Goal: Task Accomplishment & Management: Manage account settings

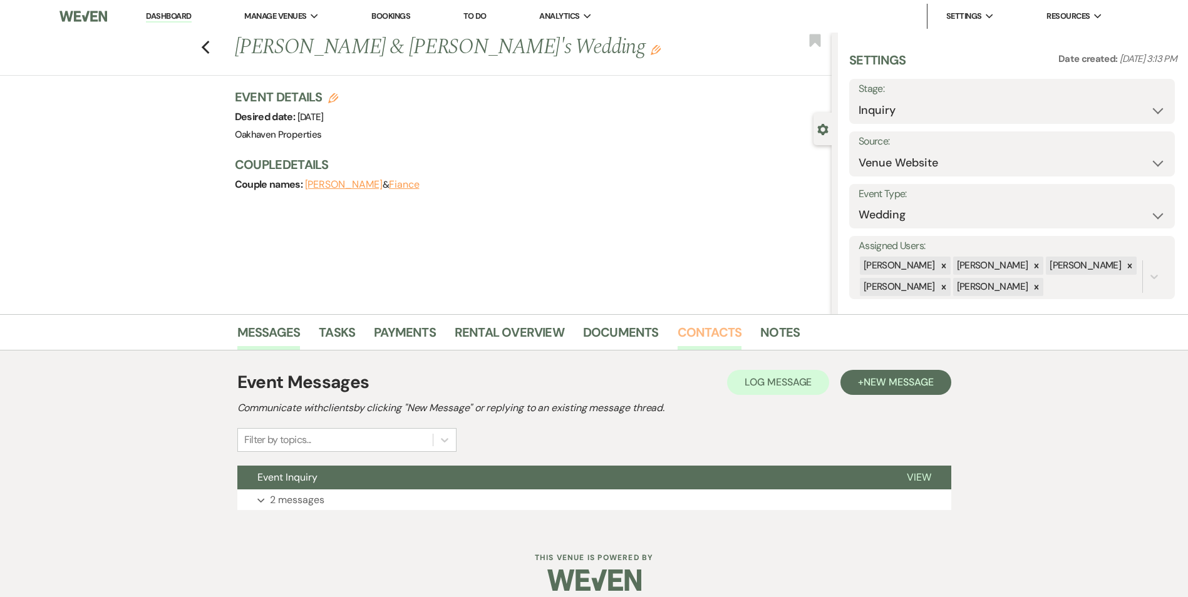
click at [713, 337] on link "Contacts" at bounding box center [710, 336] width 64 height 28
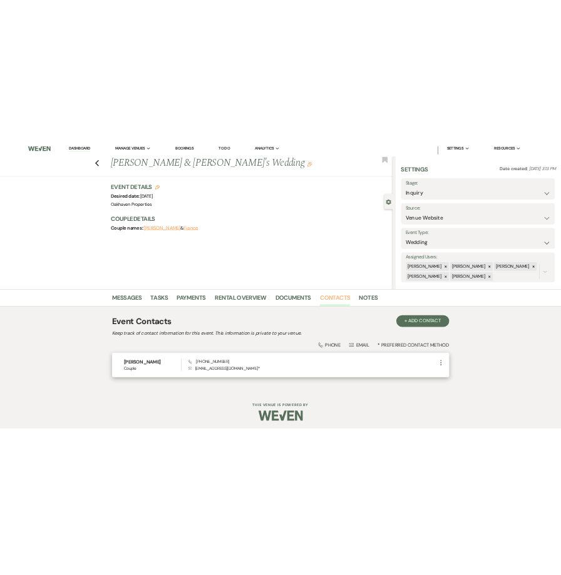
scroll to position [14, 0]
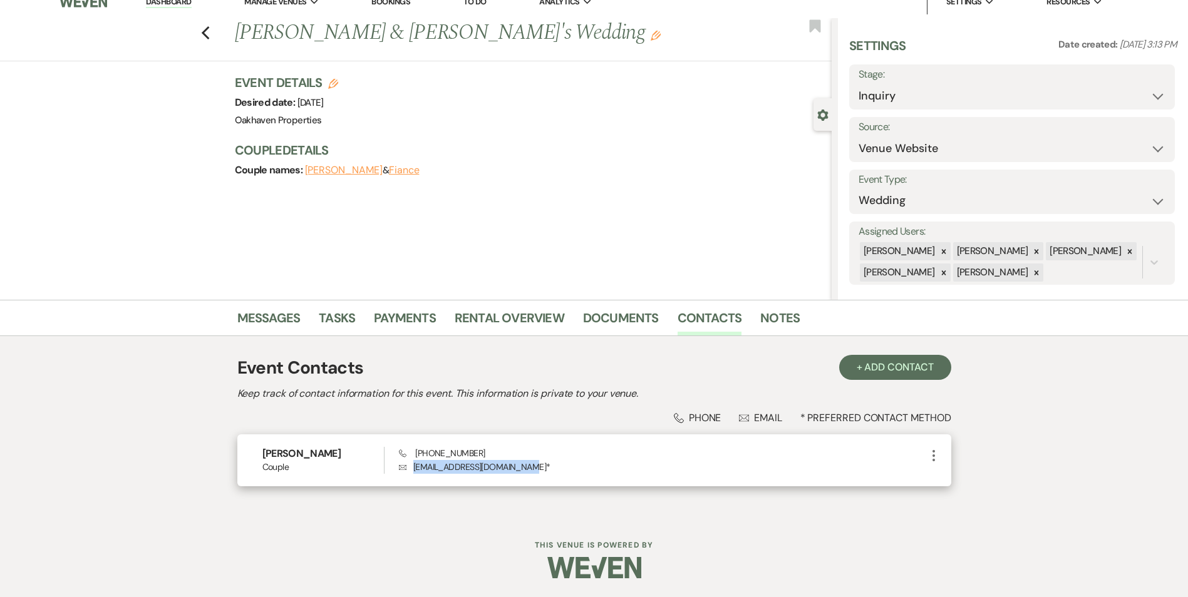
drag, startPoint x: 522, startPoint y: 465, endPoint x: 408, endPoint y: 485, distance: 115.1
click at [408, 485] on div "[PERSON_NAME] Couple Phone [PHONE_NUMBER] Envelope [EMAIL_ADDRESS][DOMAIN_NAME]…" at bounding box center [594, 461] width 714 height 52
copy p "[EMAIL_ADDRESS][DOMAIN_NAME]"
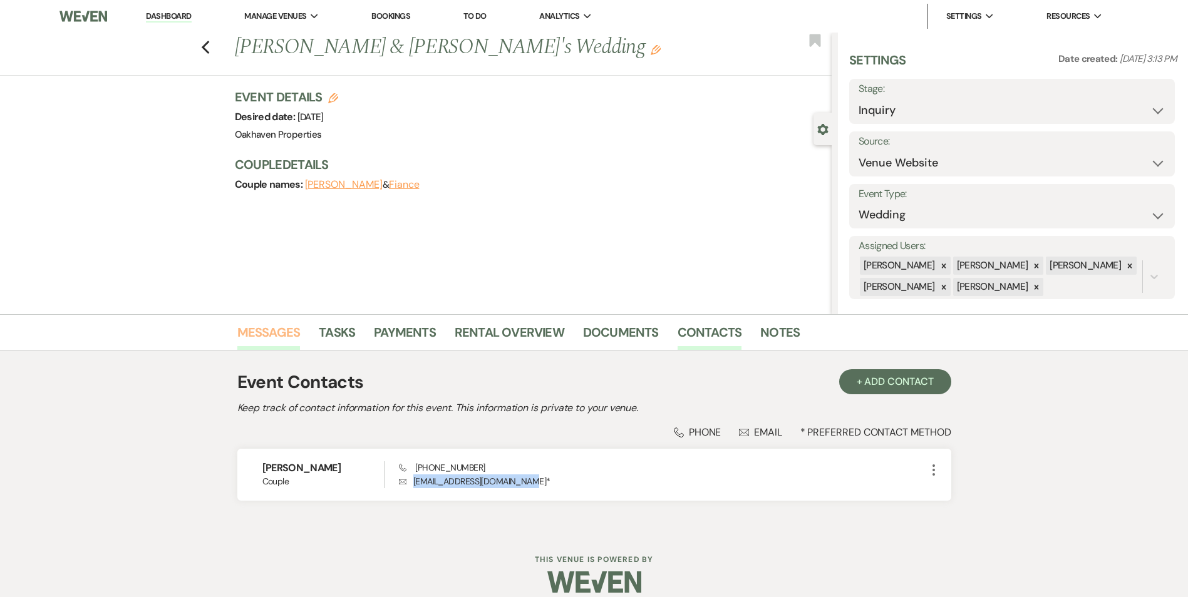
click at [255, 339] on link "Messages" at bounding box center [268, 336] width 63 height 28
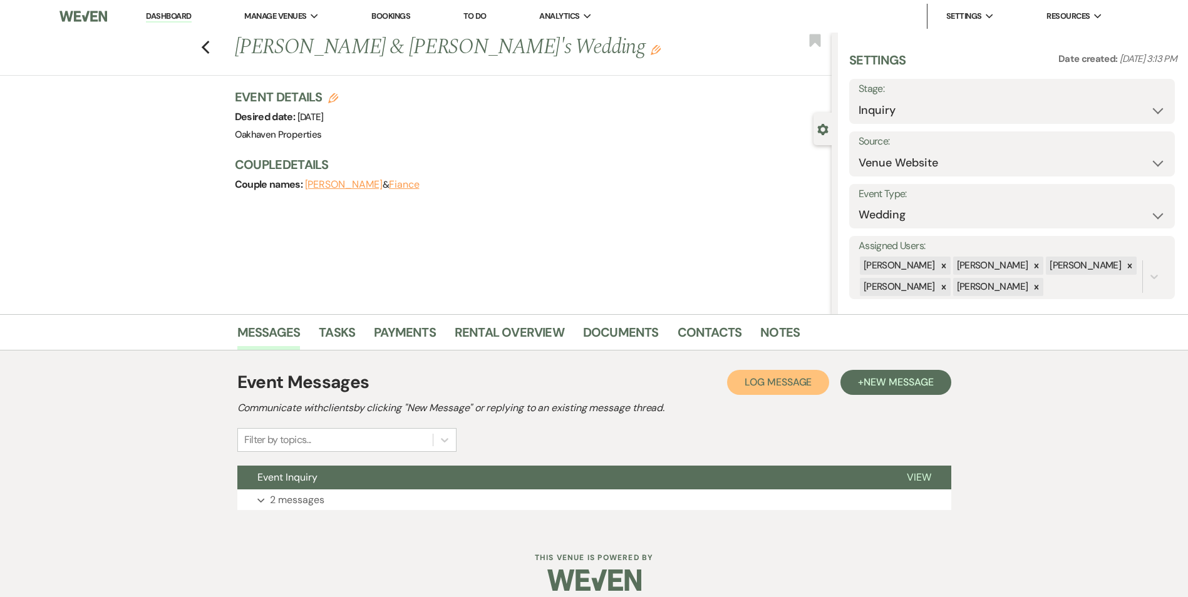
click at [753, 376] on button "Log Log Message" at bounding box center [778, 382] width 102 height 25
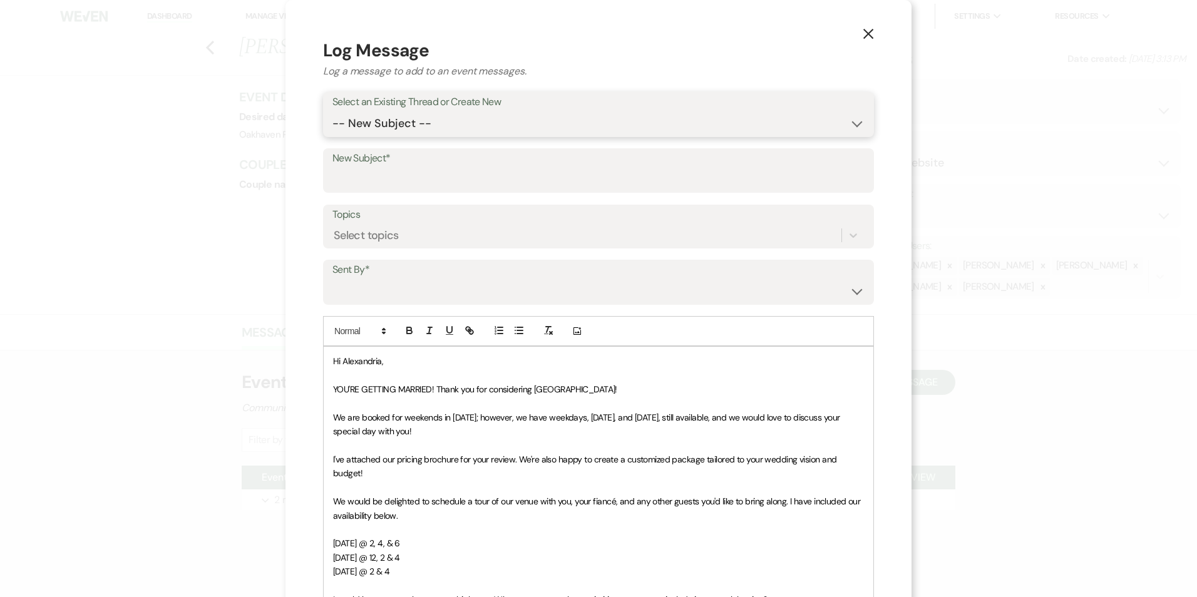
drag, startPoint x: 450, startPoint y: 120, endPoint x: 450, endPoint y: 135, distance: 15.0
click at [450, 120] on select "-- New Subject -- Event Inquiry" at bounding box center [599, 123] width 532 height 24
select select "458439"
click at [333, 111] on select "-- New Subject -- Event Inquiry" at bounding box center [599, 123] width 532 height 24
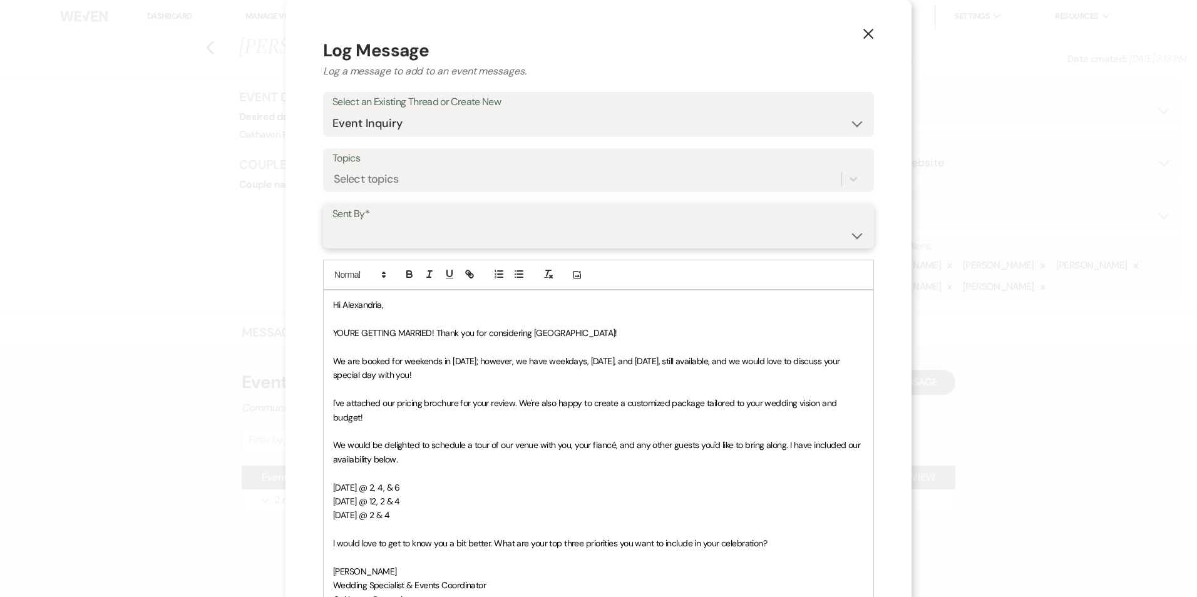
click at [390, 244] on select "[PERSON_NAME] ([EMAIL_ADDRESS][DOMAIN_NAME]) [PERSON_NAME] ([PERSON_NAME][EMAIL…" at bounding box center [599, 235] width 532 height 24
select select "user-127923"
click at [333, 223] on select "[PERSON_NAME] ([EMAIL_ADDRESS][DOMAIN_NAME]) [PERSON_NAME] ([PERSON_NAME][EMAIL…" at bounding box center [599, 235] width 532 height 24
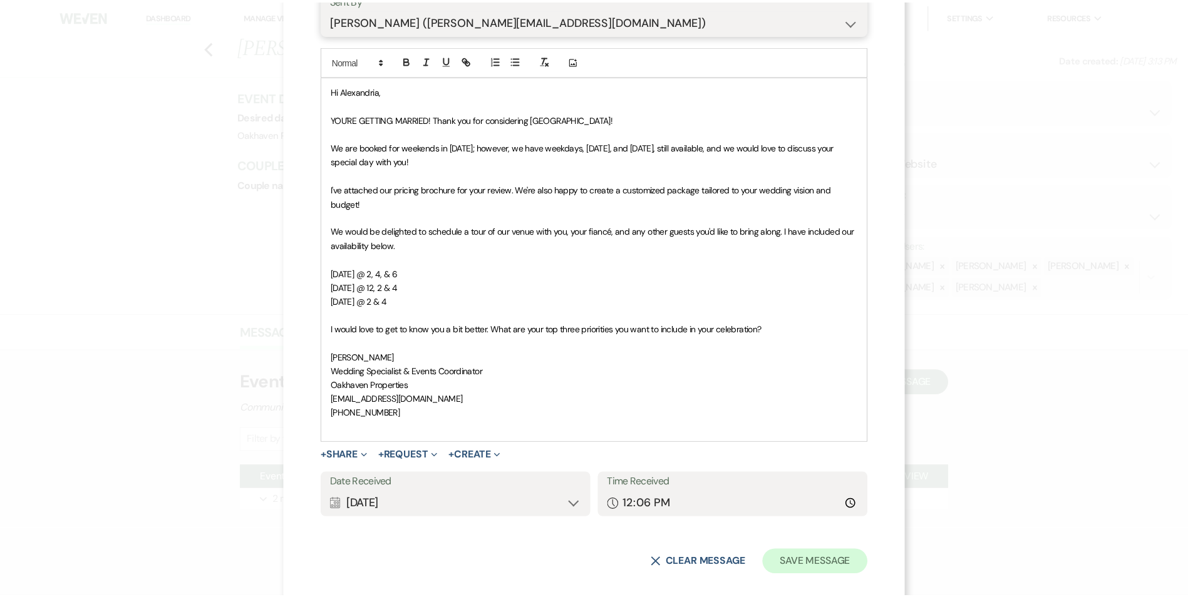
scroll to position [230, 0]
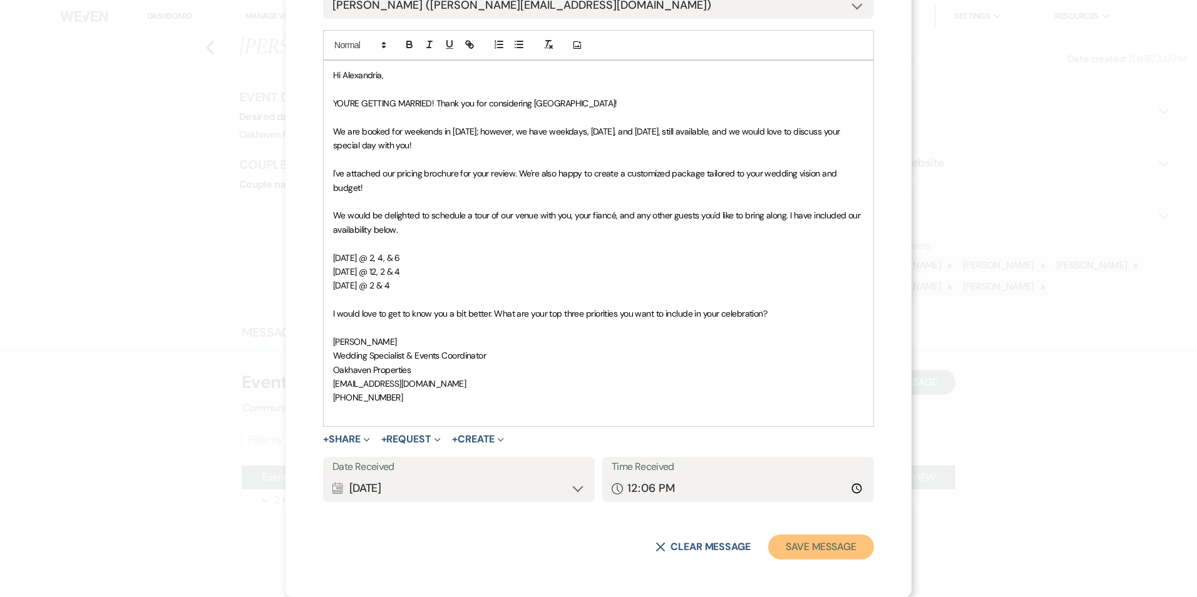
click at [832, 552] on button "Save Message" at bounding box center [821, 547] width 106 height 25
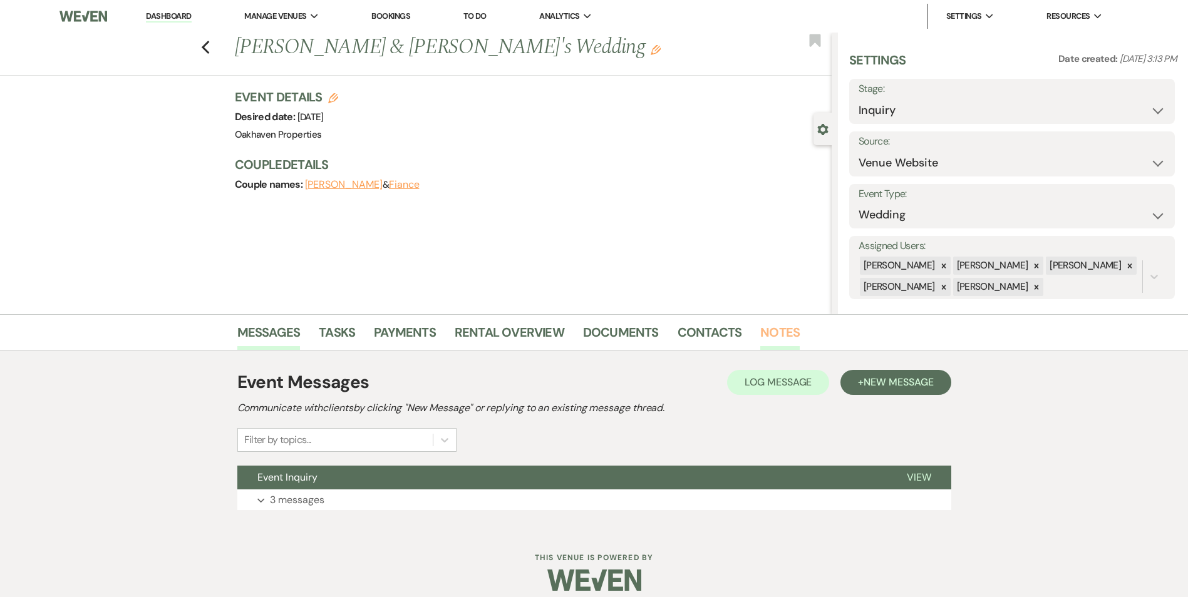
click at [772, 340] on link "Notes" at bounding box center [779, 336] width 39 height 28
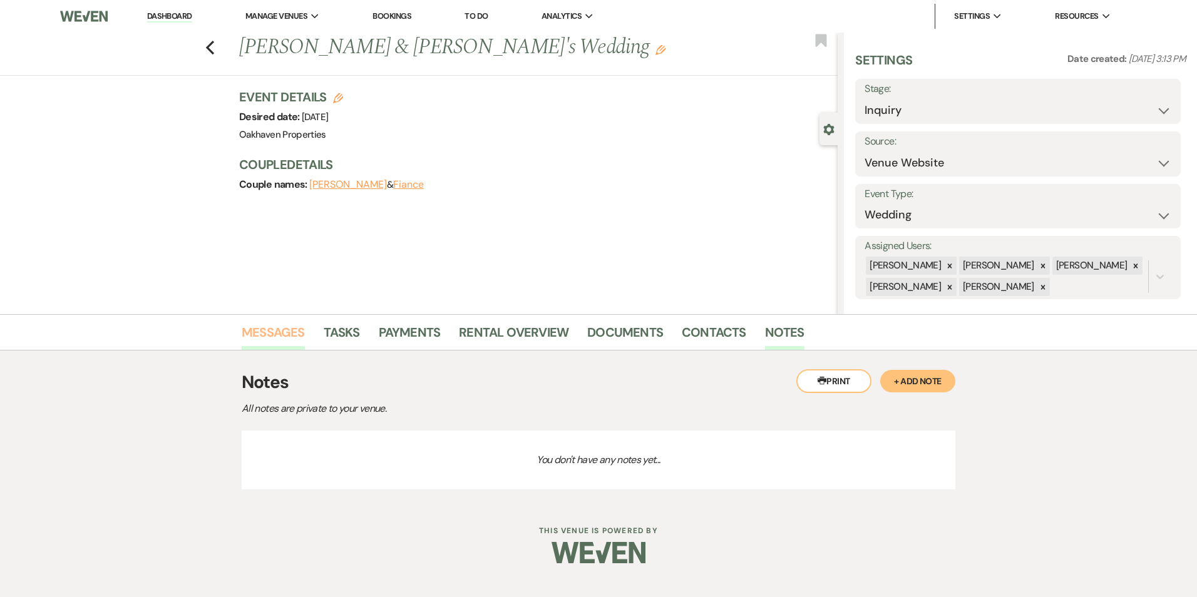
click at [257, 338] on link "Messages" at bounding box center [273, 336] width 63 height 28
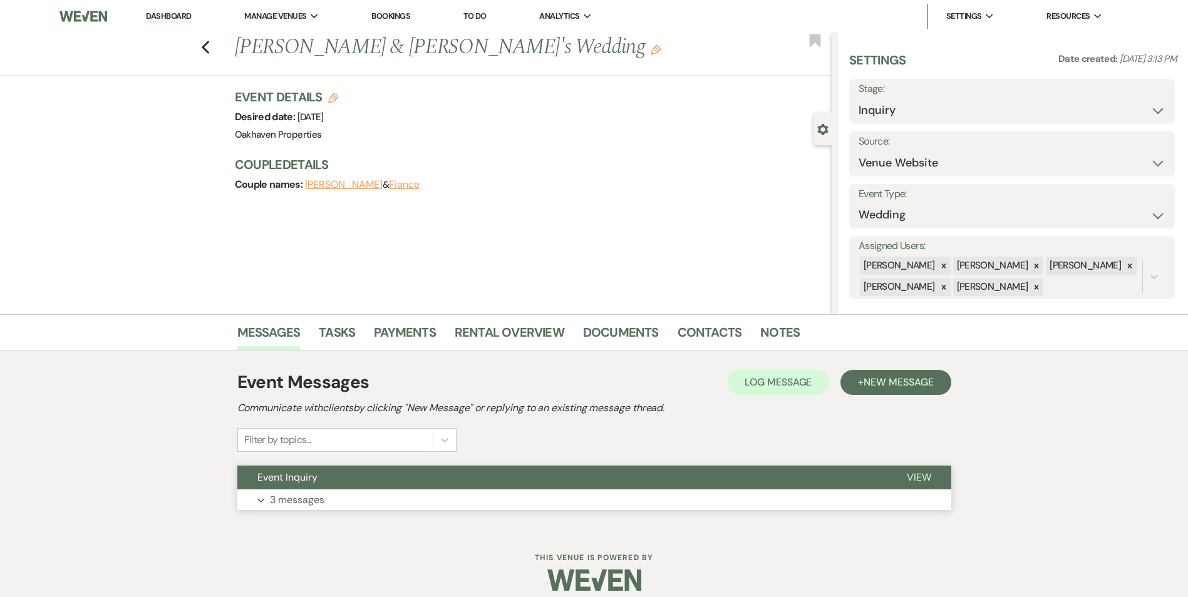
click at [932, 482] on button "View" at bounding box center [919, 478] width 64 height 24
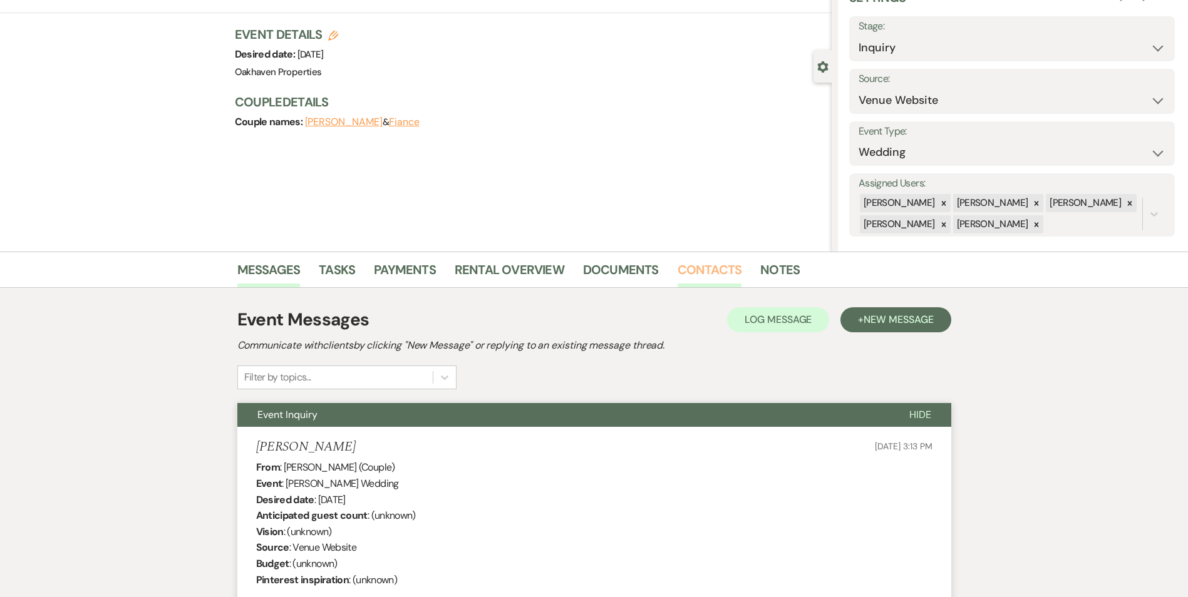
click at [703, 274] on link "Contacts" at bounding box center [710, 274] width 64 height 28
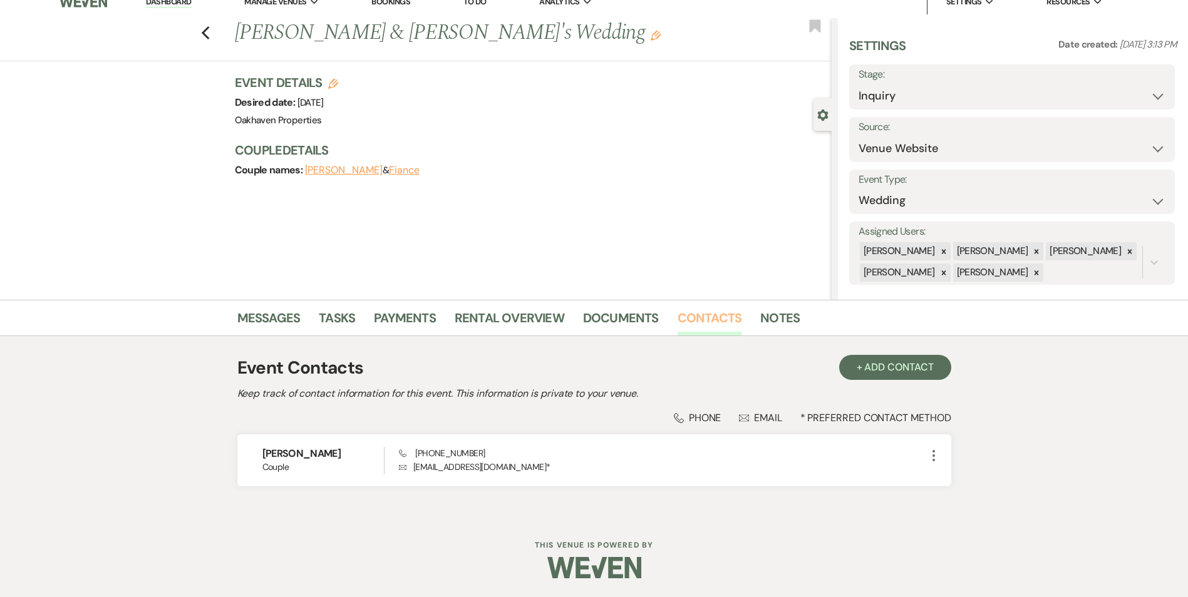
scroll to position [14, 0]
click at [776, 325] on link "Notes" at bounding box center [779, 322] width 39 height 28
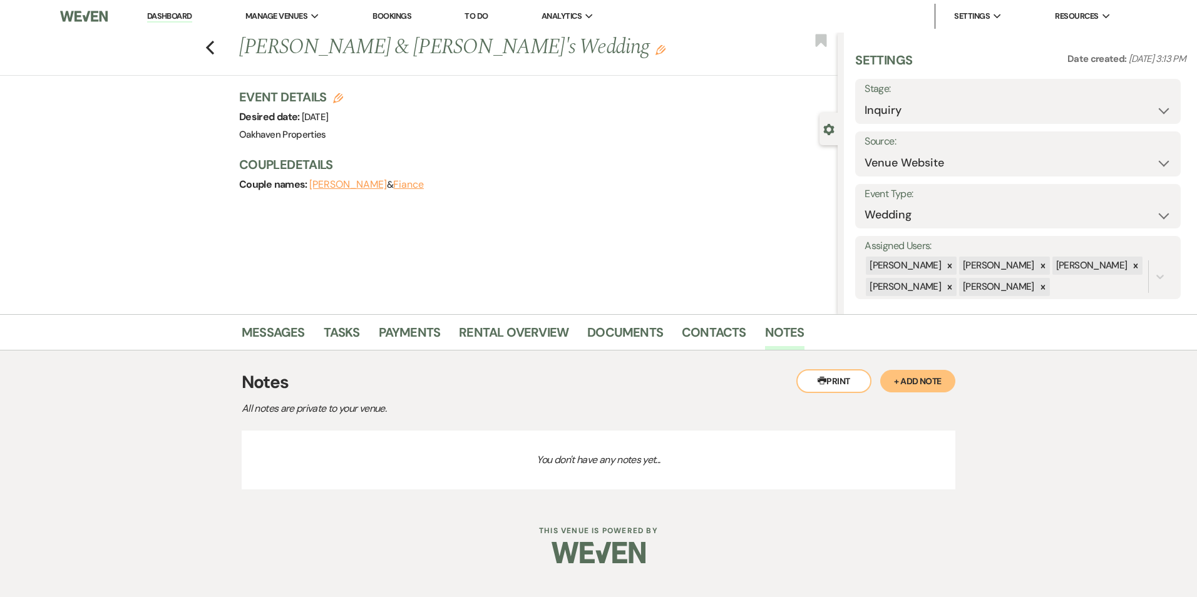
click at [929, 384] on button "+ Add Note" at bounding box center [917, 381] width 75 height 23
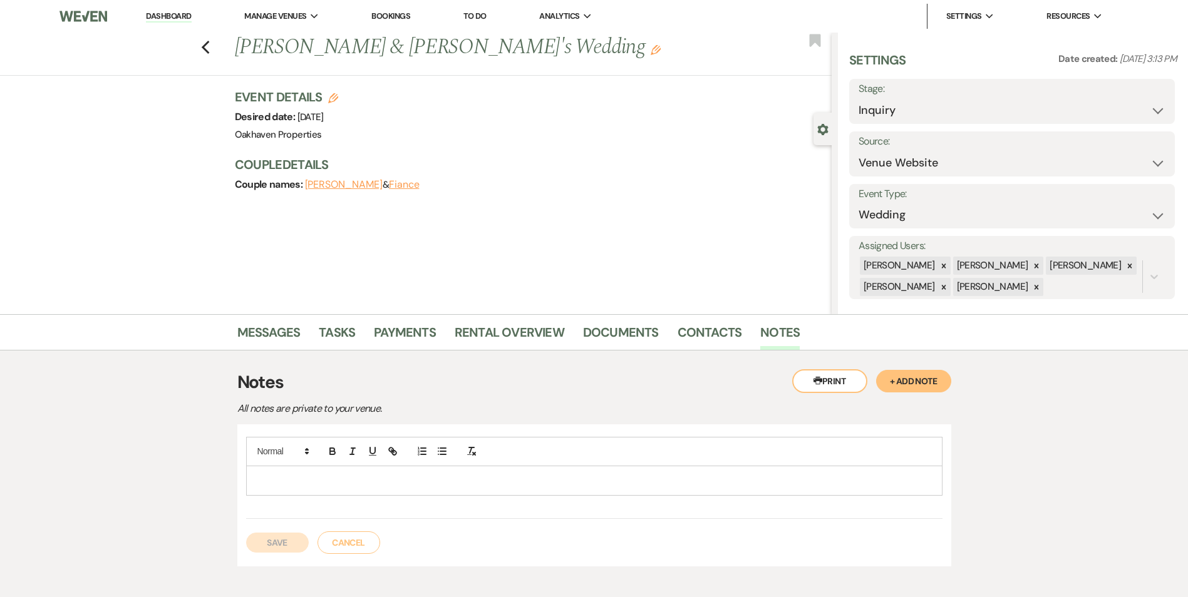
click at [455, 490] on div at bounding box center [594, 481] width 695 height 29
drag, startPoint x: 273, startPoint y: 544, endPoint x: 304, endPoint y: 491, distance: 61.8
click at [273, 544] on button "Save" at bounding box center [277, 543] width 63 height 20
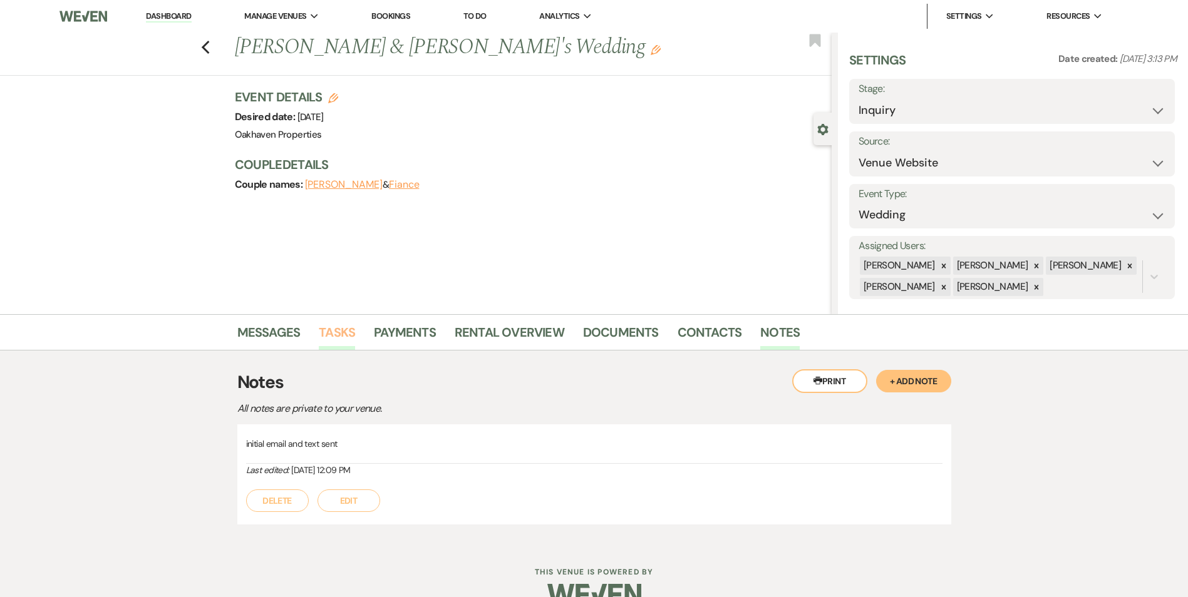
click at [333, 336] on link "Tasks" at bounding box center [337, 336] width 36 height 28
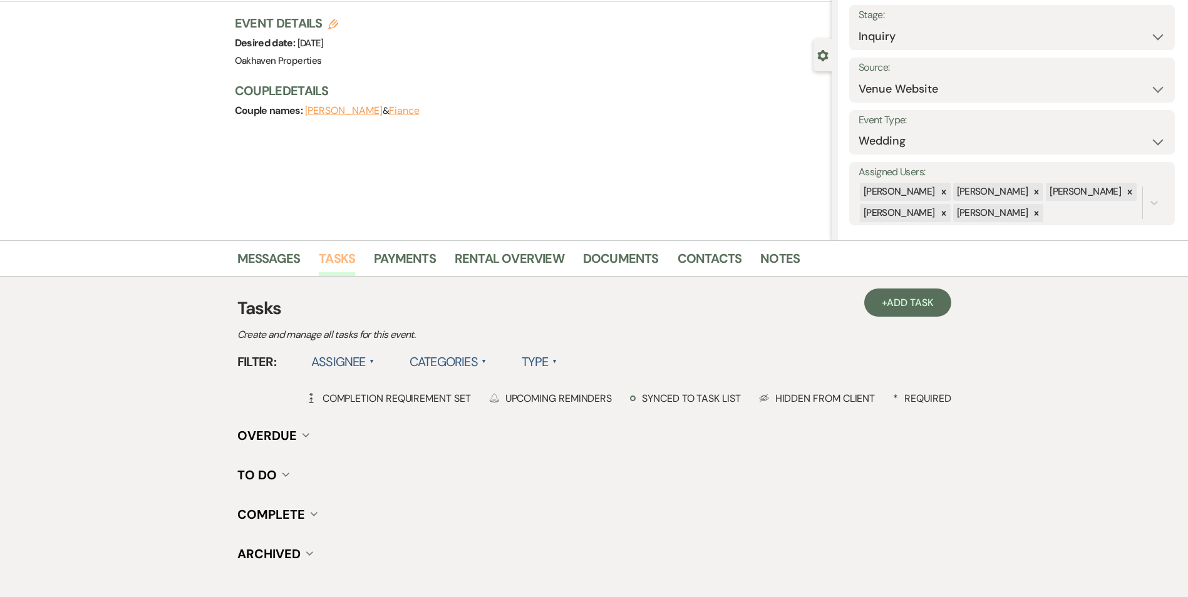
scroll to position [125, 0]
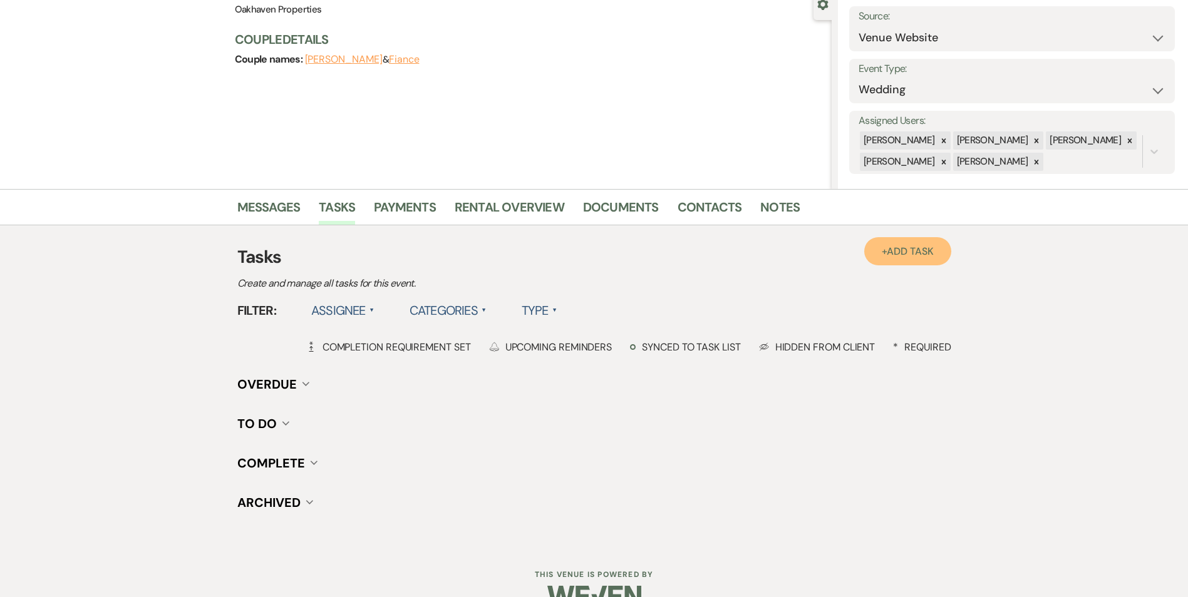
click at [910, 257] on span "Add Task" at bounding box center [910, 251] width 46 height 13
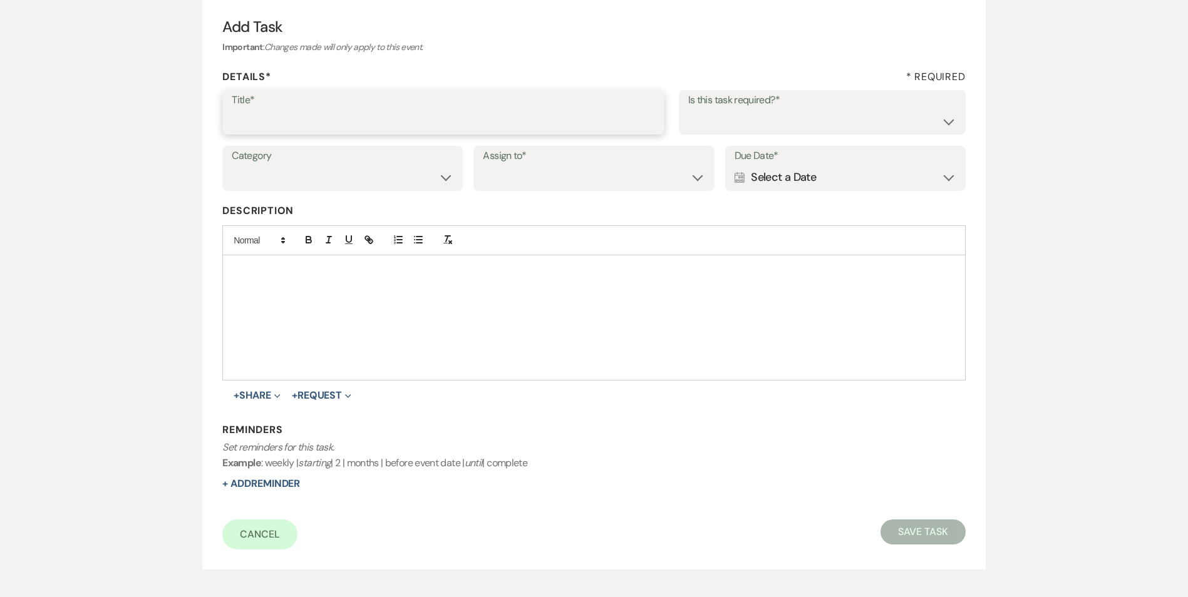
click at [324, 129] on input "Title*" at bounding box center [443, 121] width 423 height 24
type input "2nd follow up call and email"
click at [862, 112] on select "Yes No" at bounding box center [822, 121] width 268 height 24
select select "true"
click at [688, 109] on select "Yes No" at bounding box center [822, 121] width 268 height 24
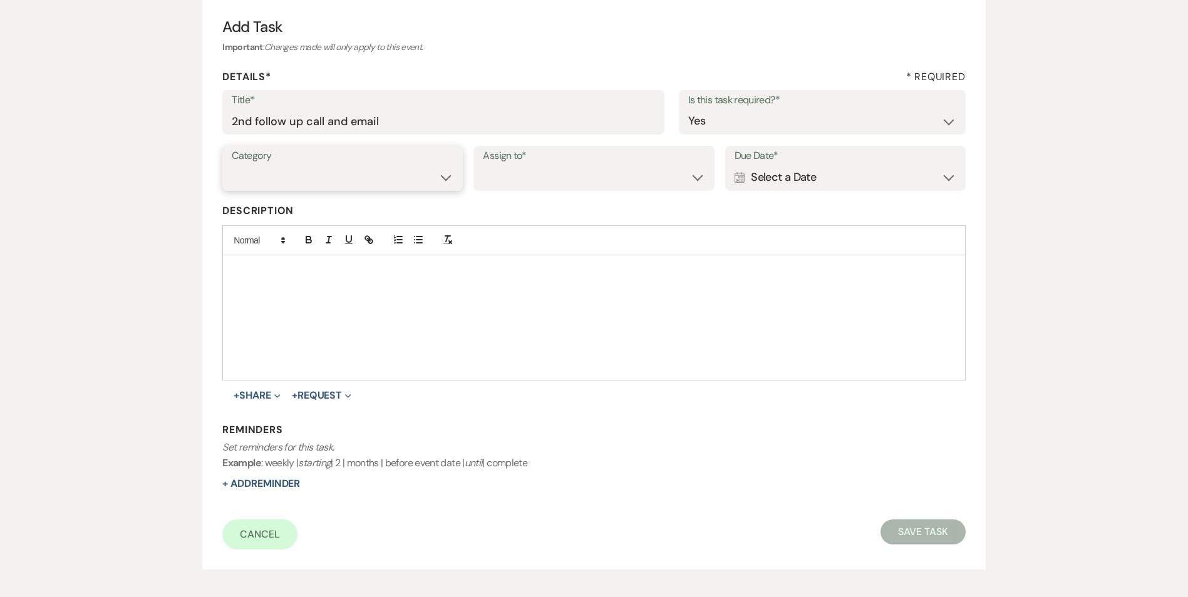
click at [416, 182] on select "Venue Vendors Guests Details Finalize & Share" at bounding box center [343, 177] width 222 height 24
select select "31"
click at [232, 165] on select "Venue Vendors Guests Details Finalize & Share" at bounding box center [343, 177] width 222 height 24
click at [513, 185] on select "Venue Client" at bounding box center [594, 177] width 222 height 24
select select "venueHost"
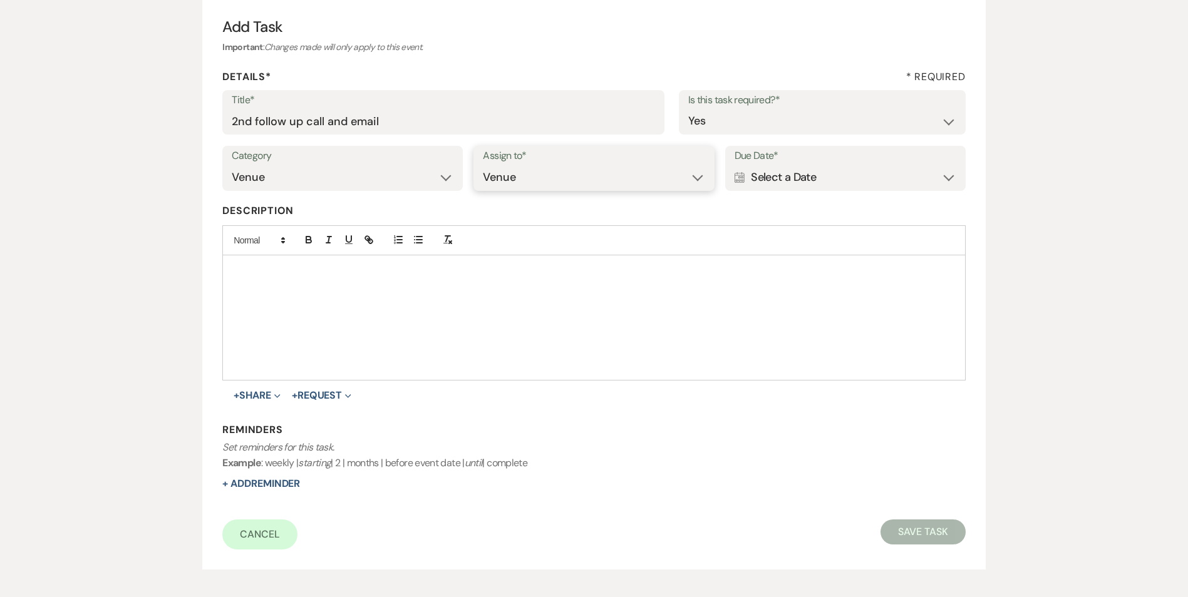
click at [483, 165] on select "Venue Client" at bounding box center [594, 177] width 222 height 24
click at [783, 170] on div "Calendar Select a Date Expand" at bounding box center [846, 177] width 222 height 24
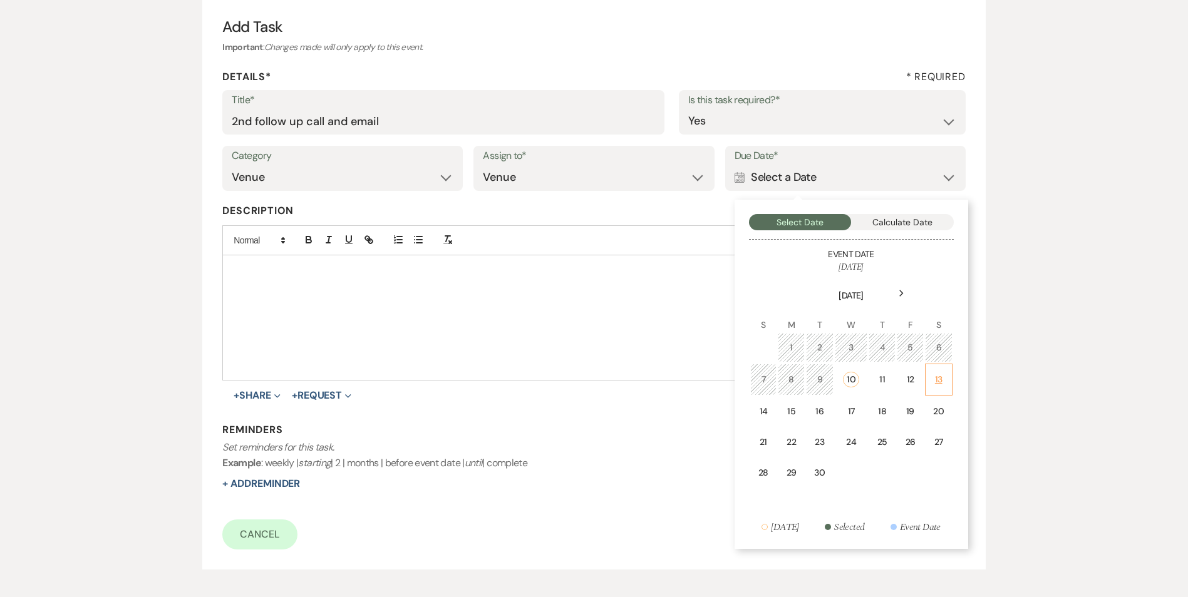
click at [947, 378] on td "13" at bounding box center [939, 380] width 28 height 32
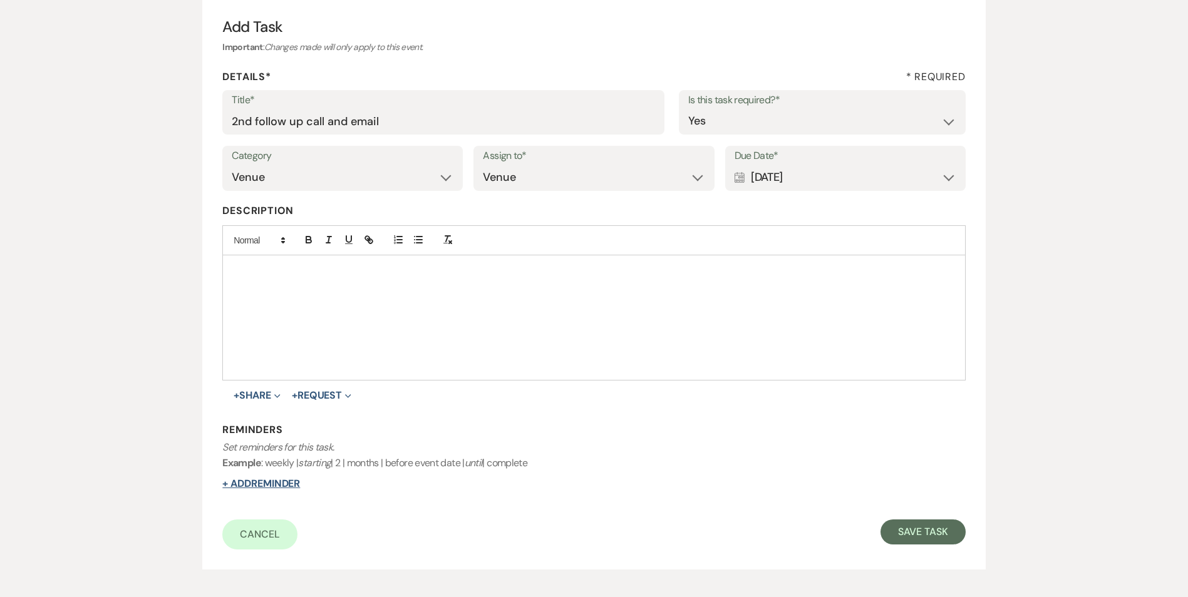
drag, startPoint x: 299, startPoint y: 485, endPoint x: 602, endPoint y: 465, distance: 304.4
click at [300, 485] on button "+ Add Reminder" at bounding box center [261, 484] width 78 height 10
select select "host"
select select "days"
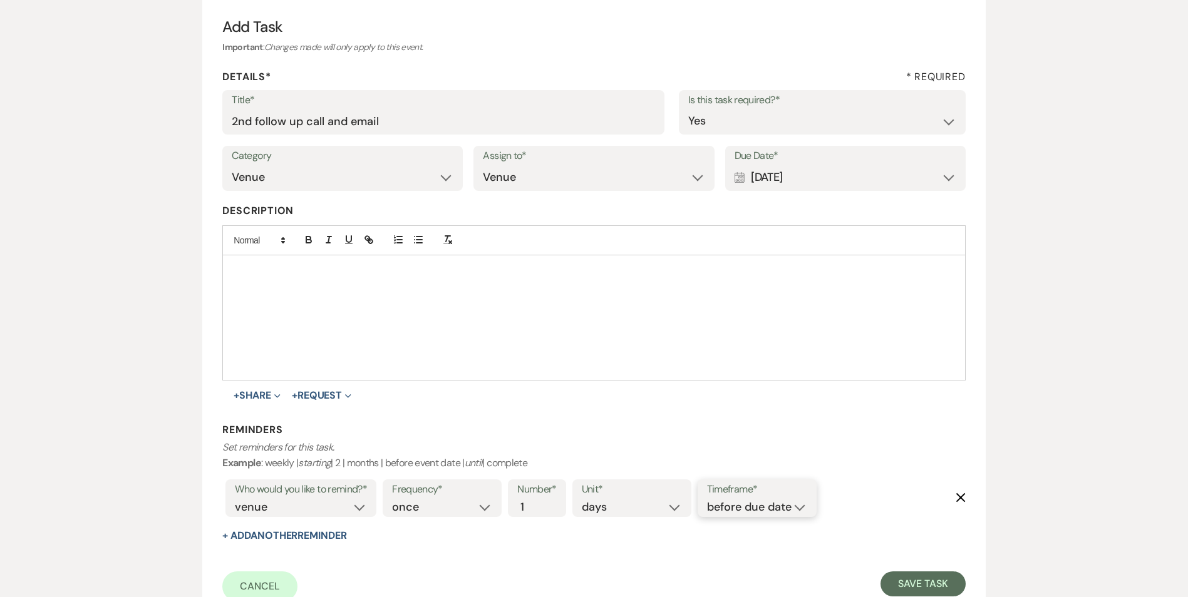
click at [753, 502] on select "before due date after due date on due date on custom date" at bounding box center [757, 507] width 100 height 17
select select "onDueDate"
click at [707, 499] on select "before due date after due date on due date on custom date" at bounding box center [757, 507] width 100 height 17
click at [929, 559] on form "Title* 2nd follow up call and email Is this task required?* Yes No Category Ven…" at bounding box center [593, 346] width 743 height 512
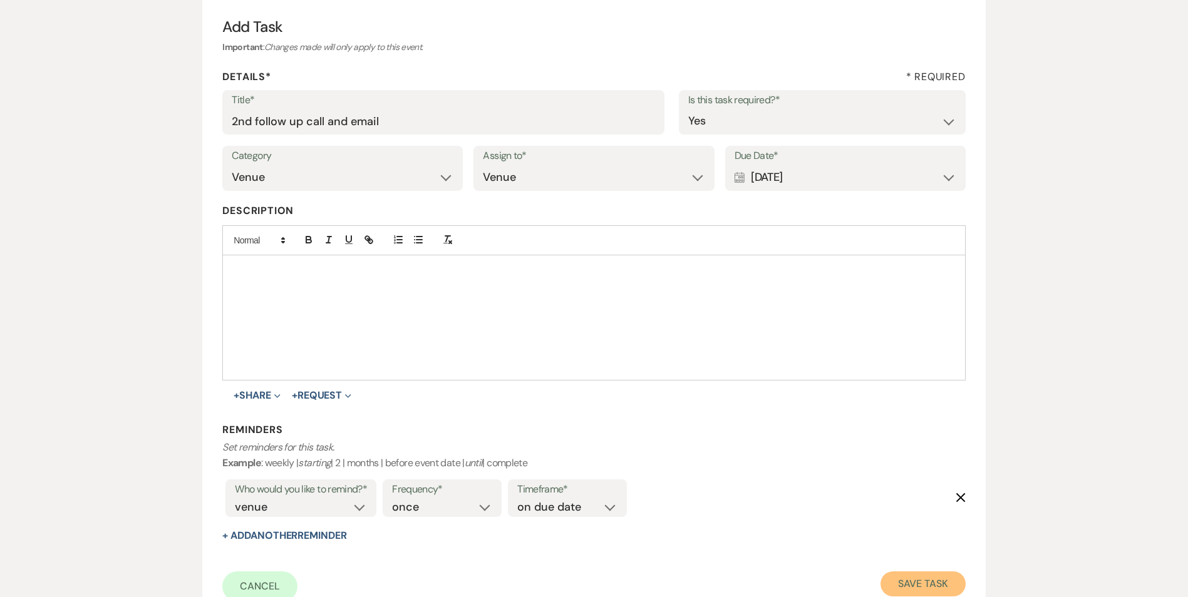
click at [929, 585] on button "Save Task" at bounding box center [922, 584] width 85 height 25
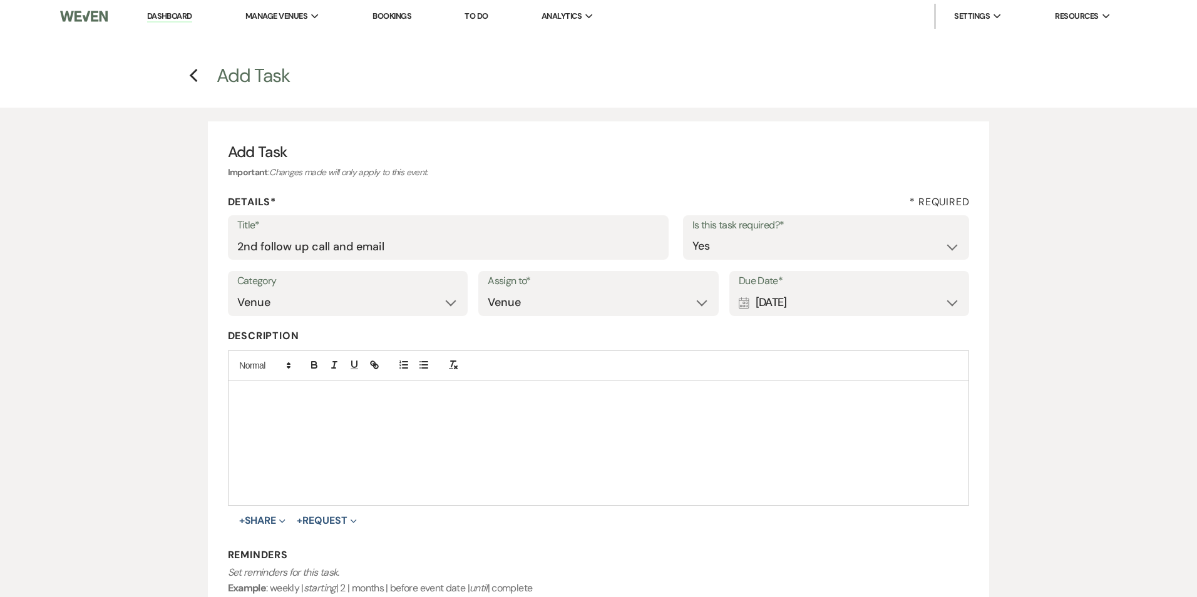
select select "5"
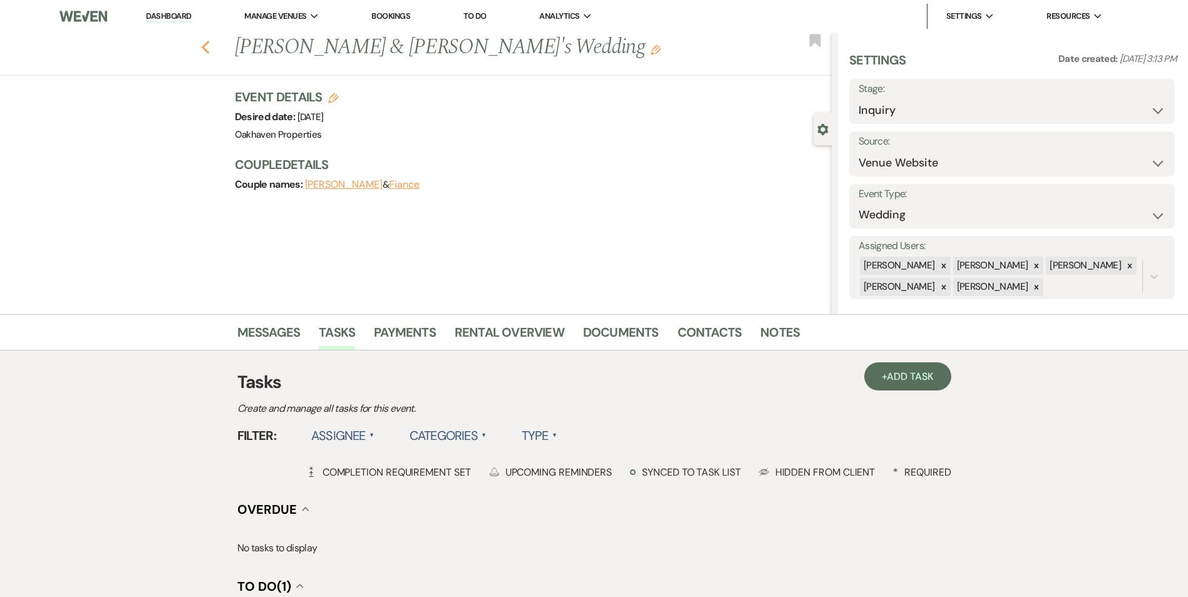
click at [210, 48] on icon "Previous" at bounding box center [205, 47] width 9 height 15
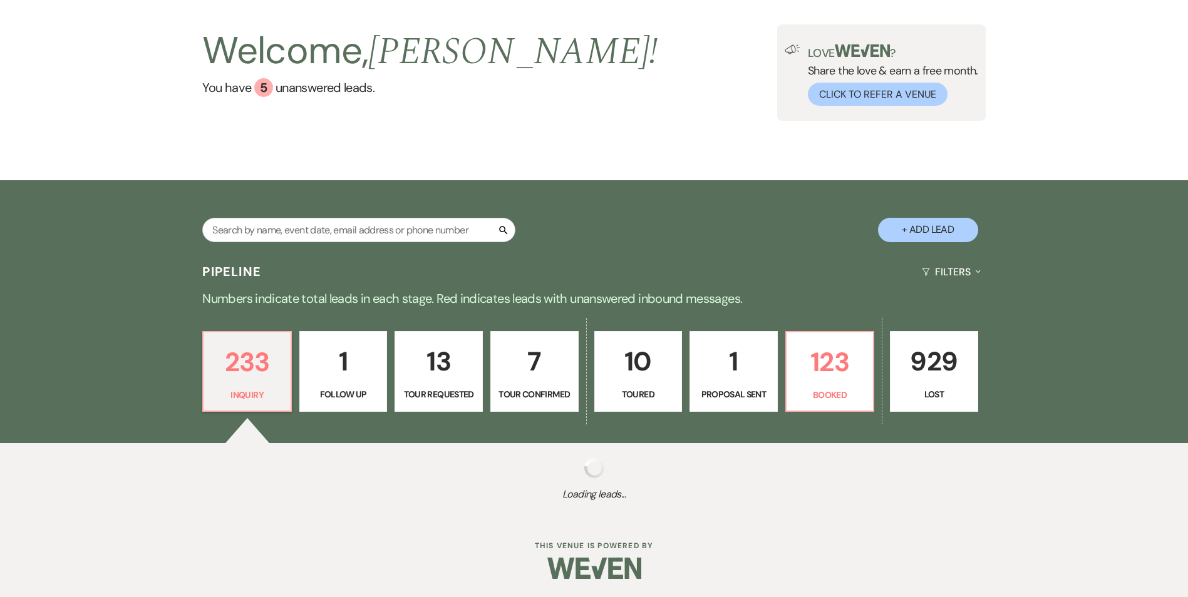
scroll to position [68, 0]
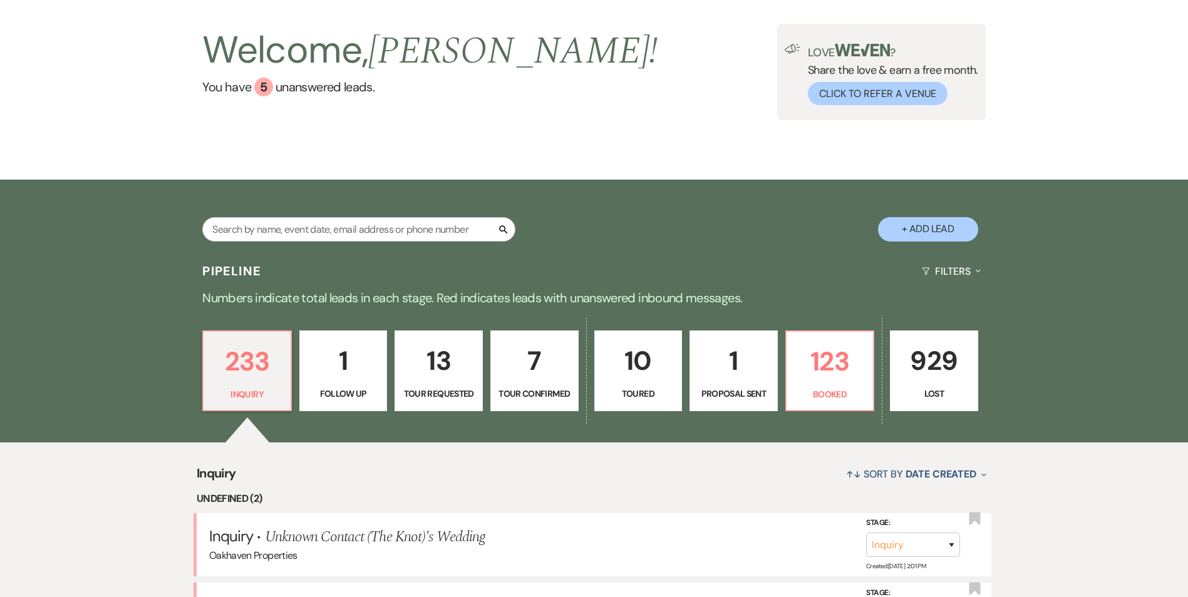
click at [534, 374] on p "7" at bounding box center [534, 361] width 72 height 42
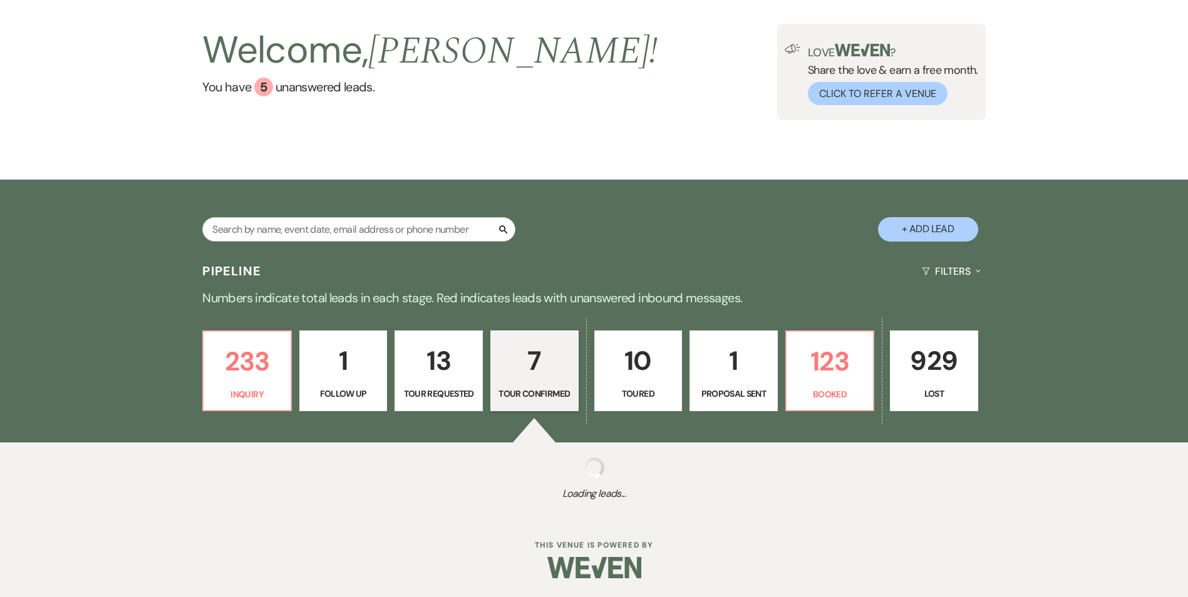
select select "4"
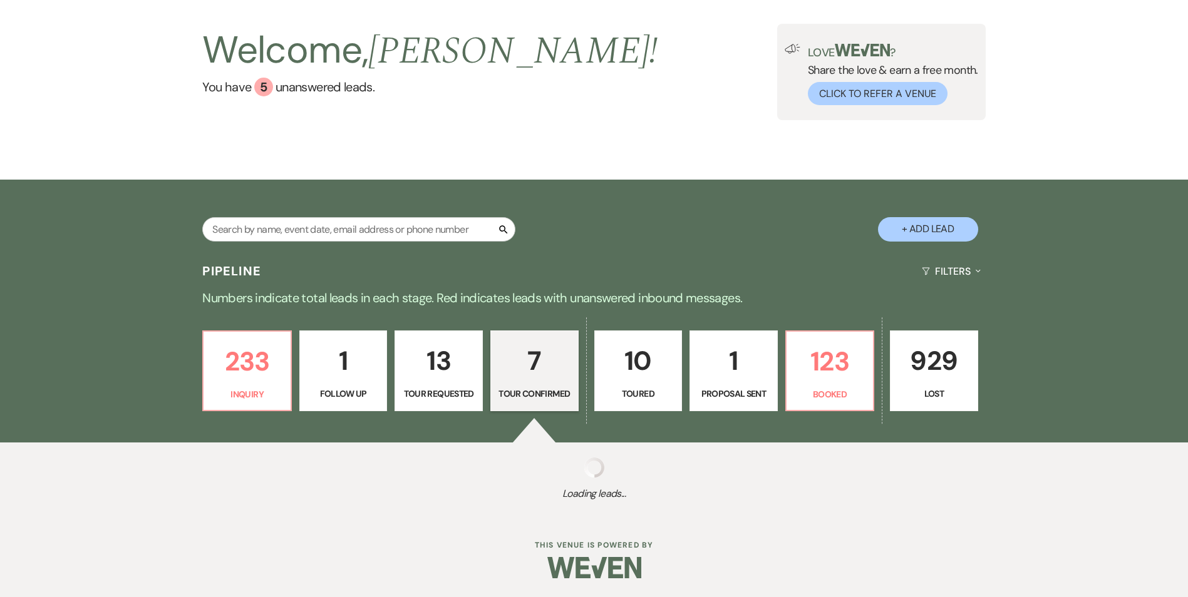
select select "4"
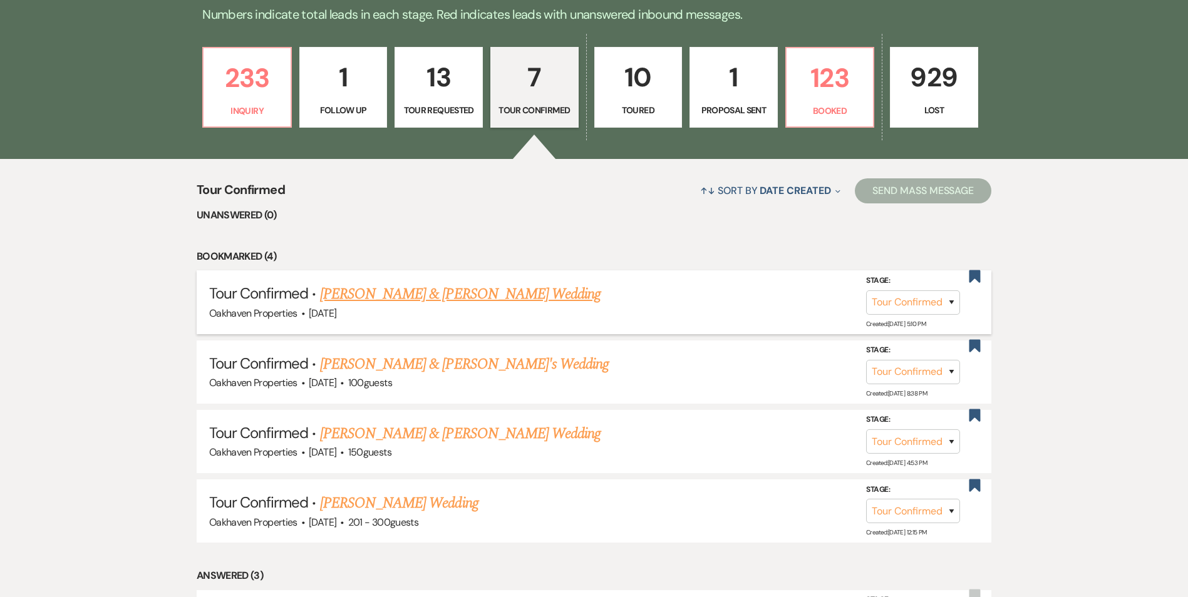
scroll to position [381, 0]
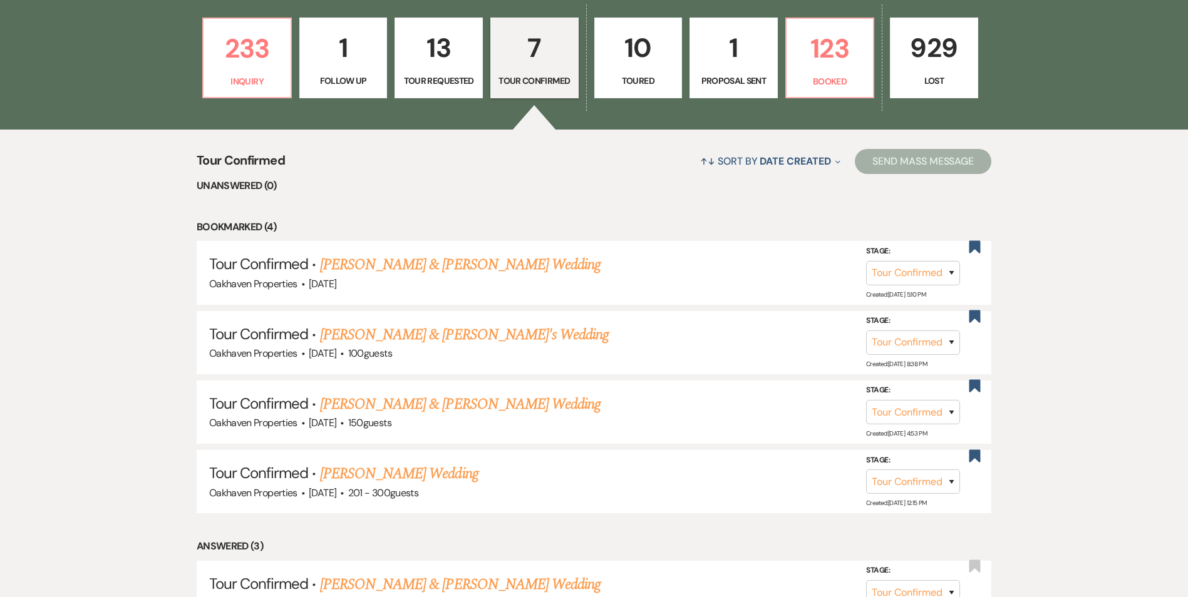
click at [475, 269] on link "[PERSON_NAME] & [PERSON_NAME] Wedding" at bounding box center [460, 265] width 281 height 23
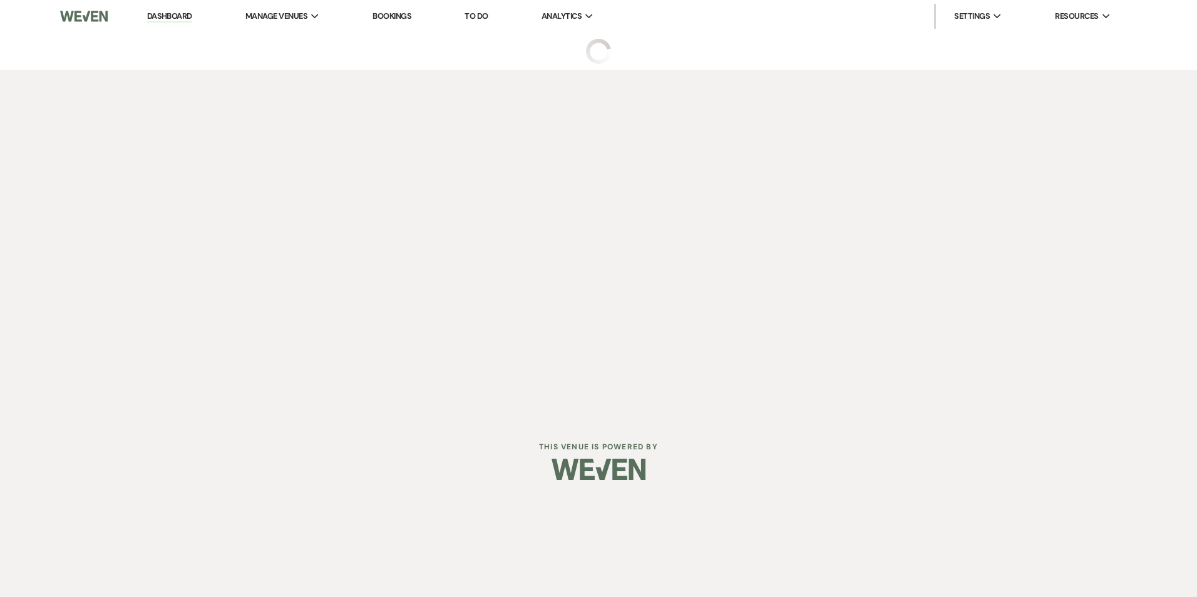
select select "4"
select select "5"
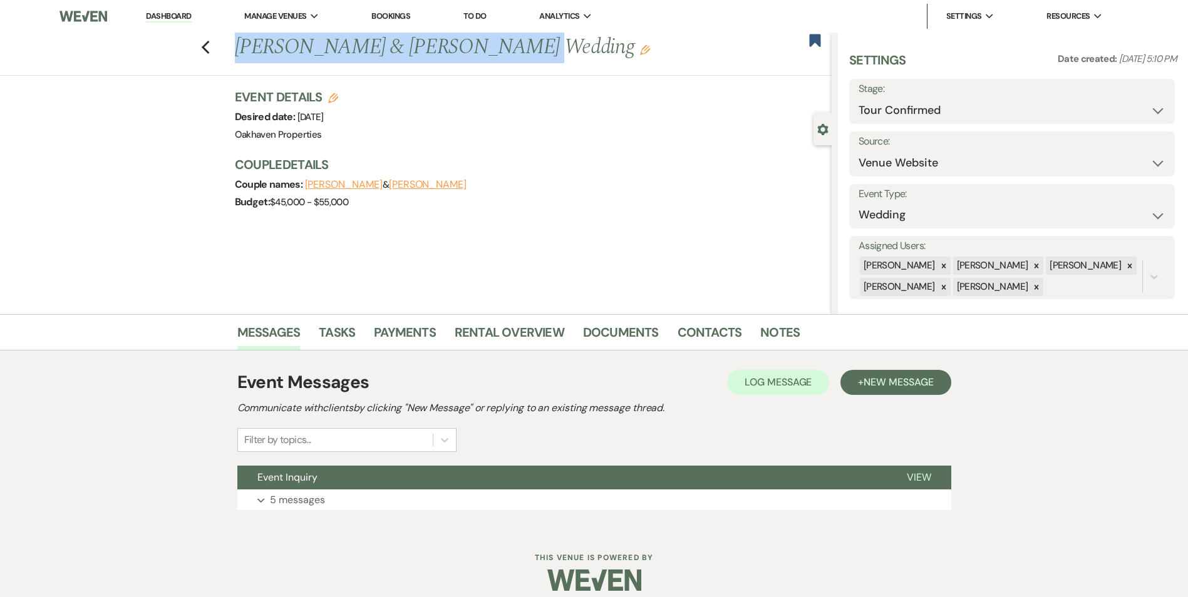
drag, startPoint x: 490, startPoint y: 49, endPoint x: 227, endPoint y: 53, distance: 263.7
click at [227, 53] on div "Previous [PERSON_NAME] & [PERSON_NAME] Wedding Edit Bookmark" at bounding box center [413, 54] width 838 height 43
copy h1 "[PERSON_NAME] & [PERSON_NAME]'"
click at [171, 17] on link "Dashboard" at bounding box center [168, 17] width 45 height 12
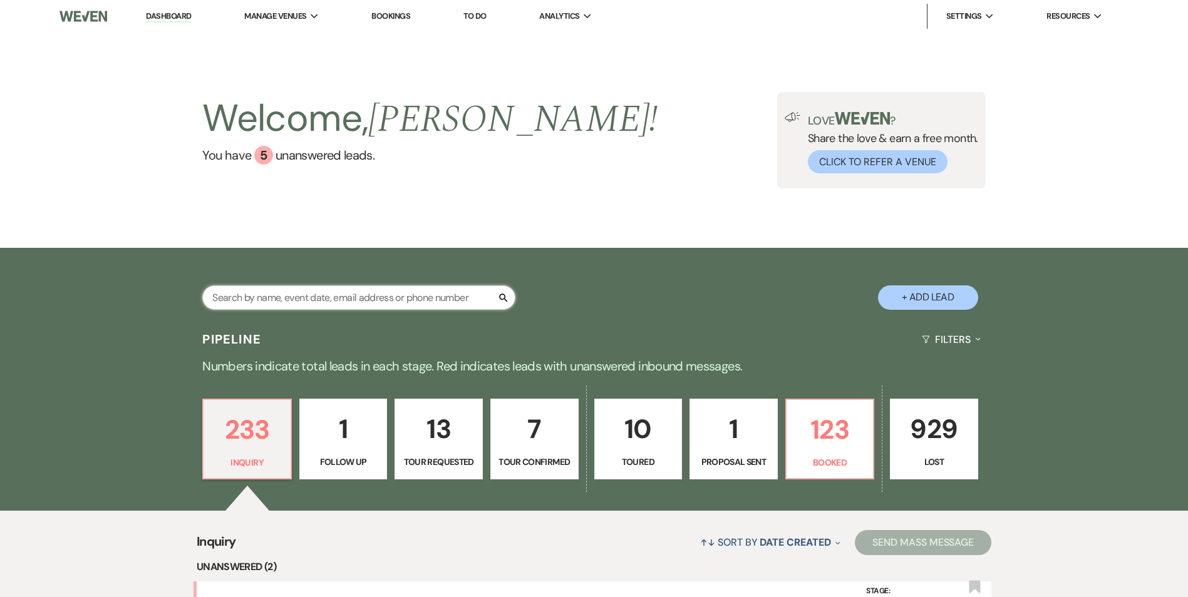
click at [394, 287] on input "text" at bounding box center [358, 298] width 313 height 24
type input "[PERSON_NAME]"
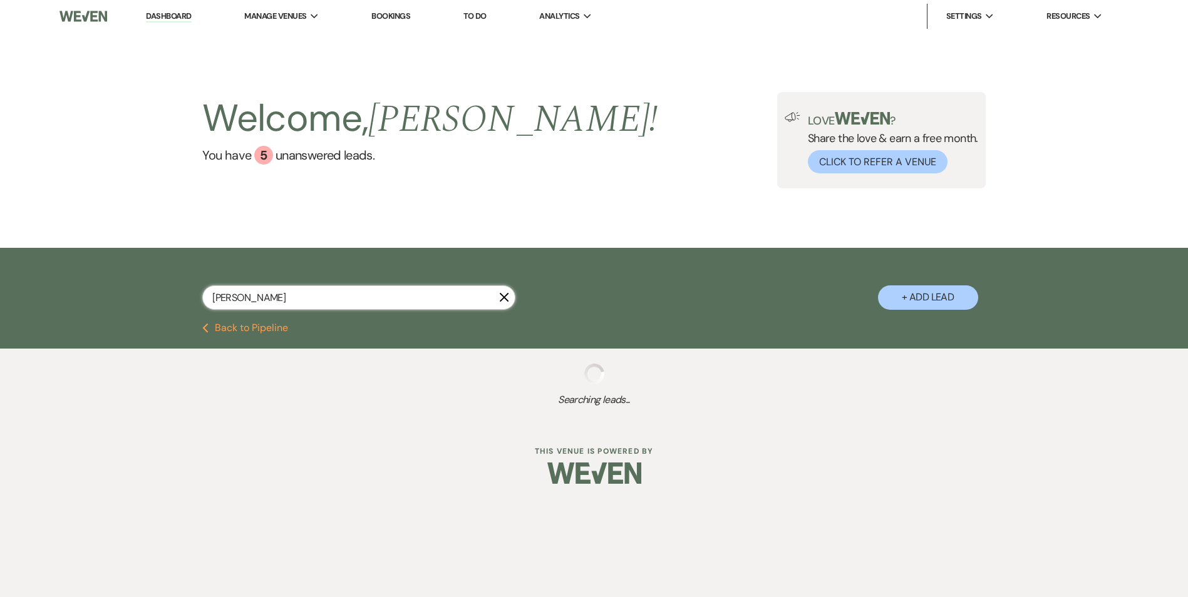
select select "8"
select select "6"
select select "8"
select select "6"
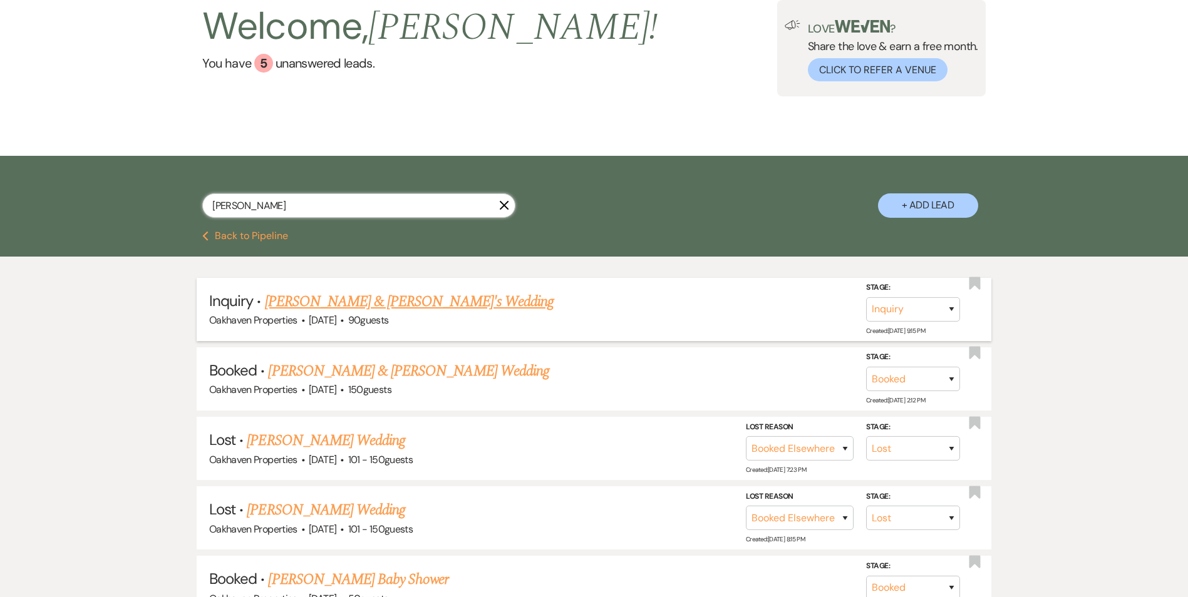
scroll to position [250, 0]
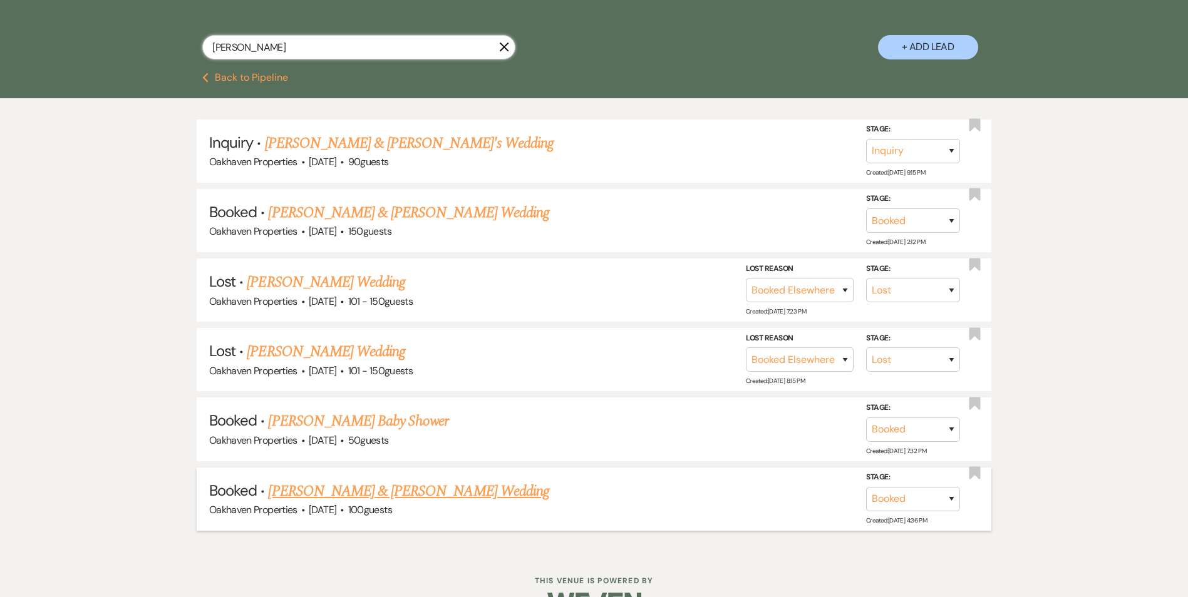
type input "[PERSON_NAME]"
click at [456, 490] on link "[PERSON_NAME] & [PERSON_NAME] Wedding" at bounding box center [408, 491] width 281 height 23
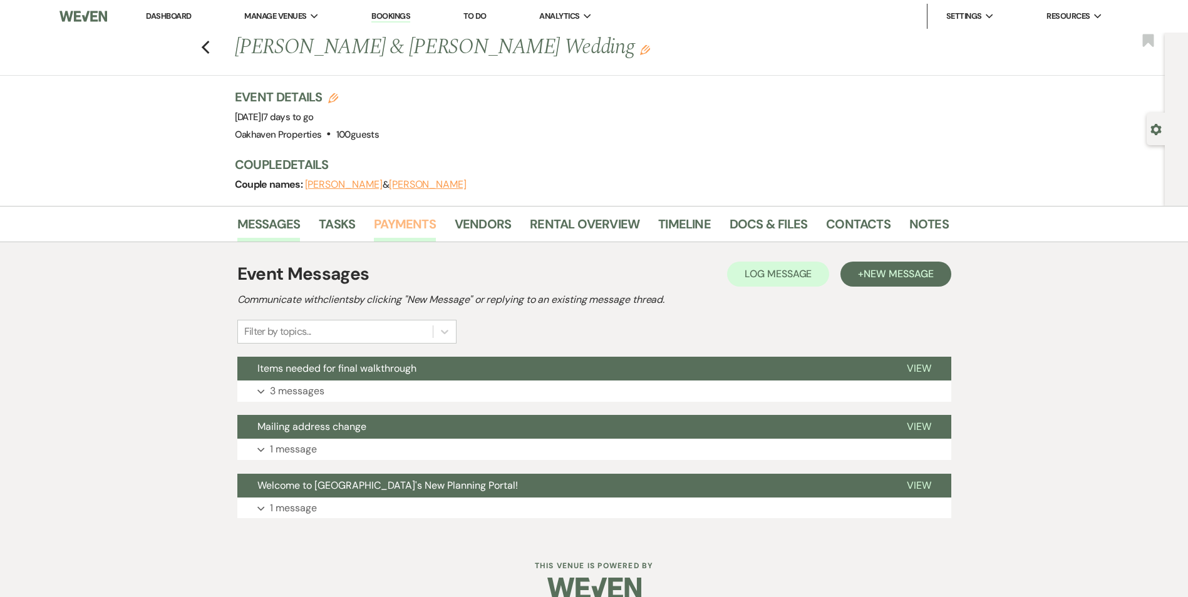
click at [413, 227] on link "Payments" at bounding box center [405, 228] width 62 height 28
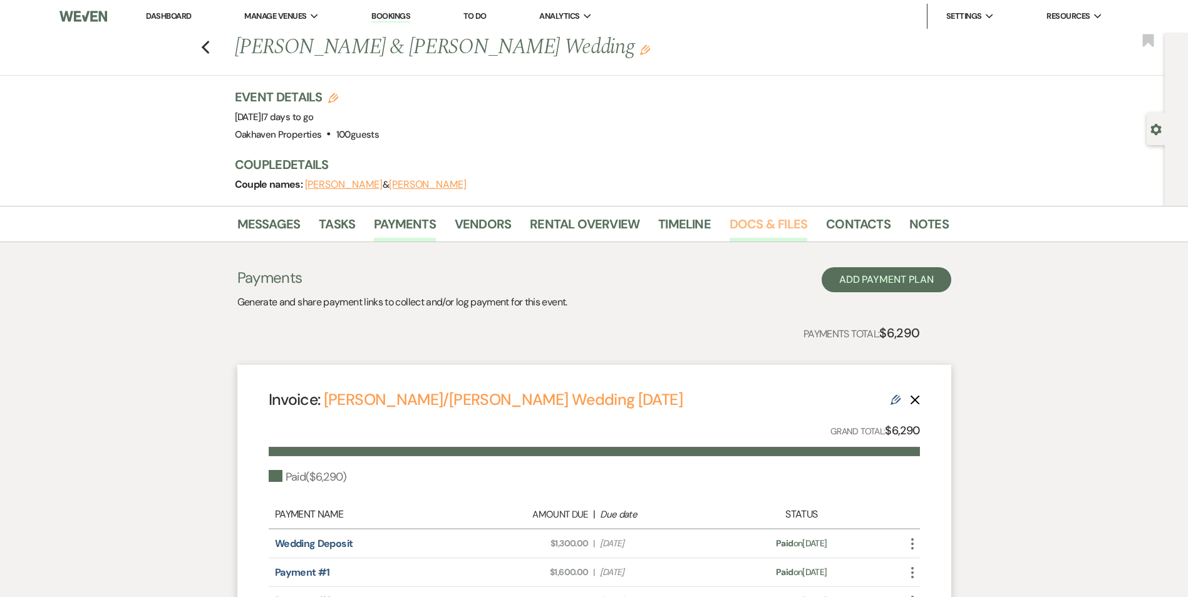
click at [775, 220] on link "Docs & Files" at bounding box center [769, 228] width 78 height 28
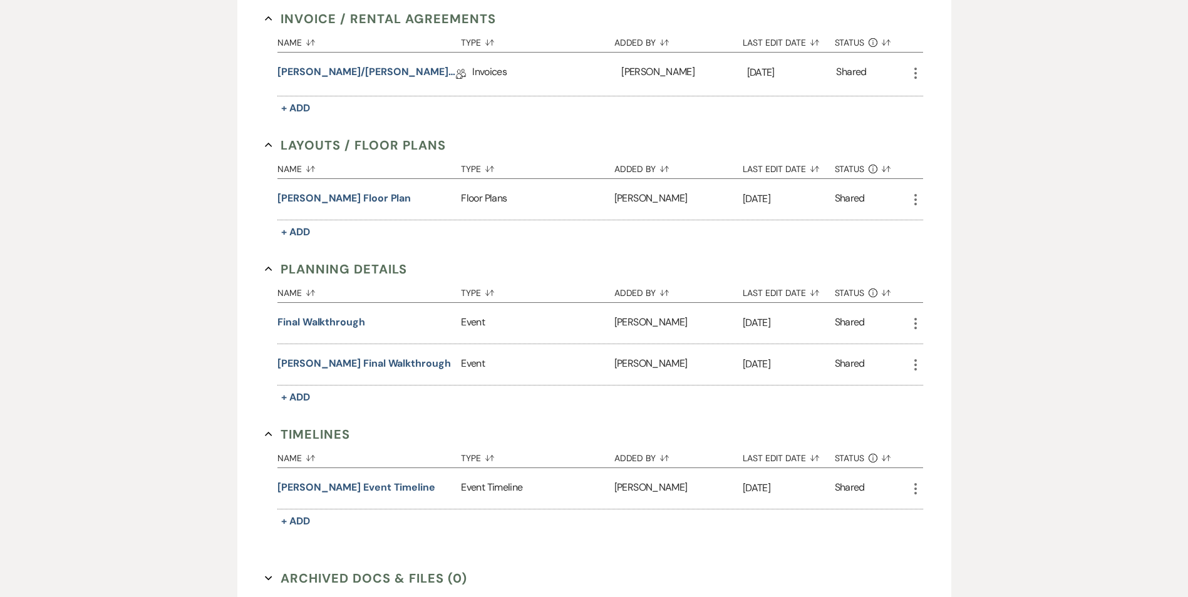
scroll to position [376, 0]
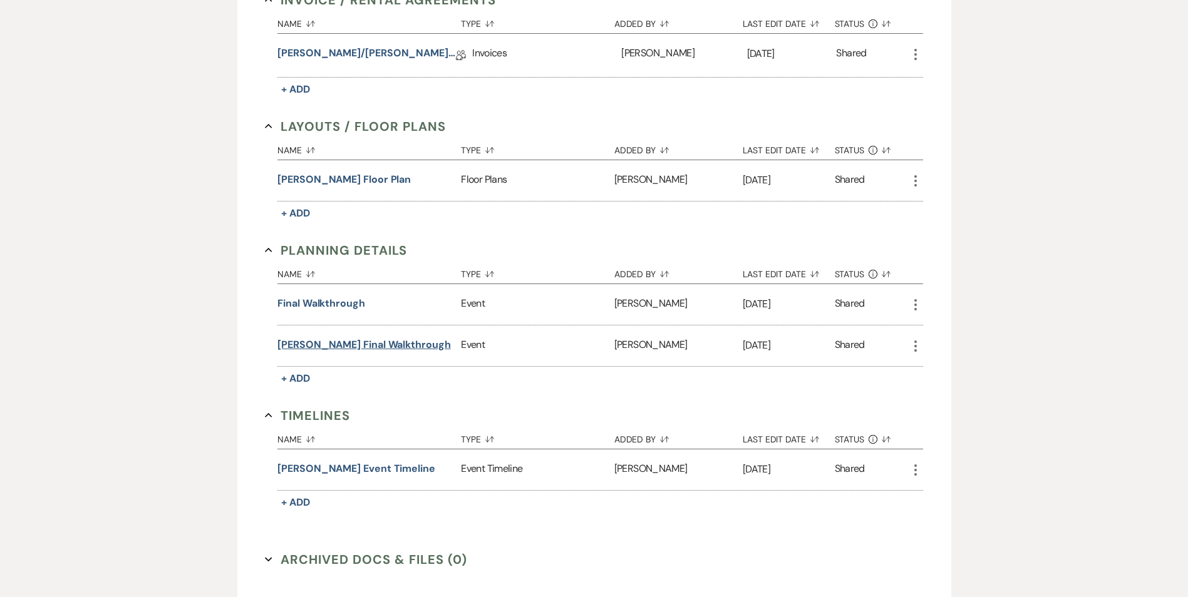
click at [383, 348] on button "[PERSON_NAME] Final Walkthrough" at bounding box center [363, 345] width 173 height 15
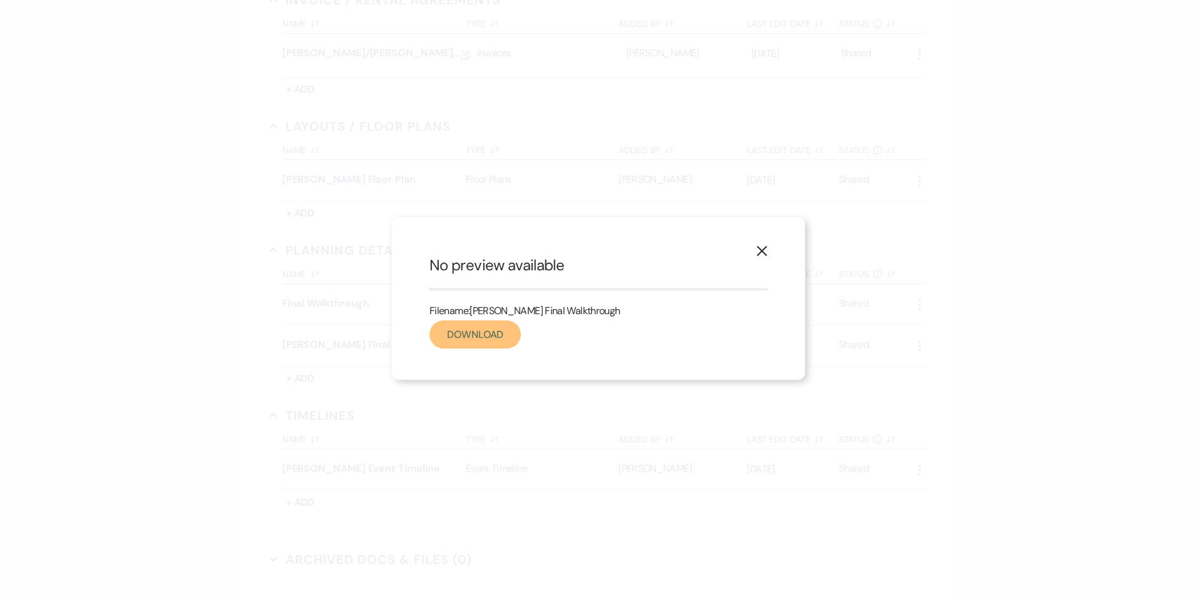
click at [456, 327] on link "Download" at bounding box center [475, 335] width 91 height 28
click at [751, 65] on div "X No preview available Filename: [PERSON_NAME] Final Walkthrough Download" at bounding box center [598, 298] width 1197 height 597
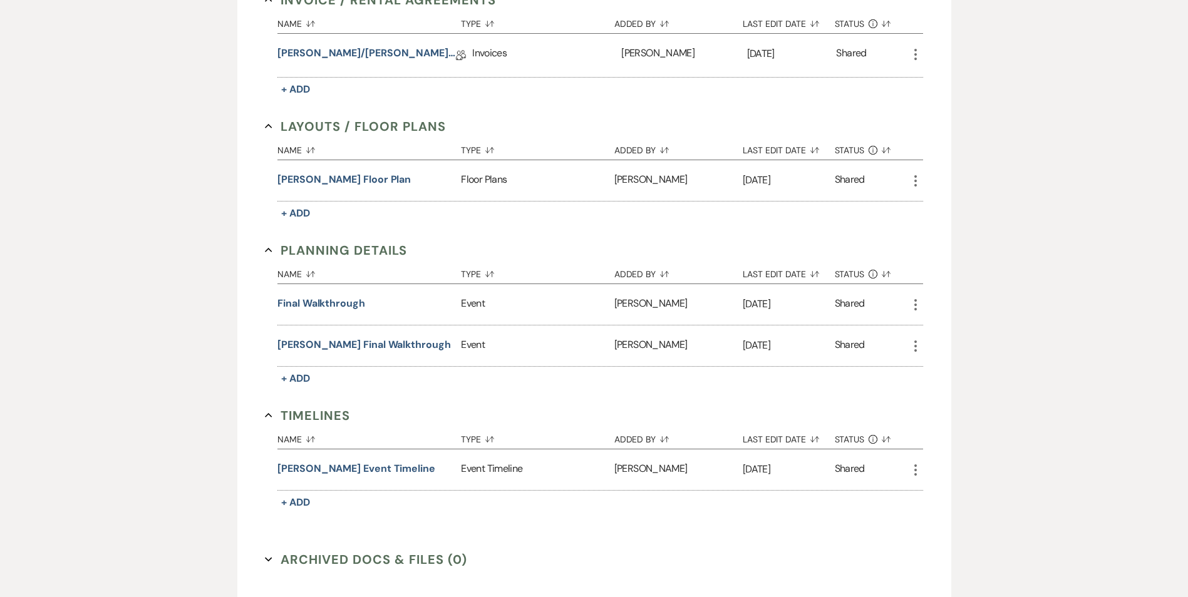
scroll to position [438, 0]
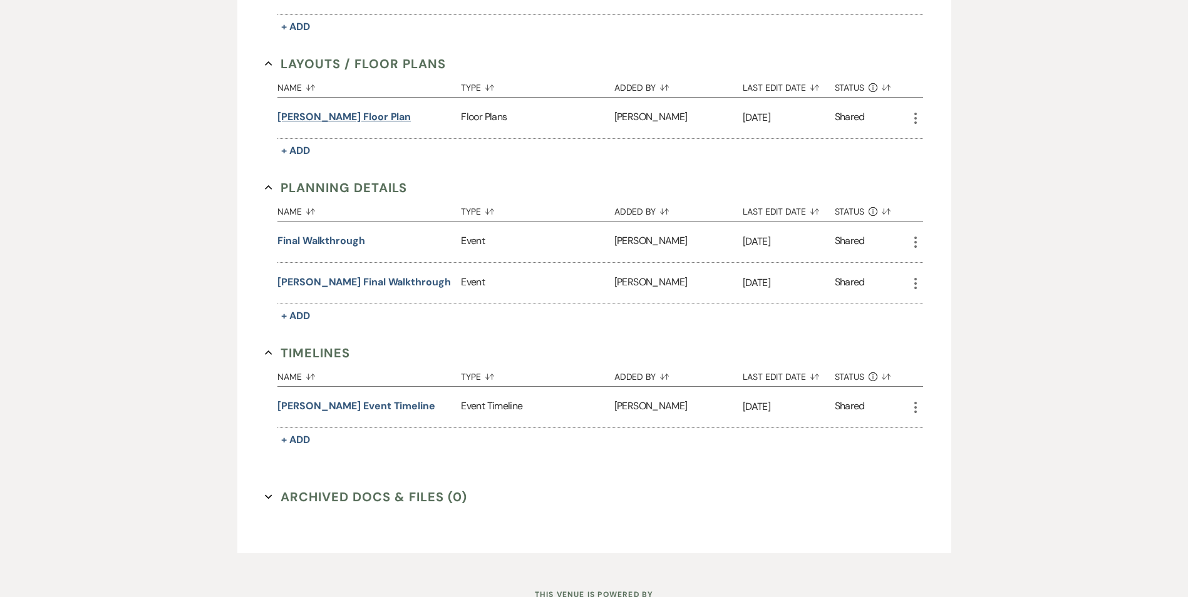
click at [329, 115] on button "[PERSON_NAME] Floor Plan" at bounding box center [343, 117] width 133 height 15
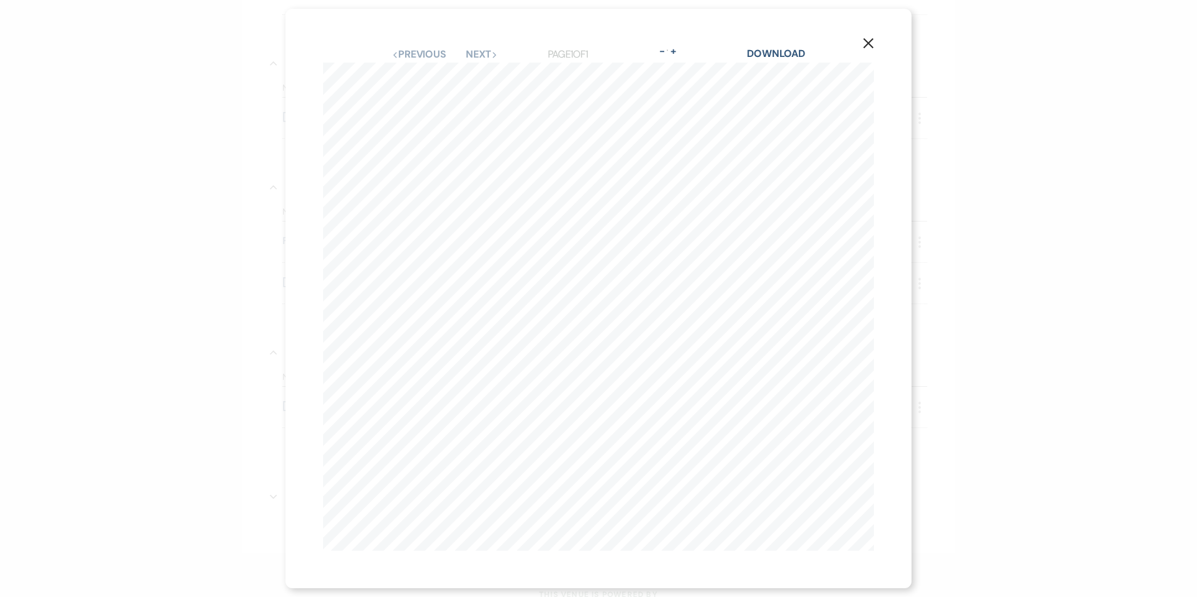
click at [868, 32] on button "X" at bounding box center [868, 42] width 19 height 22
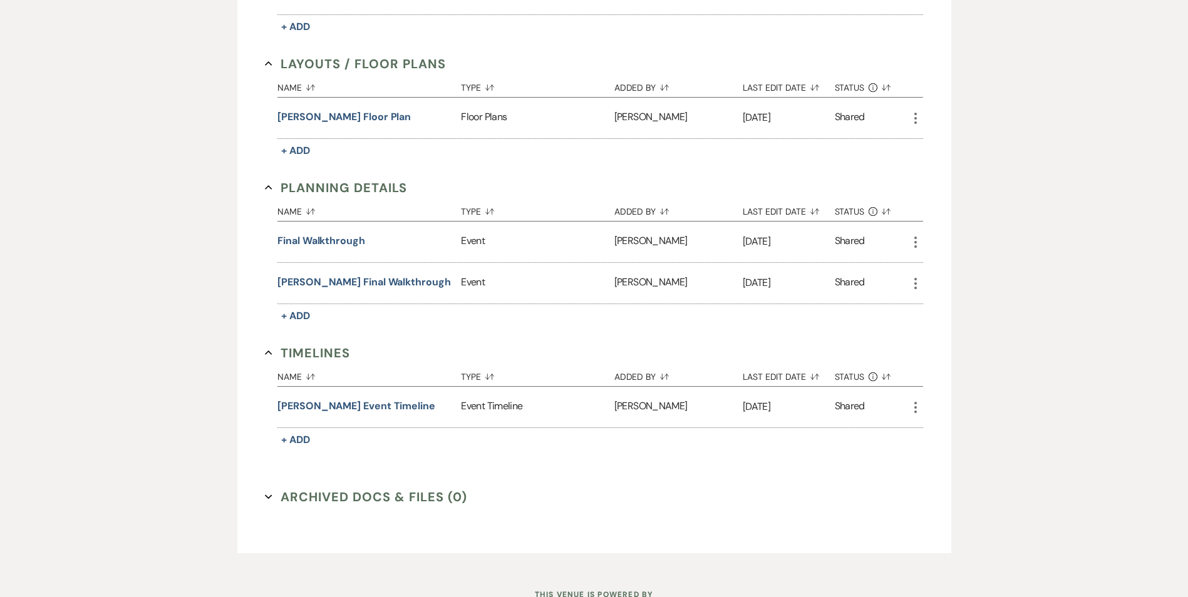
drag, startPoint x: 1144, startPoint y: 214, endPoint x: 1016, endPoint y: 565, distance: 374.0
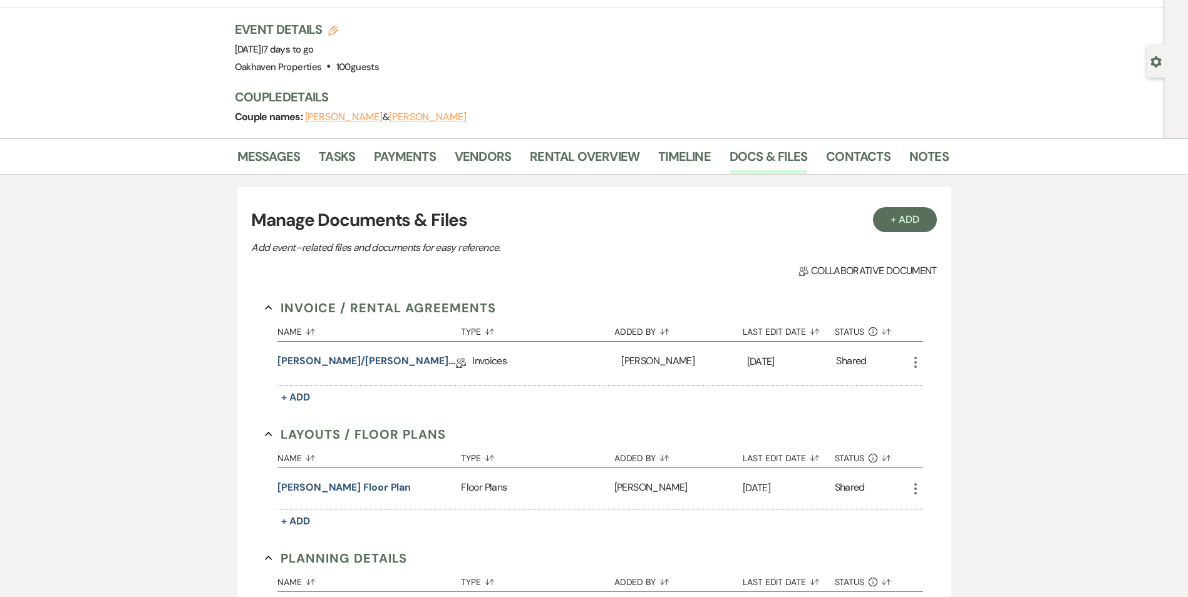
scroll to position [0, 0]
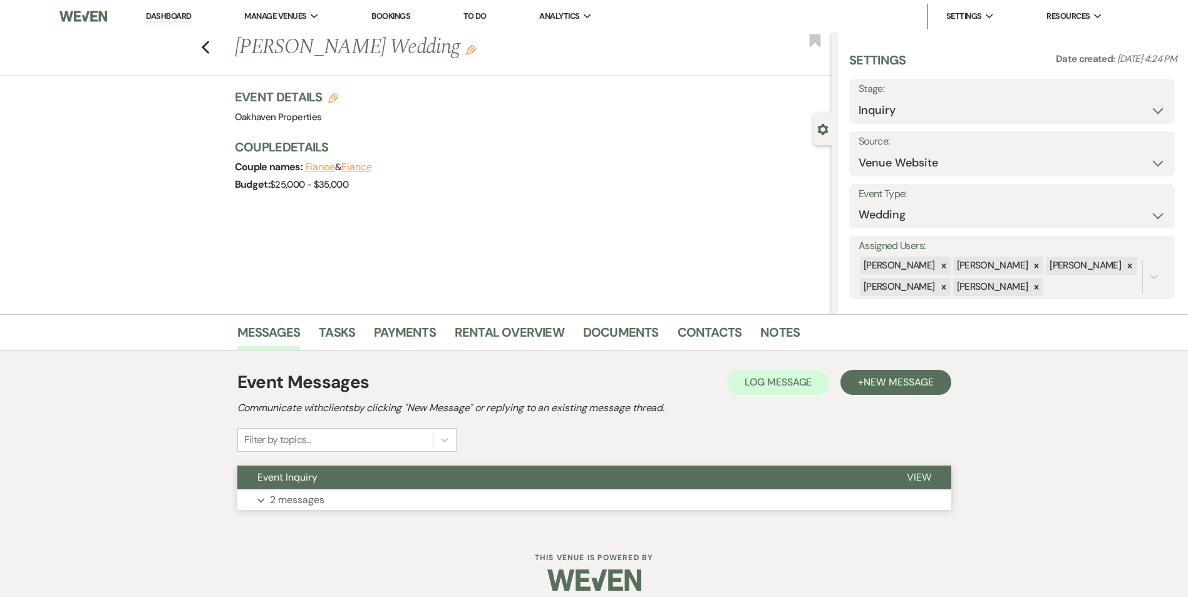
click at [917, 470] on button "View" at bounding box center [919, 478] width 64 height 24
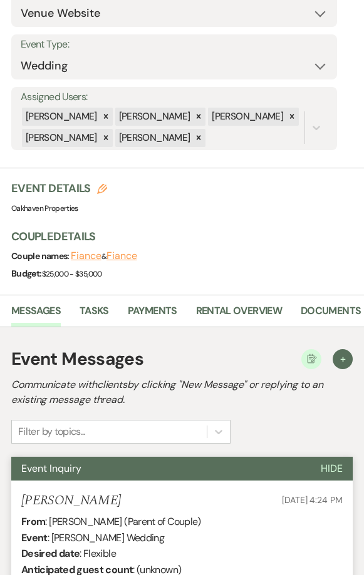
scroll to position [188, 0]
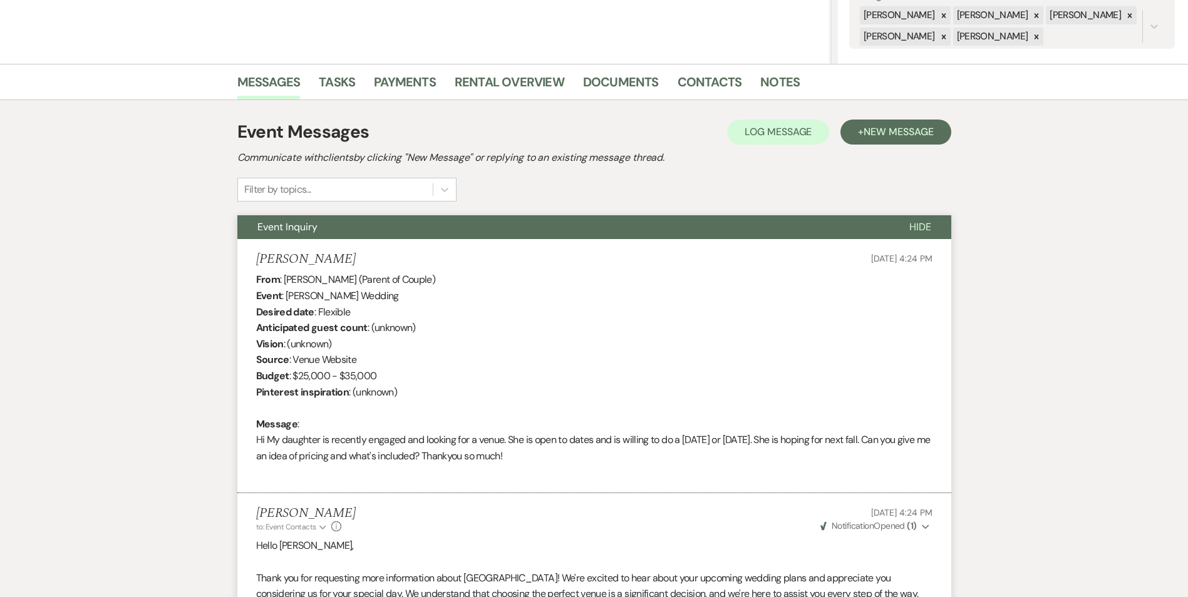
scroll to position [0, 0]
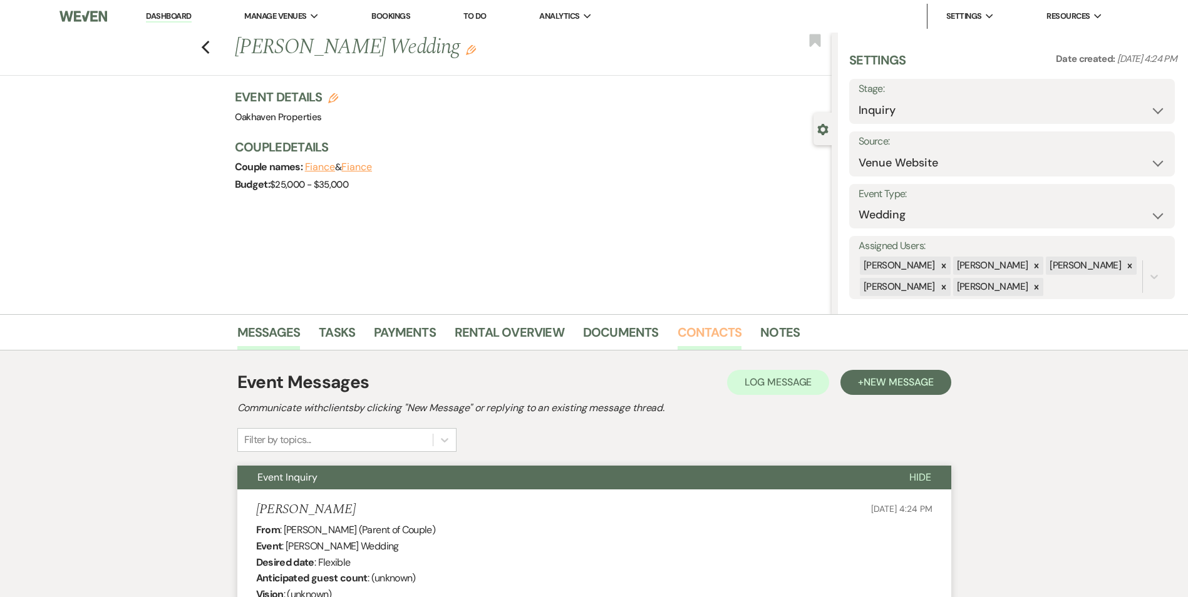
click at [713, 327] on link "Contacts" at bounding box center [710, 336] width 64 height 28
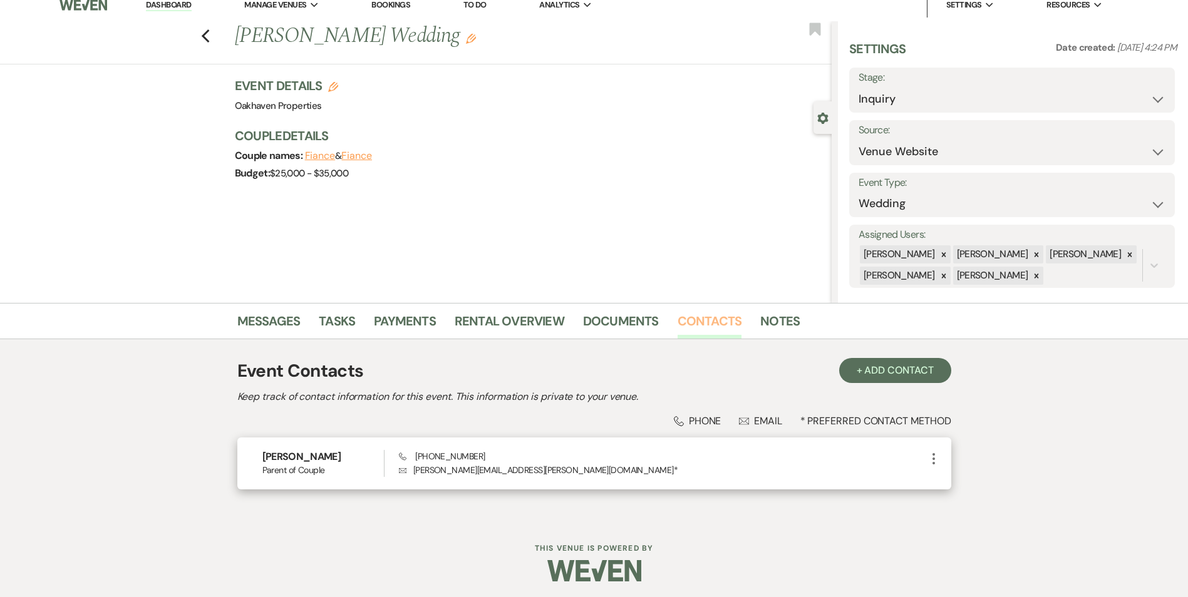
scroll to position [14, 0]
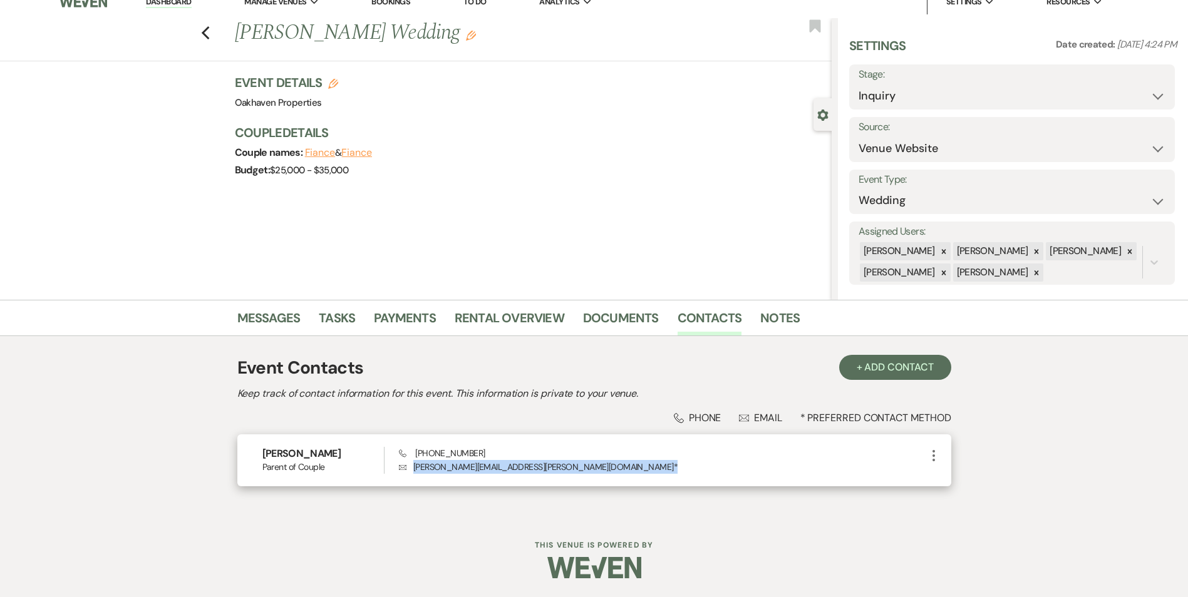
drag, startPoint x: 502, startPoint y: 467, endPoint x: 400, endPoint y: 471, distance: 102.8
click at [400, 471] on p "Envelope lofquist.jen@gmail.com *" at bounding box center [662, 467] width 527 height 14
copy p "lofquist.jen@gmail.com *"
drag, startPoint x: 270, startPoint y: 309, endPoint x: 276, endPoint y: 309, distance: 6.3
click at [270, 309] on link "Messages" at bounding box center [268, 322] width 63 height 28
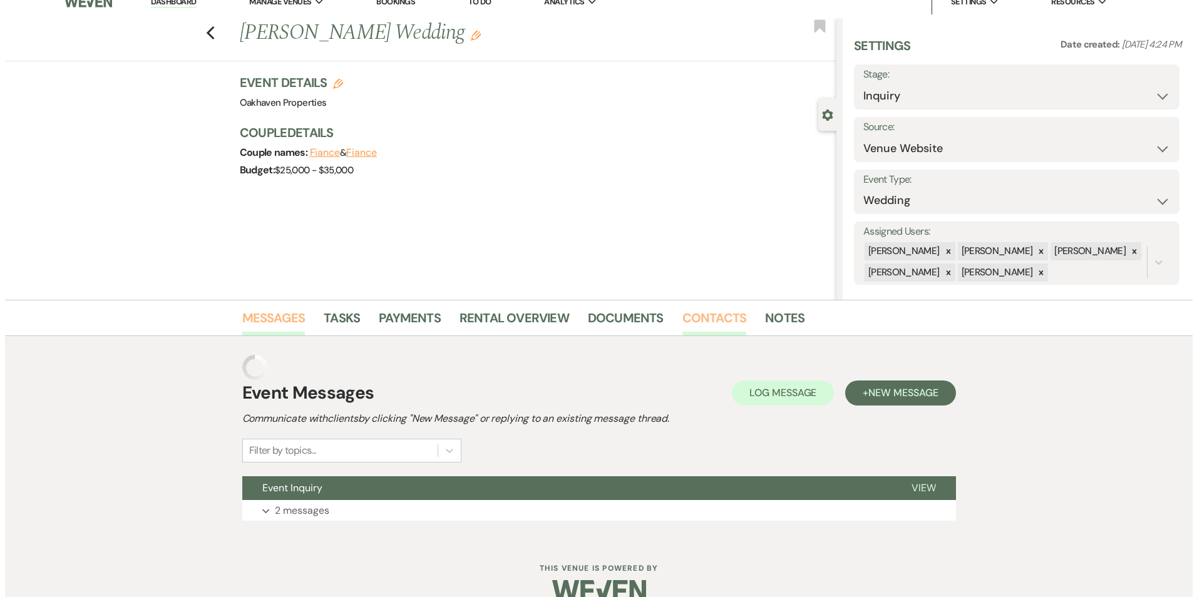
scroll to position [13, 0]
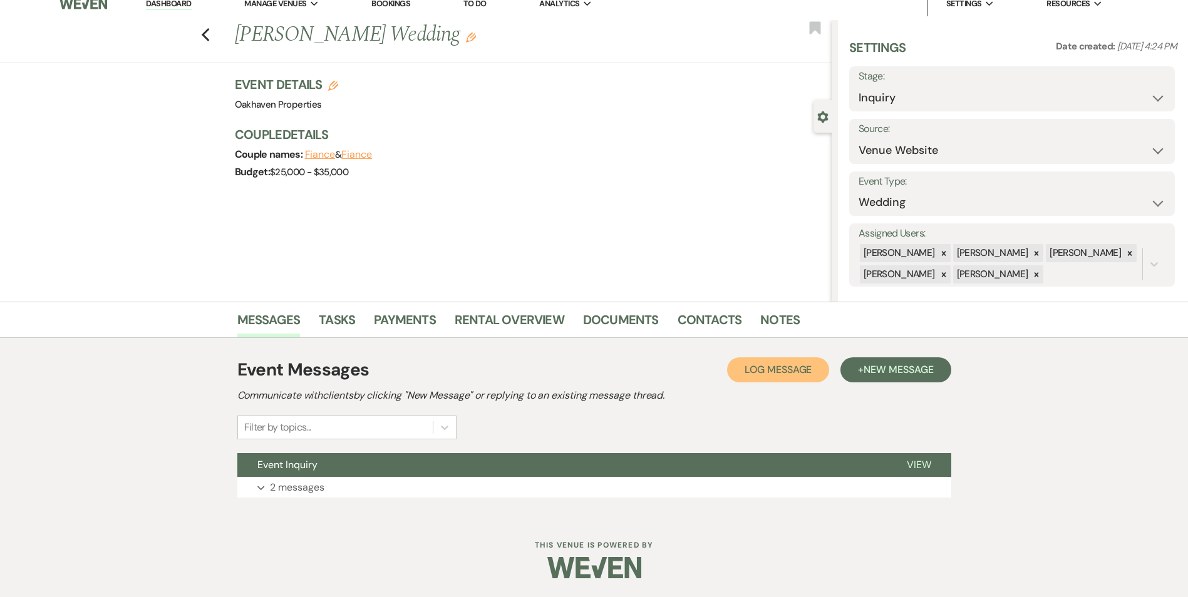
click at [768, 366] on span "Log Message" at bounding box center [778, 369] width 67 height 13
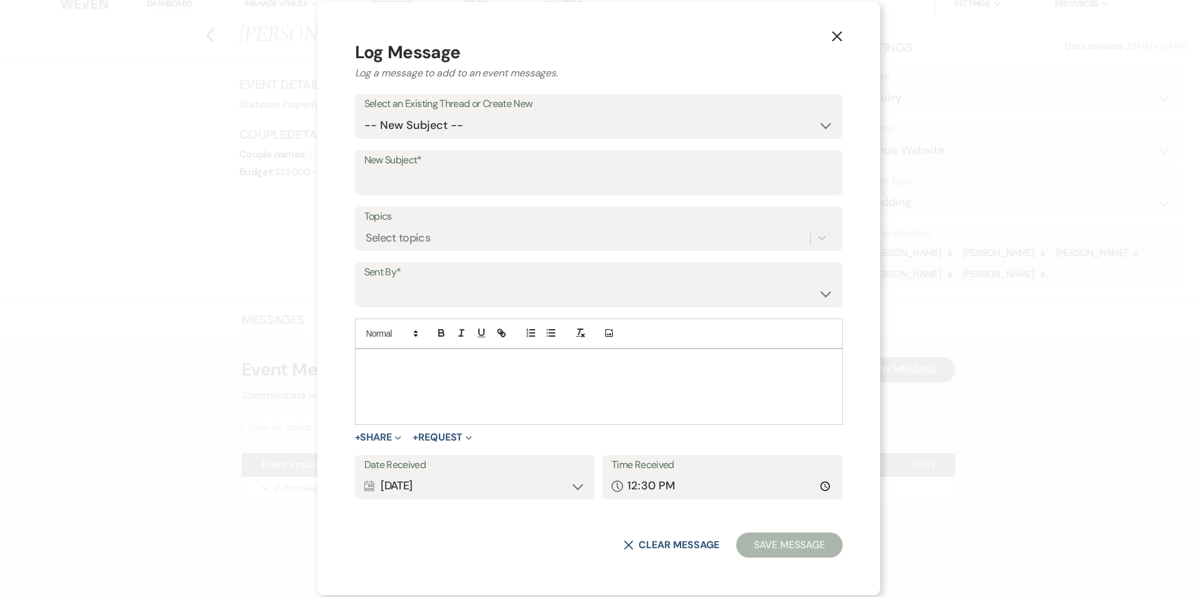
drag, startPoint x: 513, startPoint y: 381, endPoint x: 465, endPoint y: 374, distance: 48.7
click at [463, 374] on div at bounding box center [599, 386] width 487 height 75
drag, startPoint x: 760, startPoint y: 32, endPoint x: 753, endPoint y: 45, distance: 14.6
click at [832, 31] on icon "X" at bounding box center [837, 36] width 11 height 11
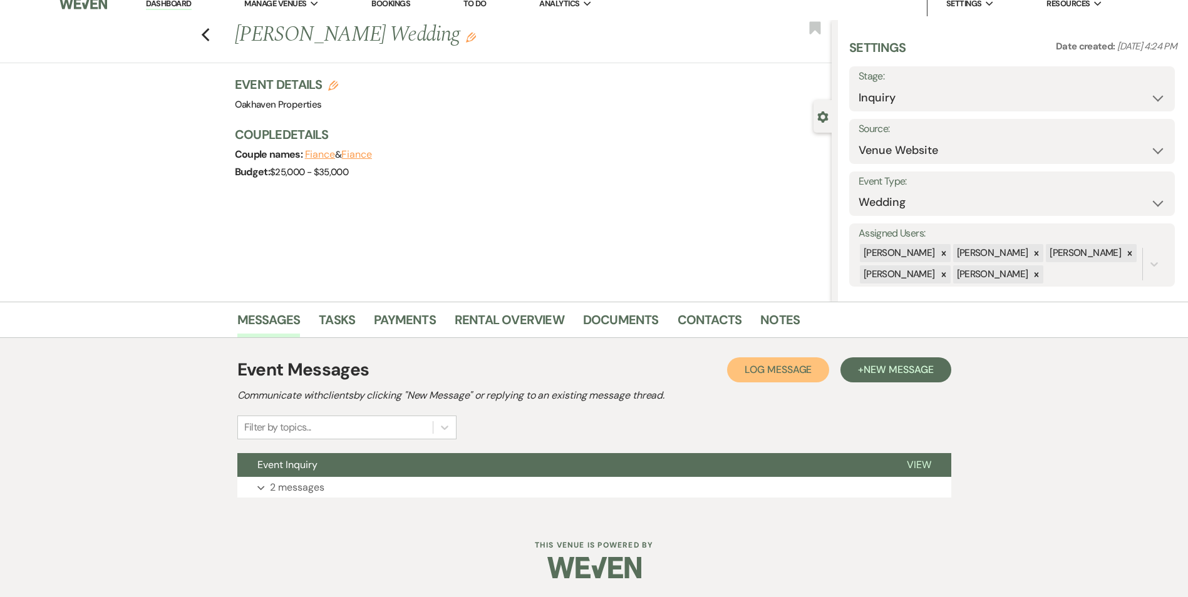
click at [785, 373] on span "Log Message" at bounding box center [778, 369] width 67 height 13
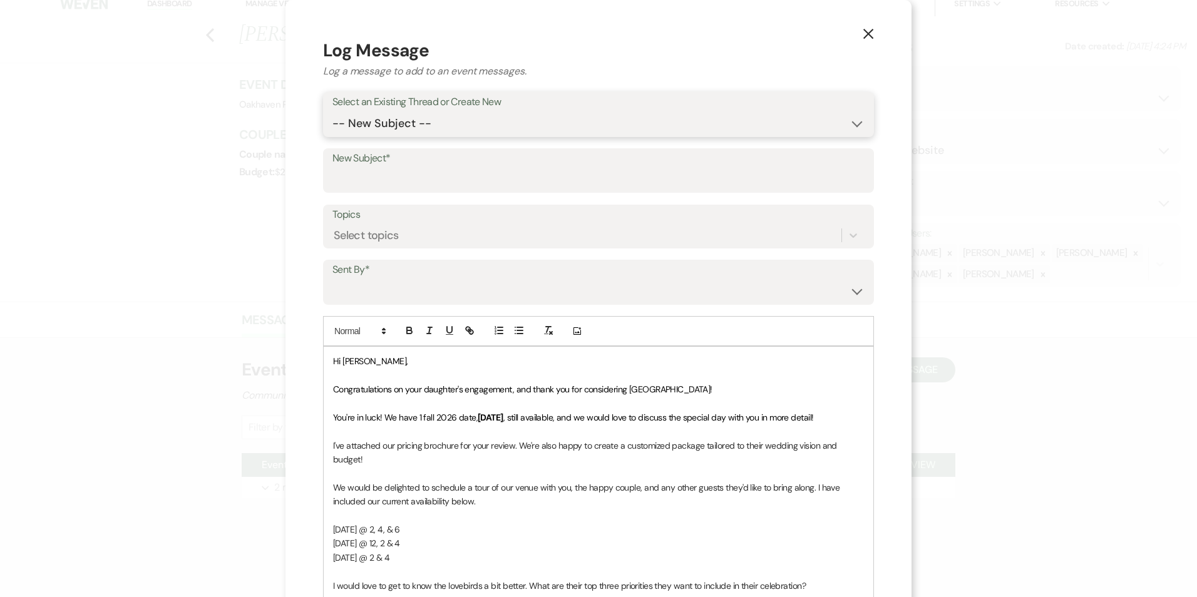
click at [453, 112] on select "-- New Subject -- Event Inquiry" at bounding box center [599, 123] width 532 height 24
select select "458504"
click at [333, 111] on select "-- New Subject -- Event Inquiry" at bounding box center [599, 123] width 532 height 24
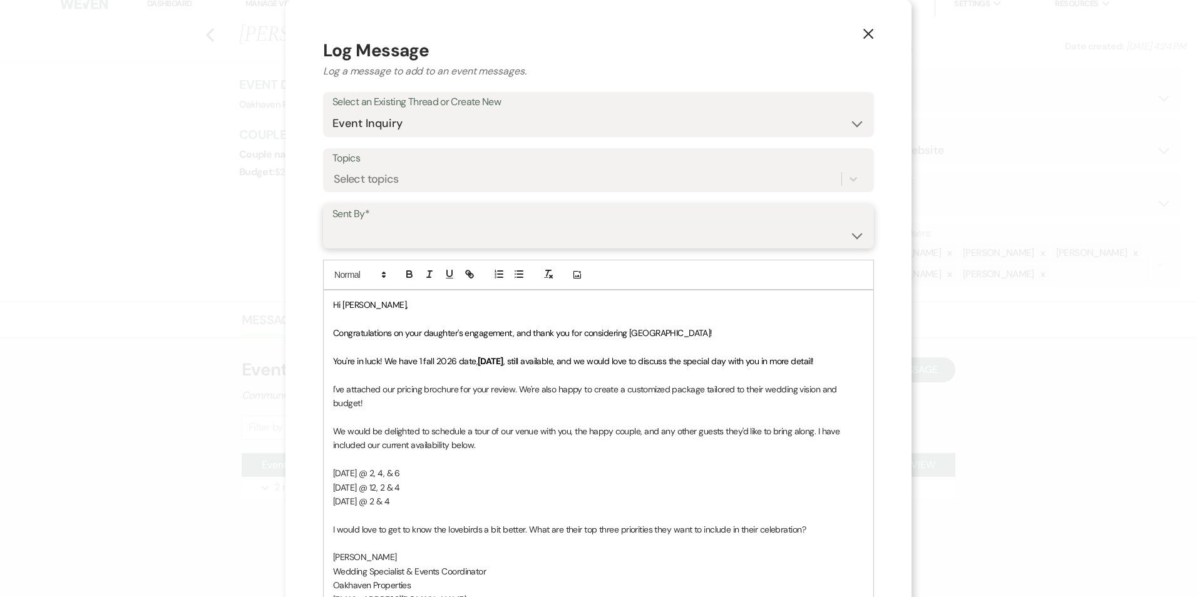
click at [430, 230] on select "Patience Ergish (pdergish@aol.com) Jeanette Wagoner (jeanette@experienceoakhave…" at bounding box center [599, 235] width 532 height 24
select select "user-127923"
click at [333, 223] on select "Patience Ergish (pdergish@aol.com) Jeanette Wagoner (jeanette@experienceoakhave…" at bounding box center [599, 235] width 532 height 24
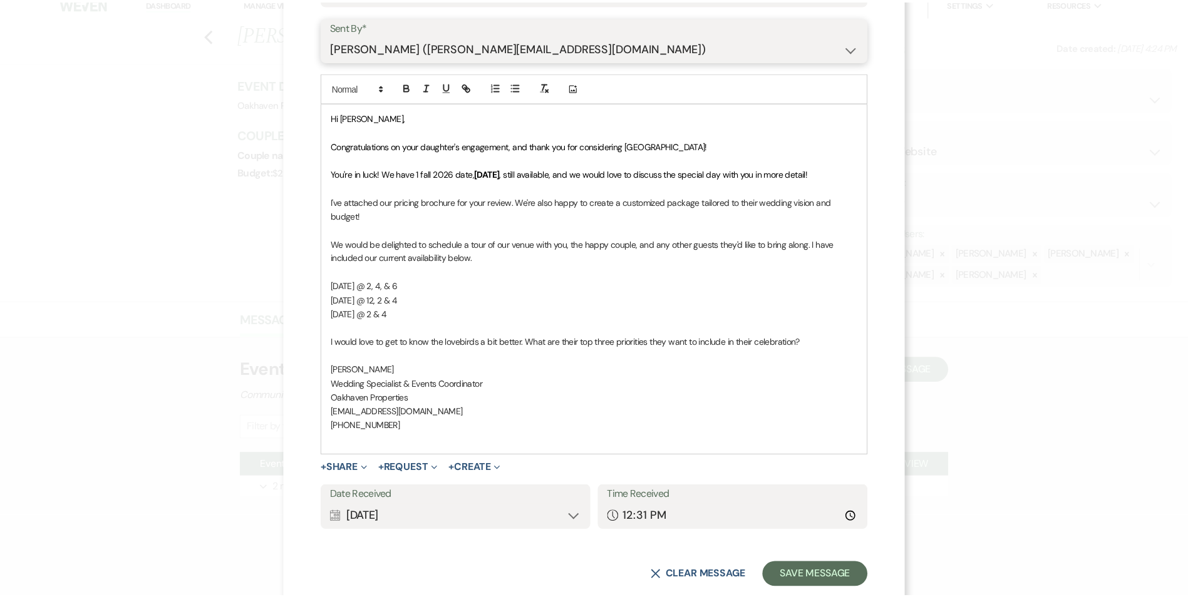
scroll to position [216, 0]
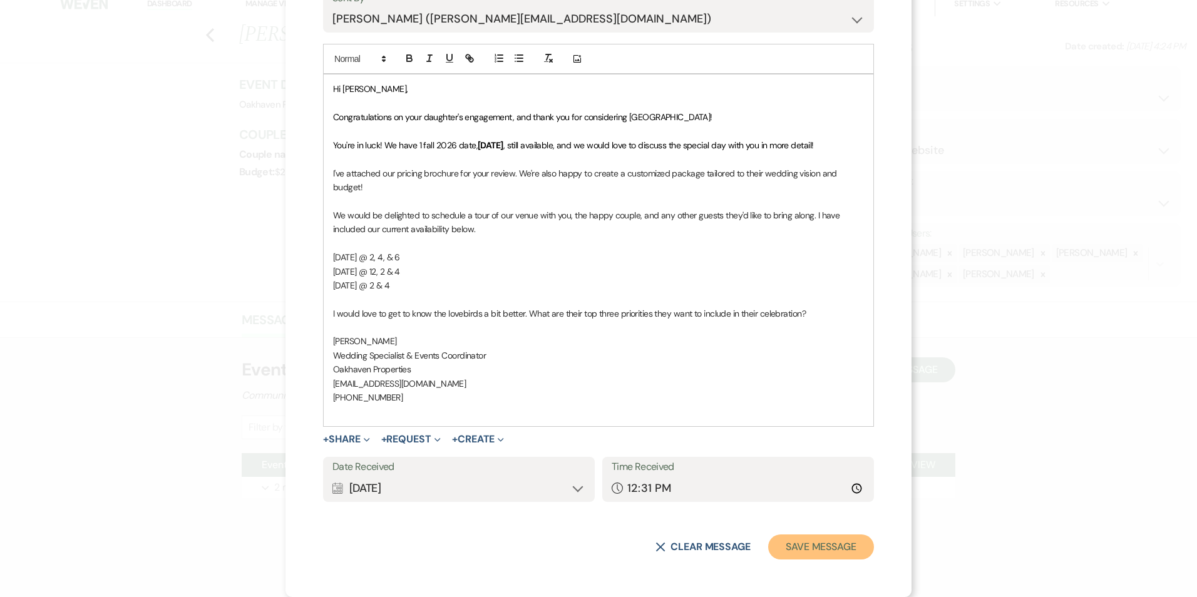
click at [810, 543] on button "Save Message" at bounding box center [821, 547] width 106 height 25
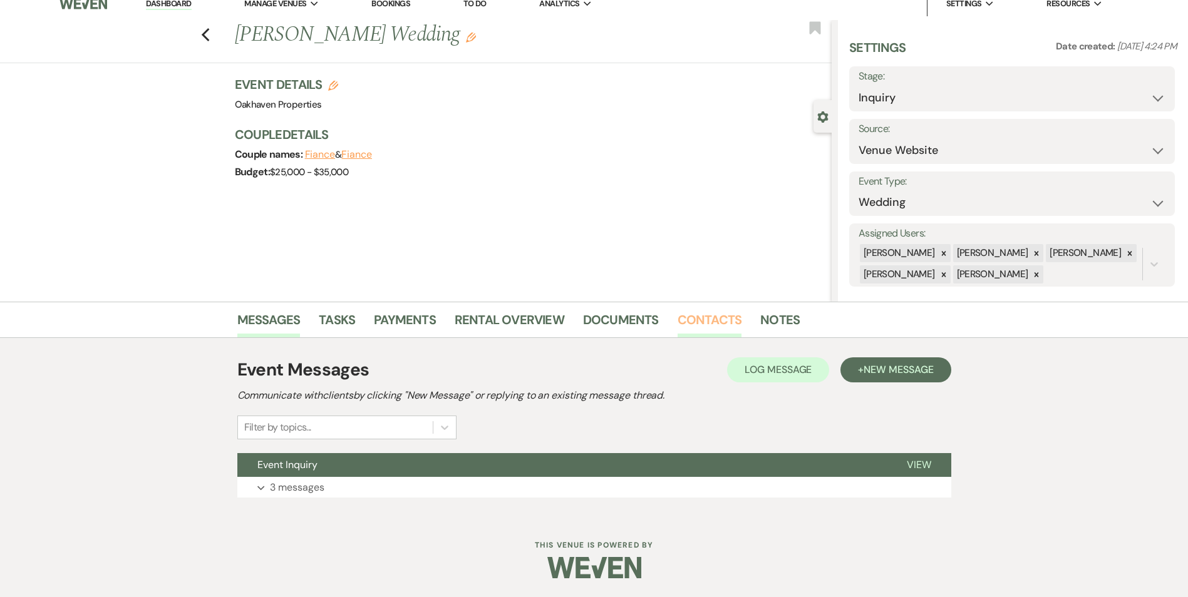
click at [712, 316] on link "Contacts" at bounding box center [710, 324] width 64 height 28
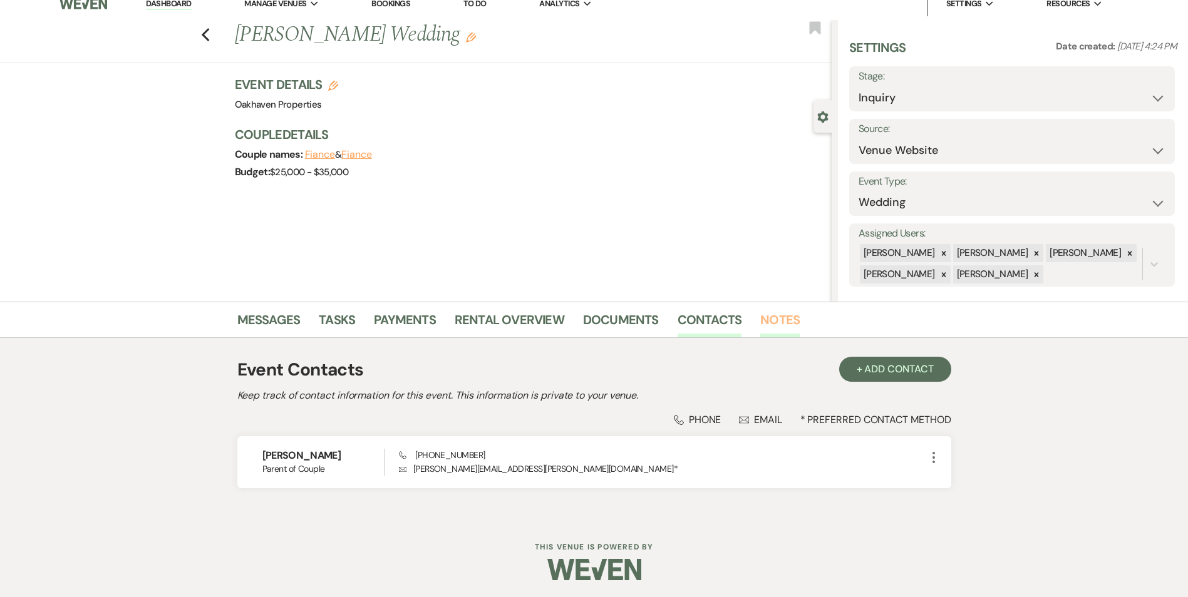
click at [770, 314] on link "Notes" at bounding box center [779, 324] width 39 height 28
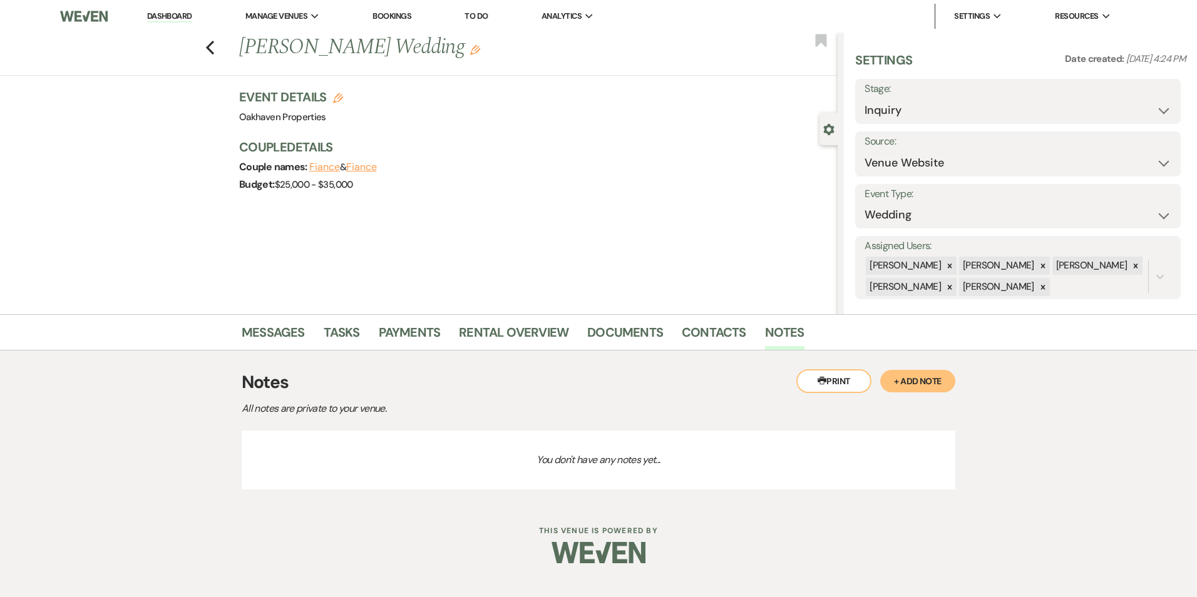
click at [907, 379] on button "+ Add Note" at bounding box center [917, 381] width 75 height 23
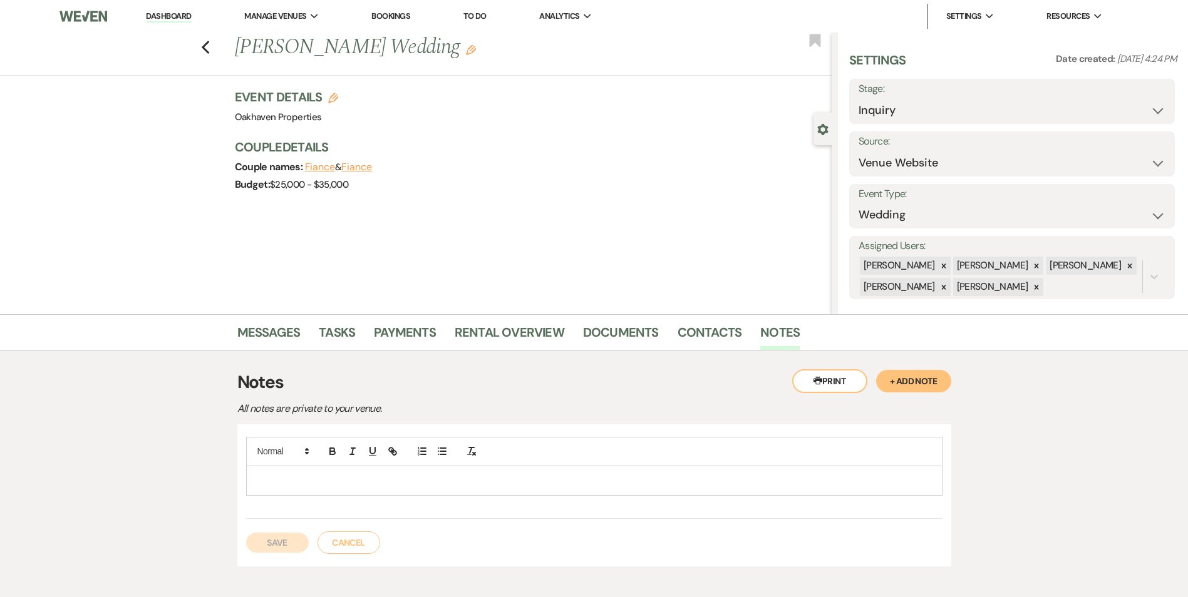
click at [433, 483] on p at bounding box center [594, 481] width 676 height 14
drag, startPoint x: 278, startPoint y: 537, endPoint x: 297, endPoint y: 515, distance: 28.9
click at [277, 537] on button "Save" at bounding box center [277, 543] width 63 height 20
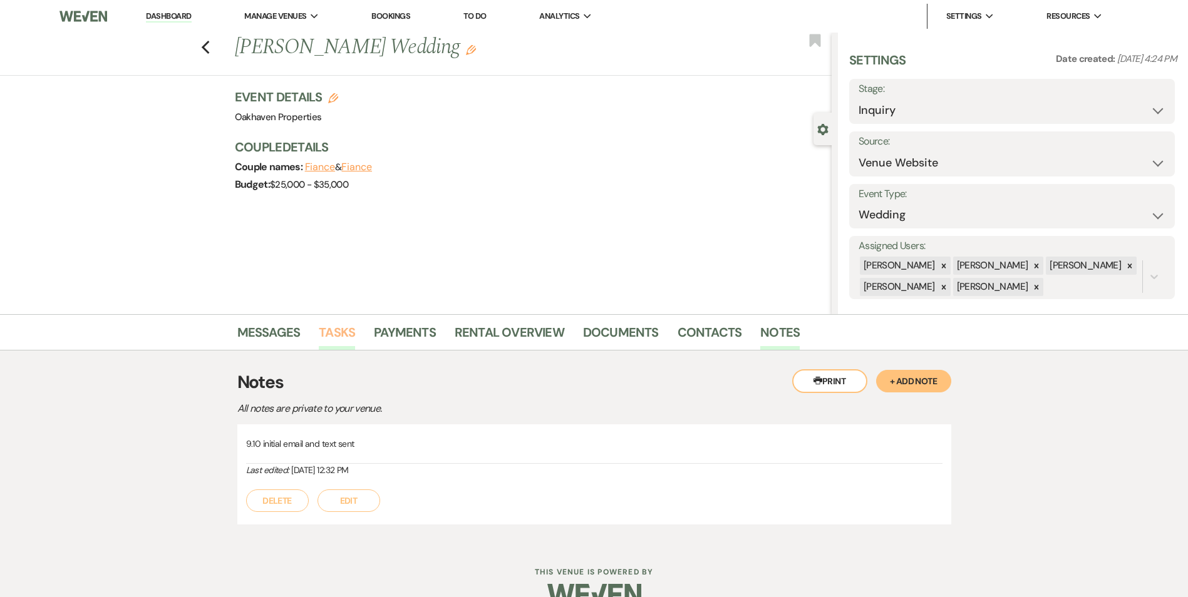
click at [343, 337] on link "Tasks" at bounding box center [337, 336] width 36 height 28
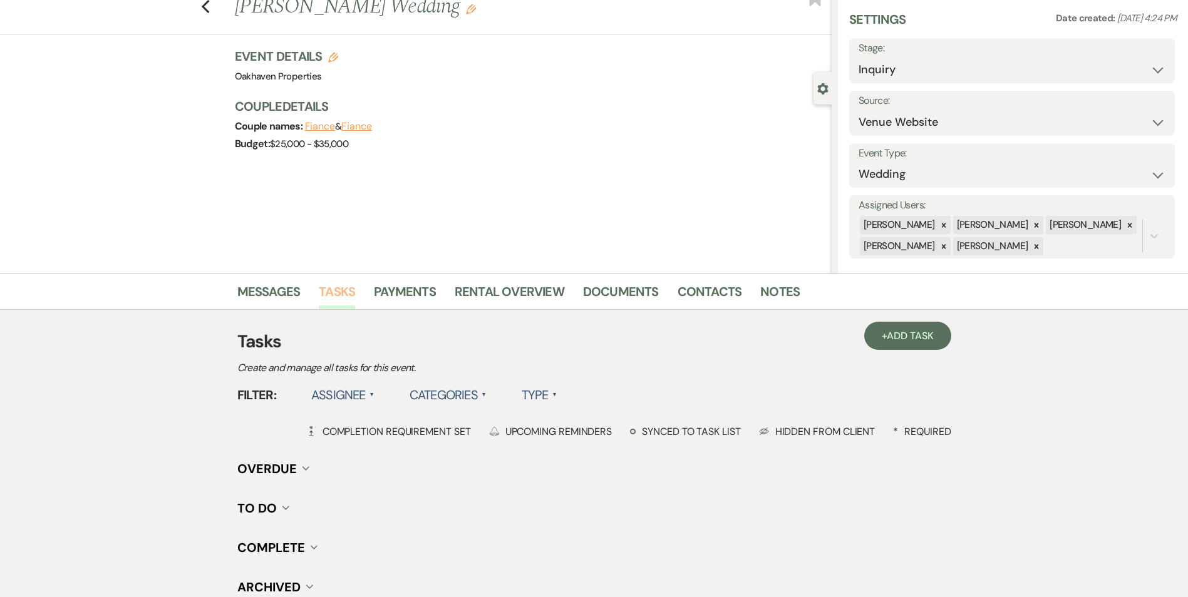
scroll to position [63, 0]
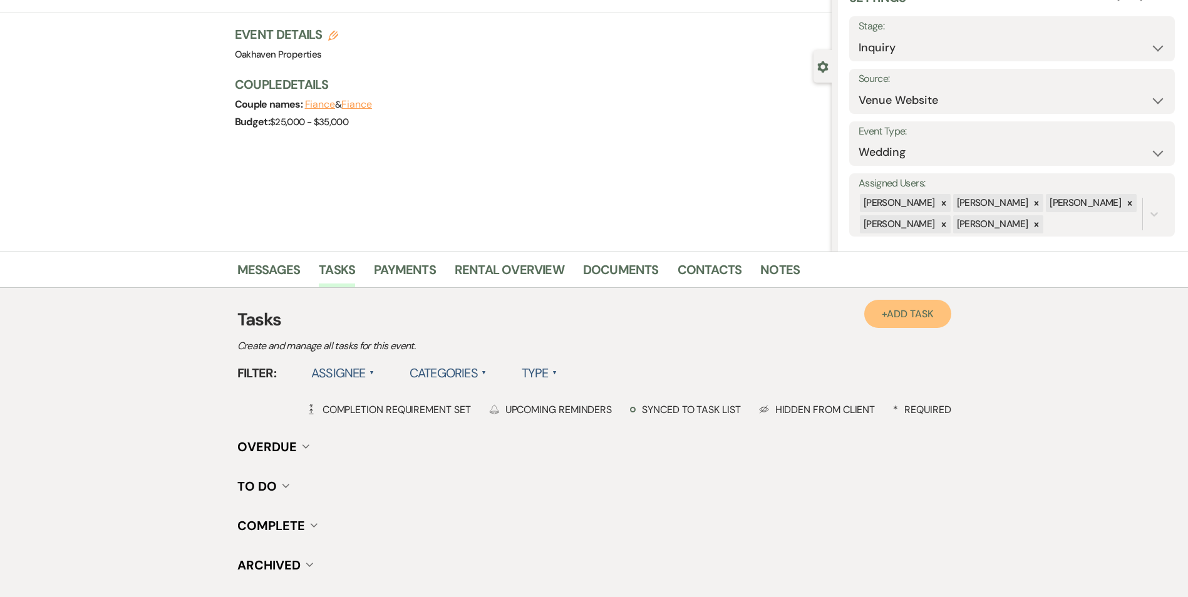
click at [905, 307] on span "Add Task" at bounding box center [910, 313] width 46 height 13
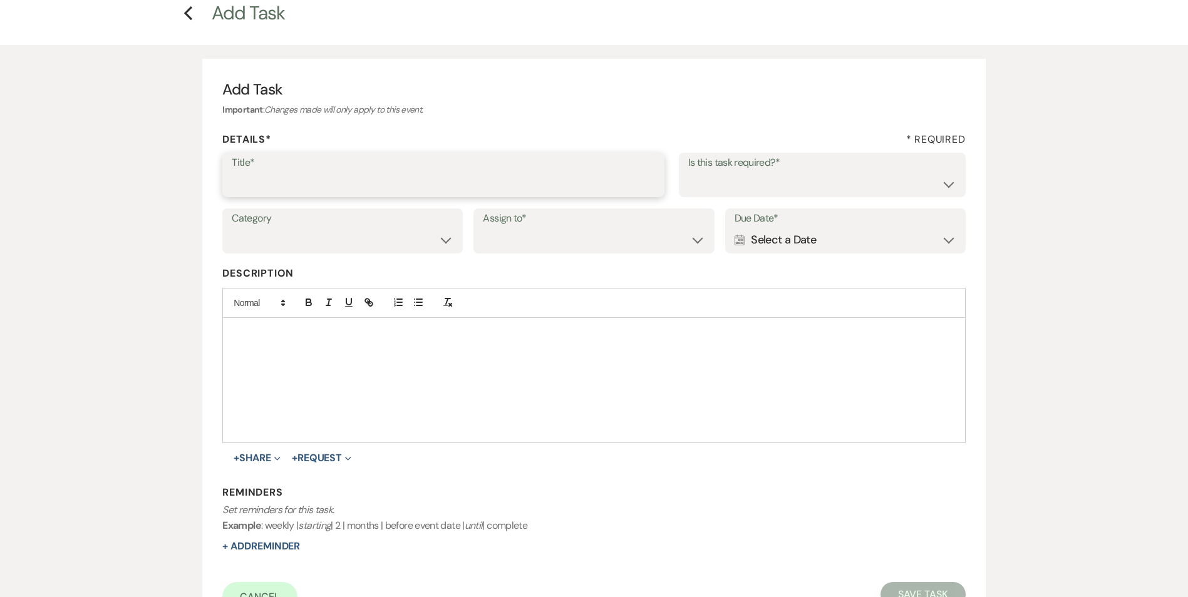
click at [437, 173] on input "Title*" at bounding box center [443, 184] width 423 height 24
type input "2nd follow up call and email"
click at [730, 180] on select "Yes No" at bounding box center [822, 184] width 268 height 24
select select "true"
click at [688, 172] on select "Yes No" at bounding box center [822, 184] width 268 height 24
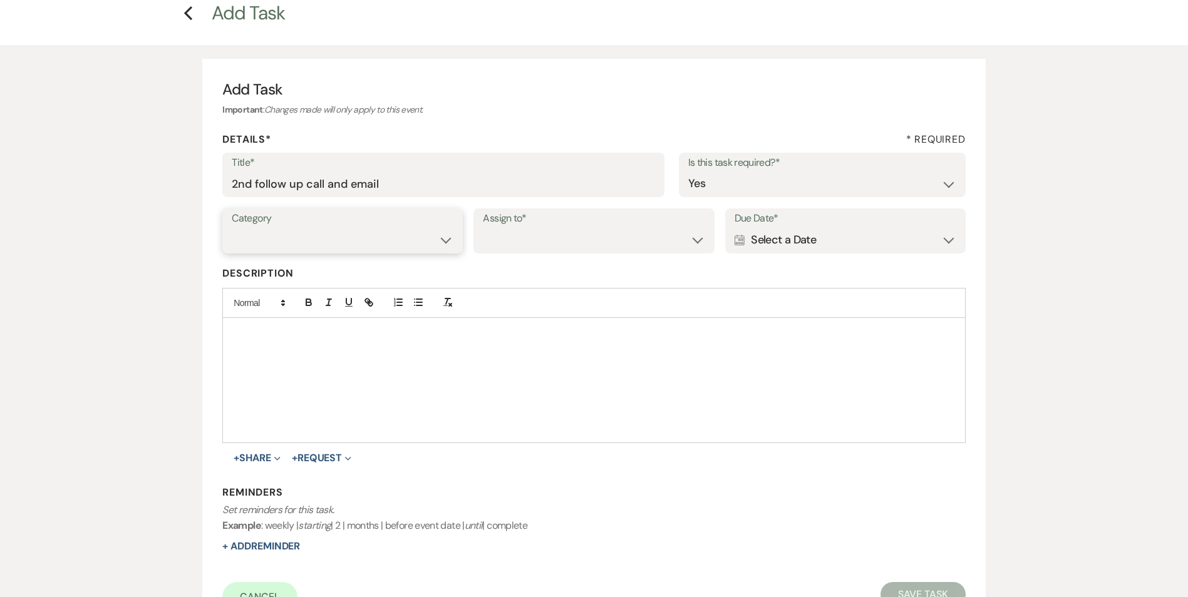
drag, startPoint x: 353, startPoint y: 242, endPoint x: 353, endPoint y: 253, distance: 10.6
click at [353, 242] on select "Venue Vendors Guests Details Finalize & Share" at bounding box center [343, 240] width 222 height 24
select select "31"
click at [232, 228] on select "Venue Vendors Guests Details Finalize & Share" at bounding box center [343, 240] width 222 height 24
drag, startPoint x: 494, startPoint y: 236, endPoint x: 505, endPoint y: 244, distance: 13.5
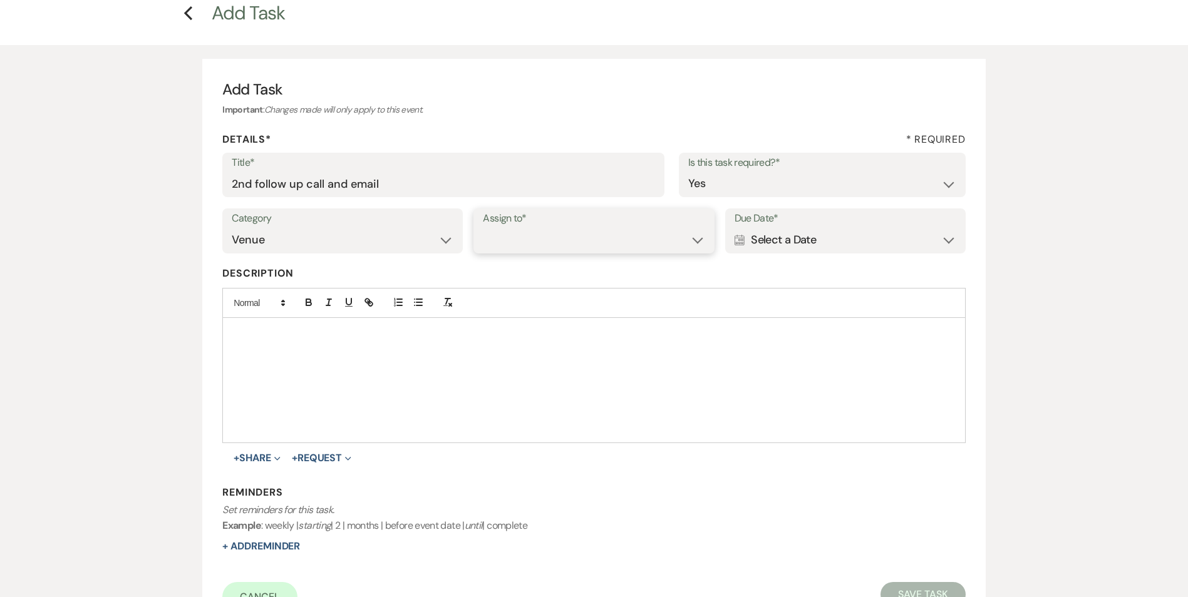
click at [494, 235] on select "Venue Client" at bounding box center [594, 240] width 222 height 24
select select "venueHost"
click at [483, 228] on select "Venue Client" at bounding box center [594, 240] width 222 height 24
click at [771, 242] on div "Calendar Select a Date Expand" at bounding box center [846, 240] width 222 height 24
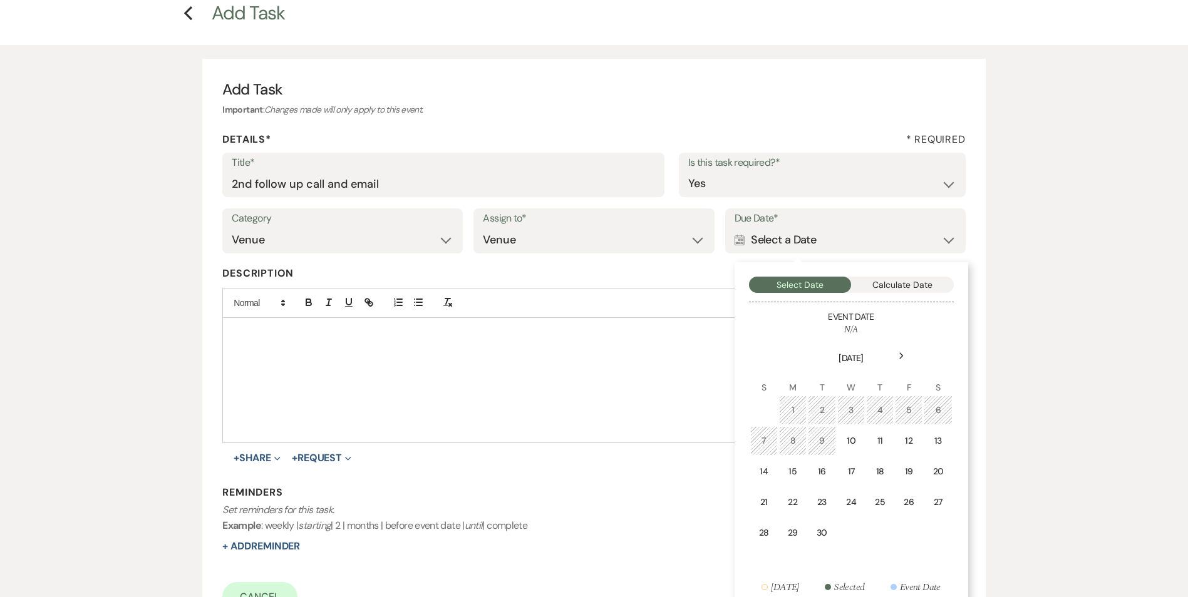
click at [955, 434] on div "Select Date Calculate Date Event Date N/A Next September 2025 S M T W T F S 1 2…" at bounding box center [852, 435] width 234 height 347
click at [939, 436] on div "13" at bounding box center [938, 441] width 12 height 13
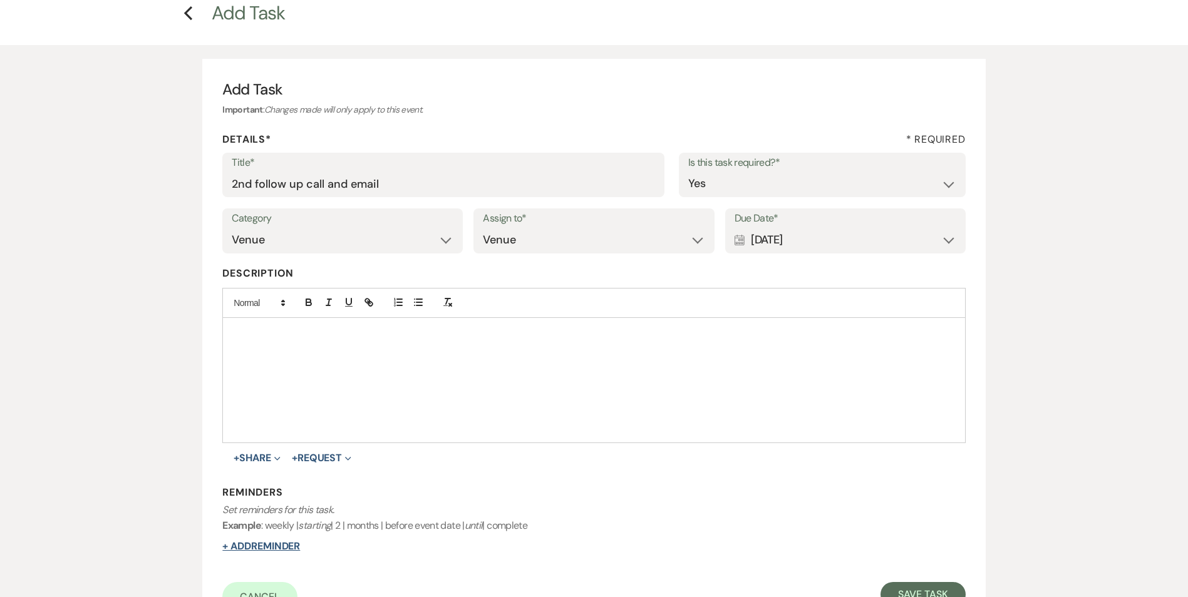
click at [259, 548] on button "+ Add Reminder" at bounding box center [261, 547] width 78 height 10
select select "host"
select select "days"
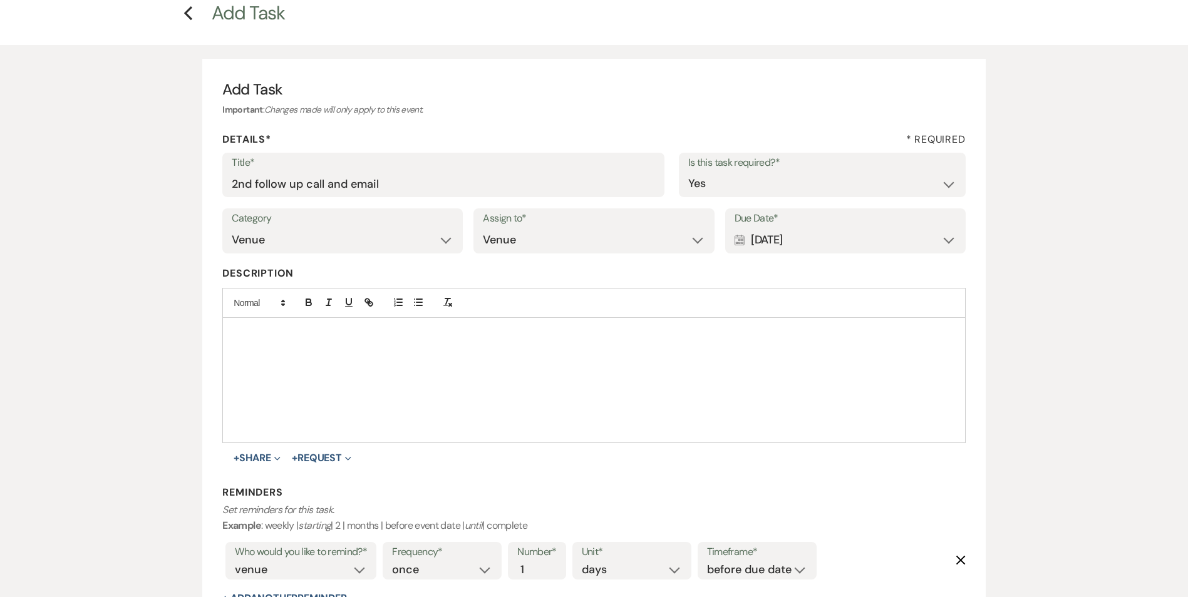
click at [771, 579] on div "Timeframe* before due date after due date on due date on custom date" at bounding box center [757, 561] width 119 height 38
click at [773, 570] on select "before due date after due date on due date on custom date" at bounding box center [757, 570] width 100 height 17
select select "onDueDate"
click at [707, 562] on select "before due date after due date on due date on custom date" at bounding box center [757, 570] width 100 height 17
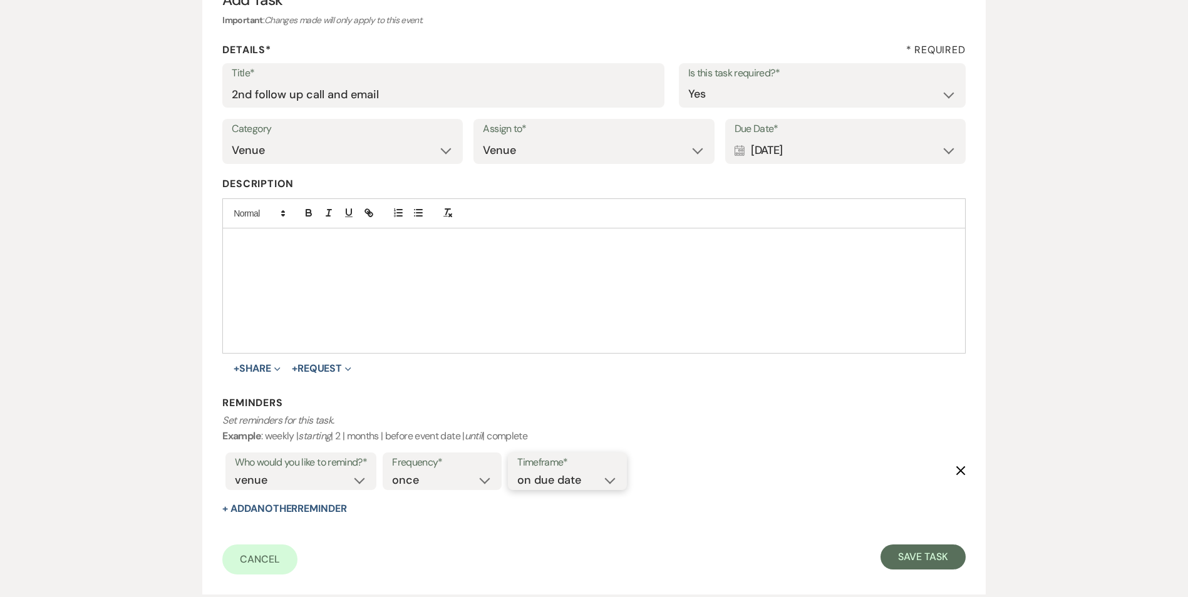
scroll to position [244, 0]
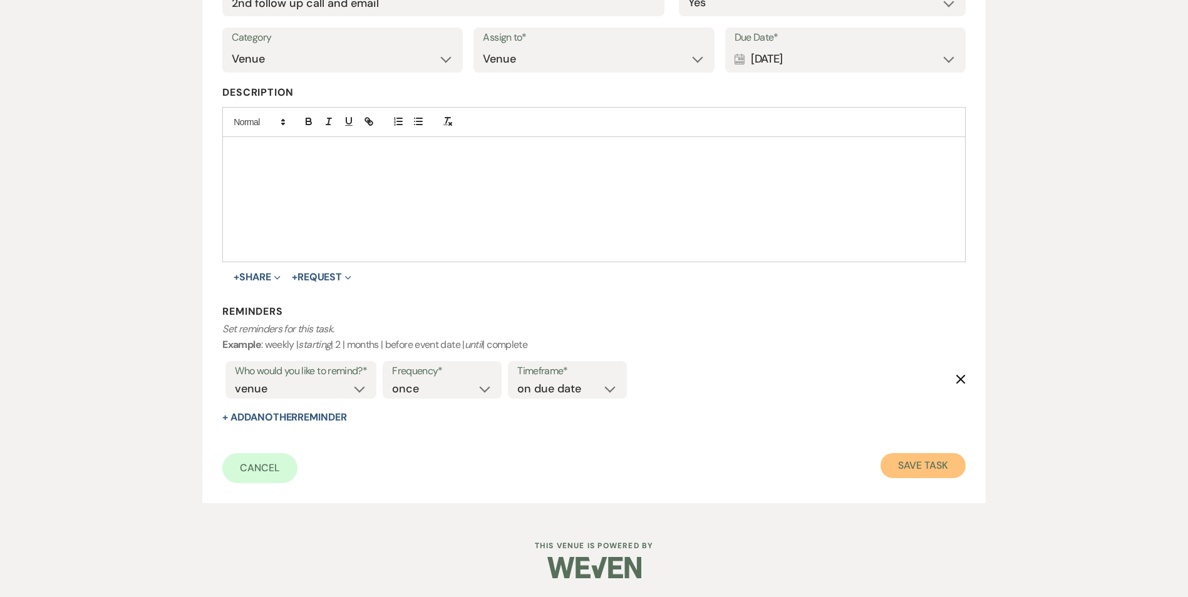
click at [900, 475] on button "Save Task" at bounding box center [922, 465] width 85 height 25
select select "5"
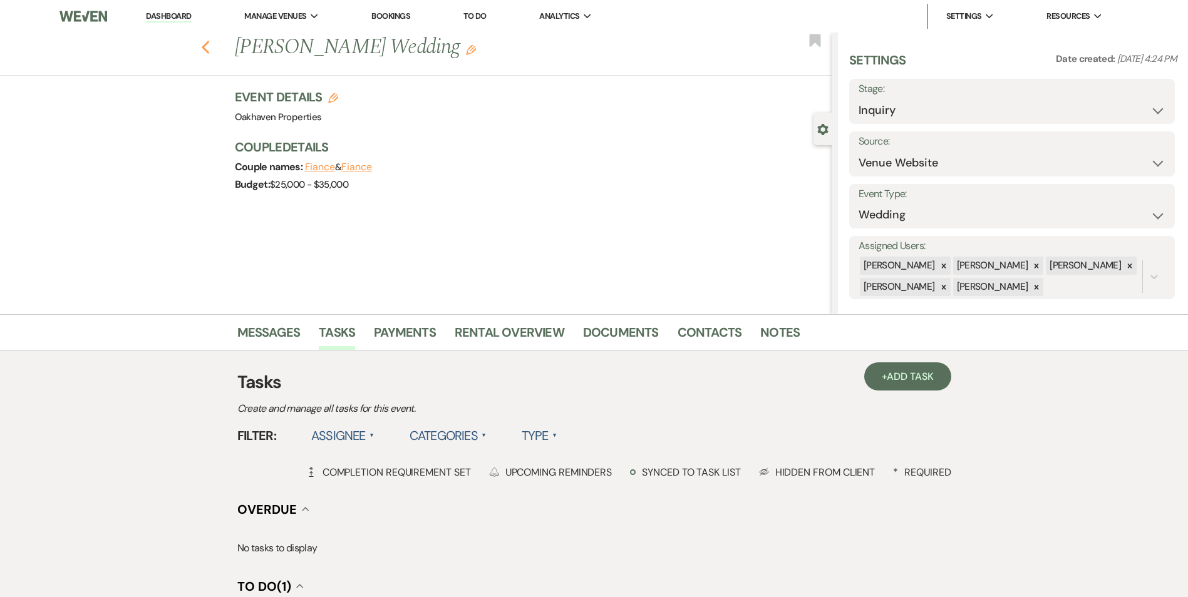
click at [209, 46] on use "button" at bounding box center [205, 48] width 8 height 14
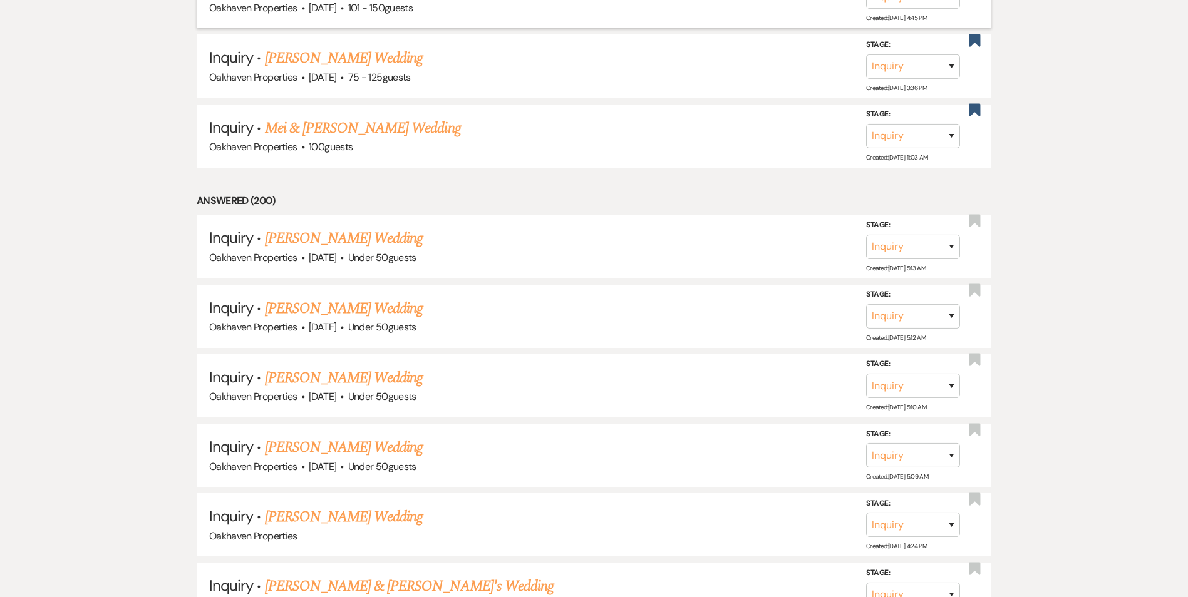
scroll to position [1816, 0]
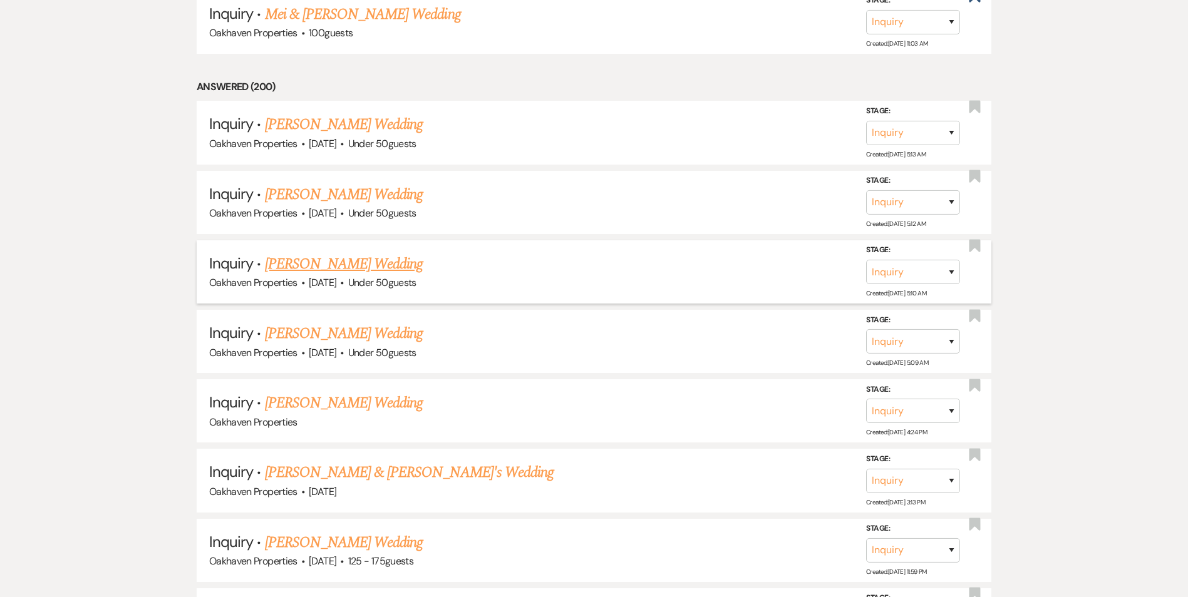
click at [318, 264] on link "[PERSON_NAME] Wedding" at bounding box center [344, 264] width 158 height 23
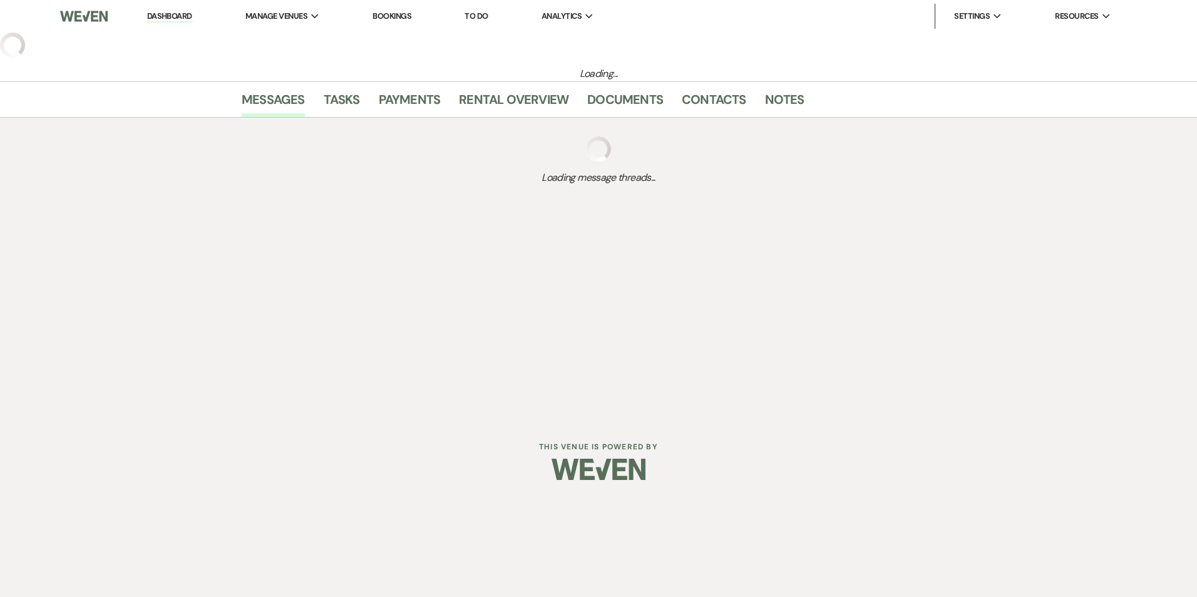
select select "2"
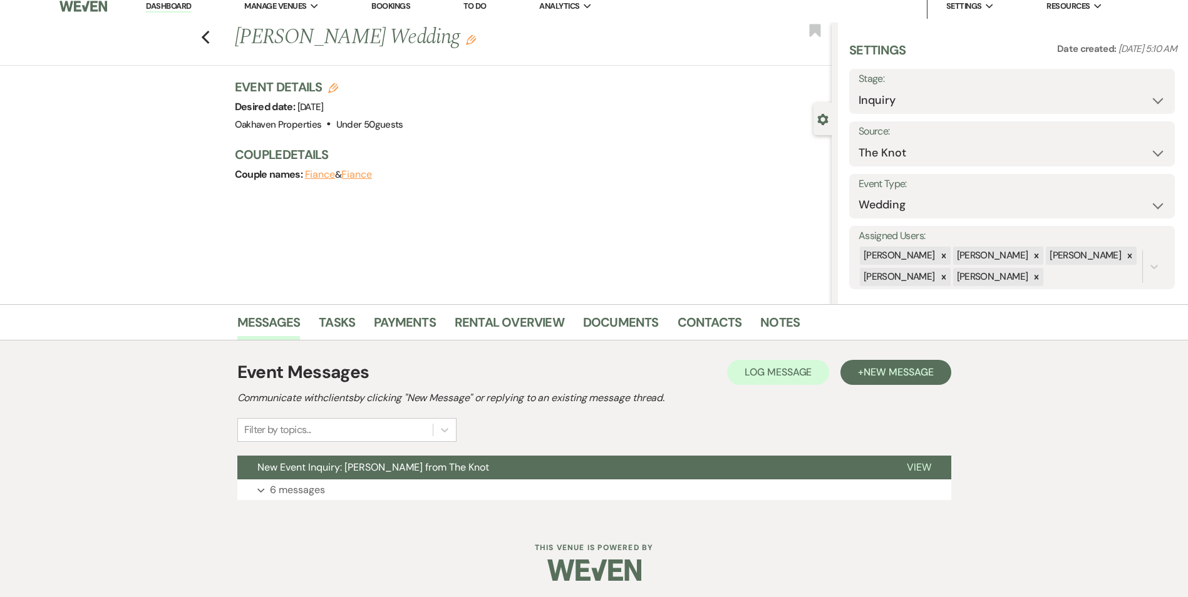
scroll to position [13, 0]
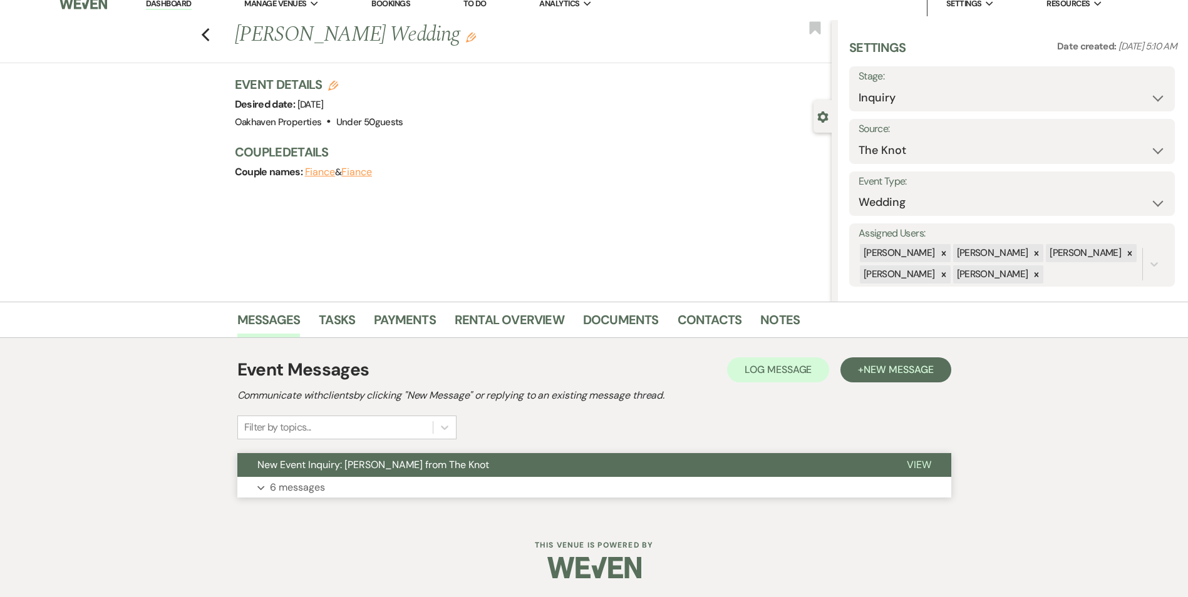
click at [914, 473] on button "View" at bounding box center [919, 465] width 64 height 24
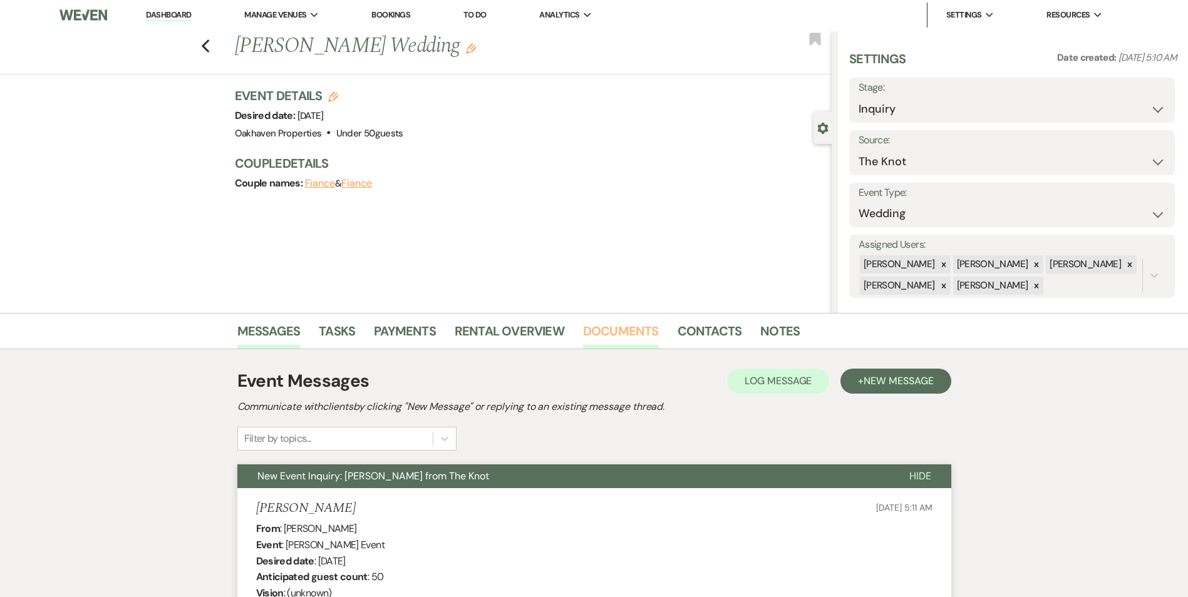
scroll to position [0, 0]
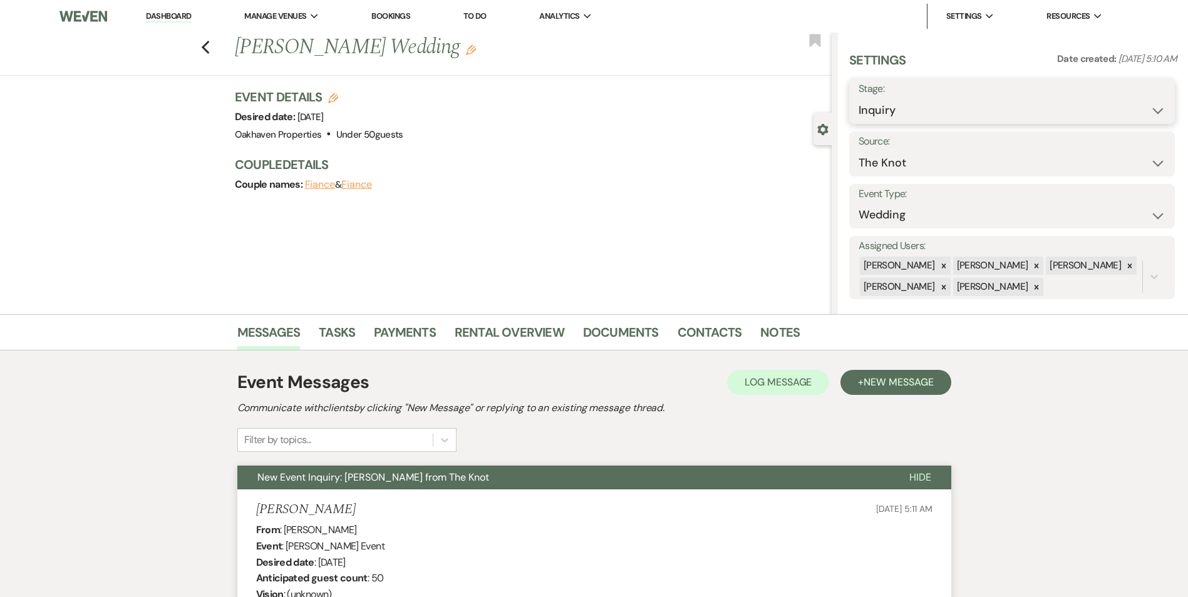
click at [1011, 105] on select "Inquiry Follow Up Tour Requested Tour Confirmed Toured Proposal Sent Booked Lost" at bounding box center [1012, 110] width 307 height 24
select select "8"
click at [859, 98] on select "Inquiry Follow Up Tour Requested Tour Confirmed Toured Proposal Sent Booked Lost" at bounding box center [1012, 110] width 307 height 24
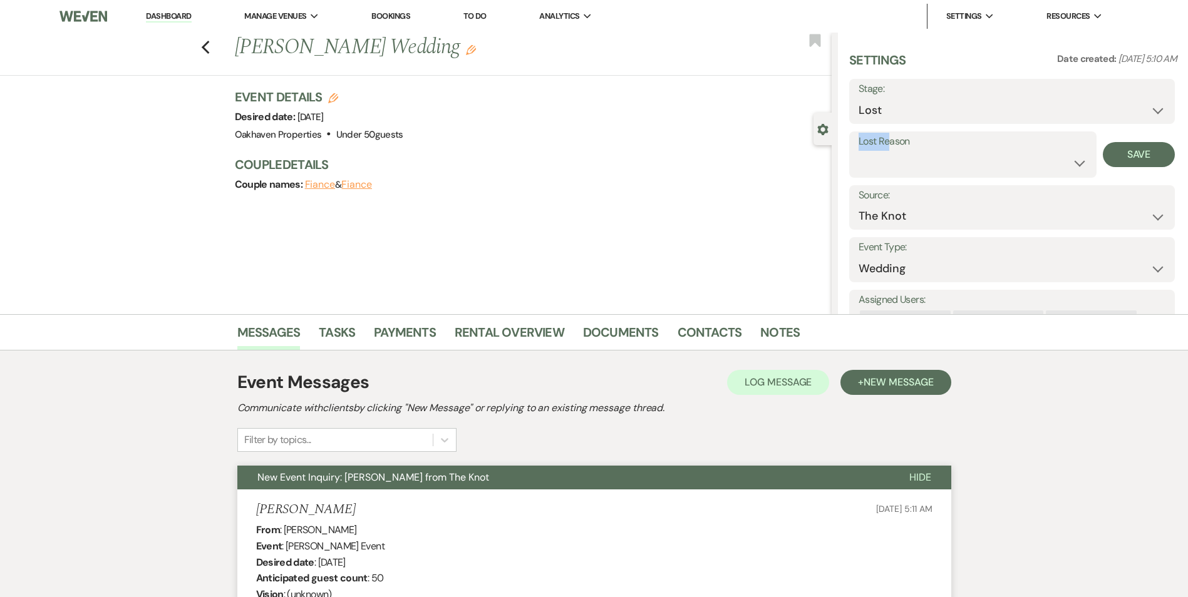
click at [890, 152] on div "Lost Reason Booked Elsewhere Budget Date Unavailable No Response Not a Good Mat…" at bounding box center [972, 155] width 247 height 46
drag, startPoint x: 890, startPoint y: 152, endPoint x: 889, endPoint y: 163, distance: 12.0
click at [889, 163] on select "Booked Elsewhere Budget Date Unavailable No Response Not a Good Match Capacity …" at bounding box center [973, 163] width 229 height 24
select select "4"
click at [859, 151] on select "Booked Elsewhere Budget Date Unavailable No Response Not a Good Match Capacity …" at bounding box center [973, 163] width 229 height 24
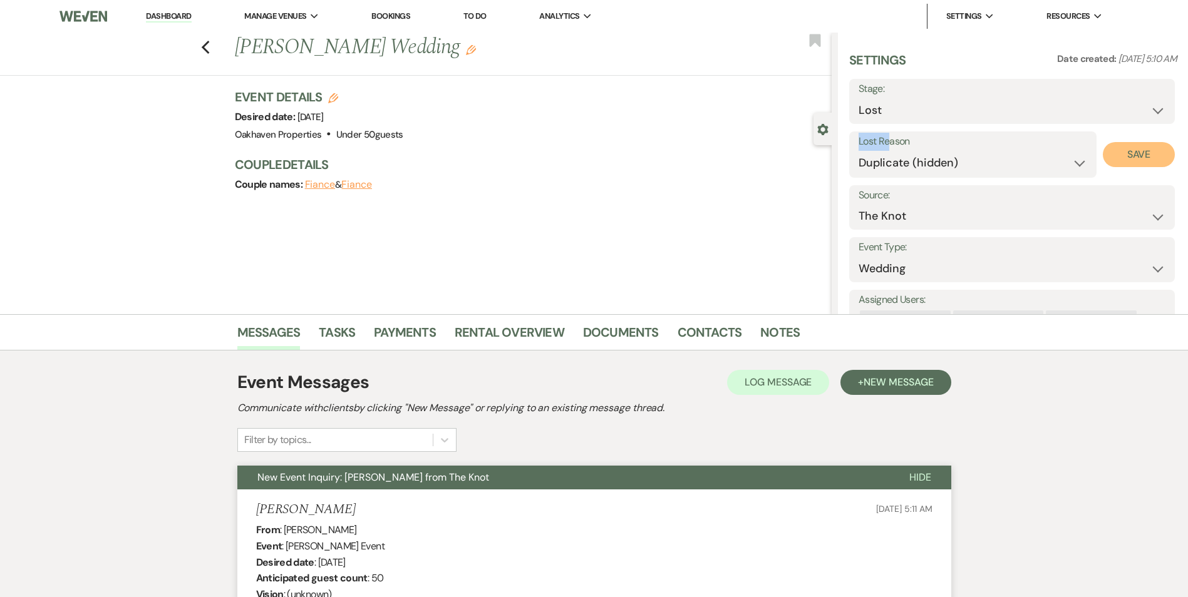
click at [1142, 145] on button "Save" at bounding box center [1139, 154] width 72 height 25
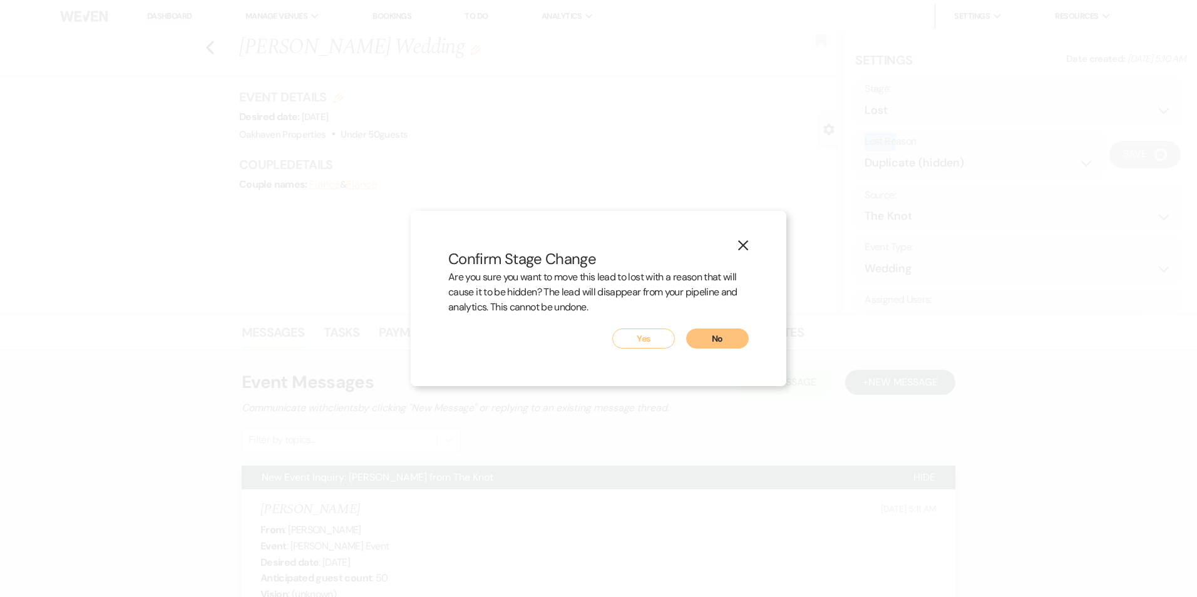
click at [668, 344] on button "Yes" at bounding box center [643, 339] width 63 height 20
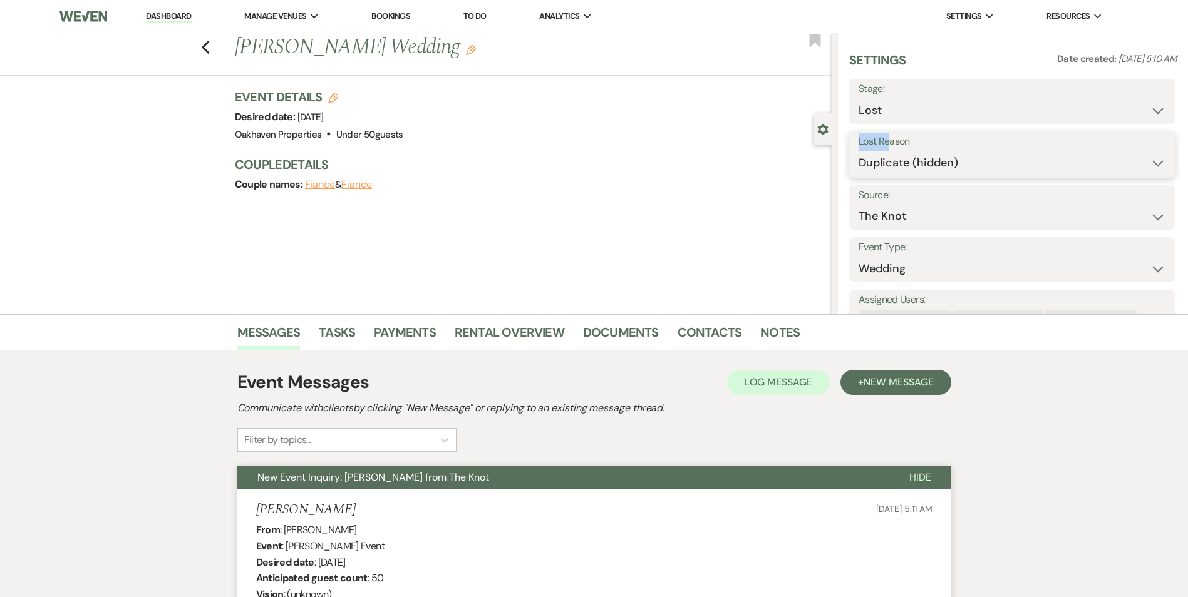
click at [1023, 158] on select "Booked Elsewhere Budget Date Unavailable No Response Not a Good Match Capacity …" at bounding box center [1012, 163] width 307 height 24
click at [859, 151] on select "Booked Elsewhere Budget Date Unavailable No Response Not a Good Match Capacity …" at bounding box center [1012, 163] width 307 height 24
click at [206, 43] on icon "Previous" at bounding box center [205, 47] width 9 height 15
select select "8"
select select "4"
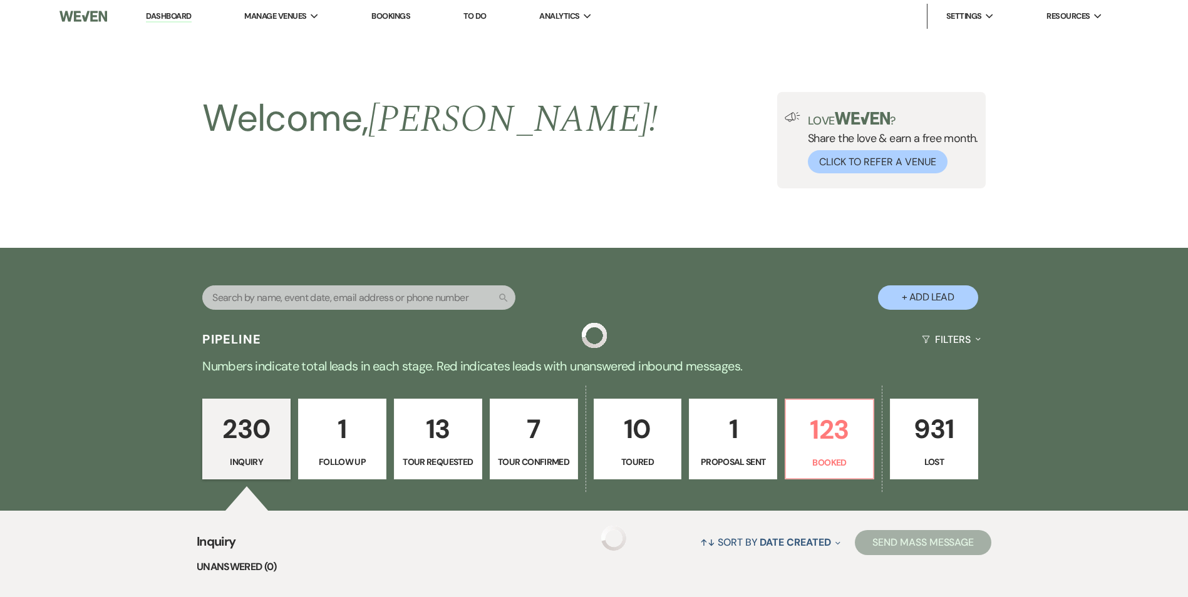
scroll to position [1816, 0]
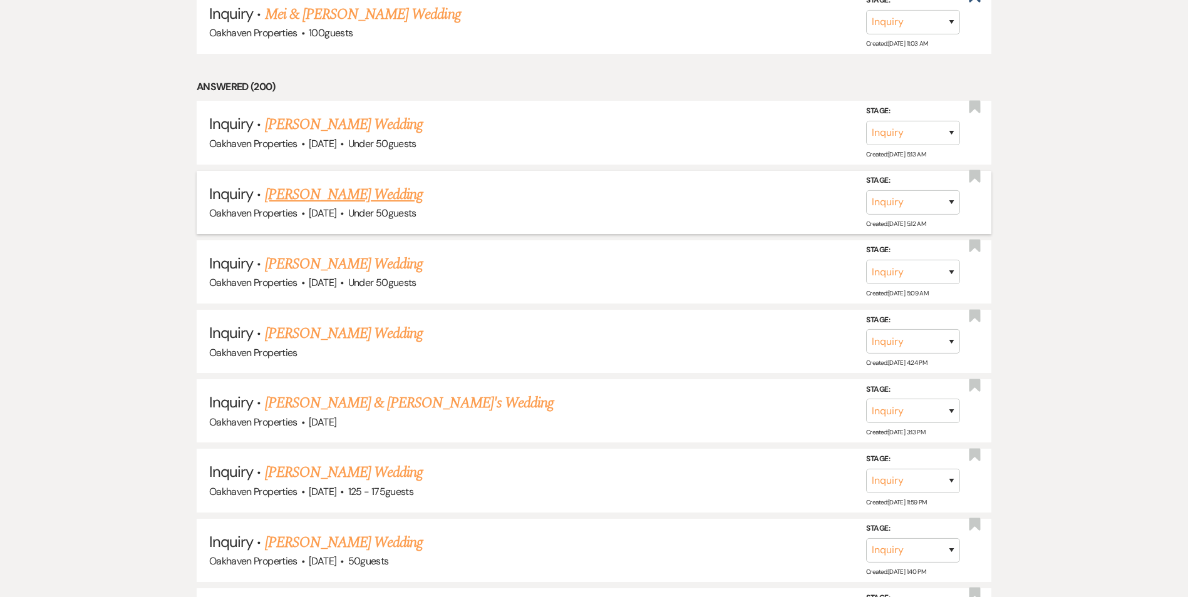
click at [321, 196] on link "[PERSON_NAME] Wedding" at bounding box center [344, 194] width 158 height 23
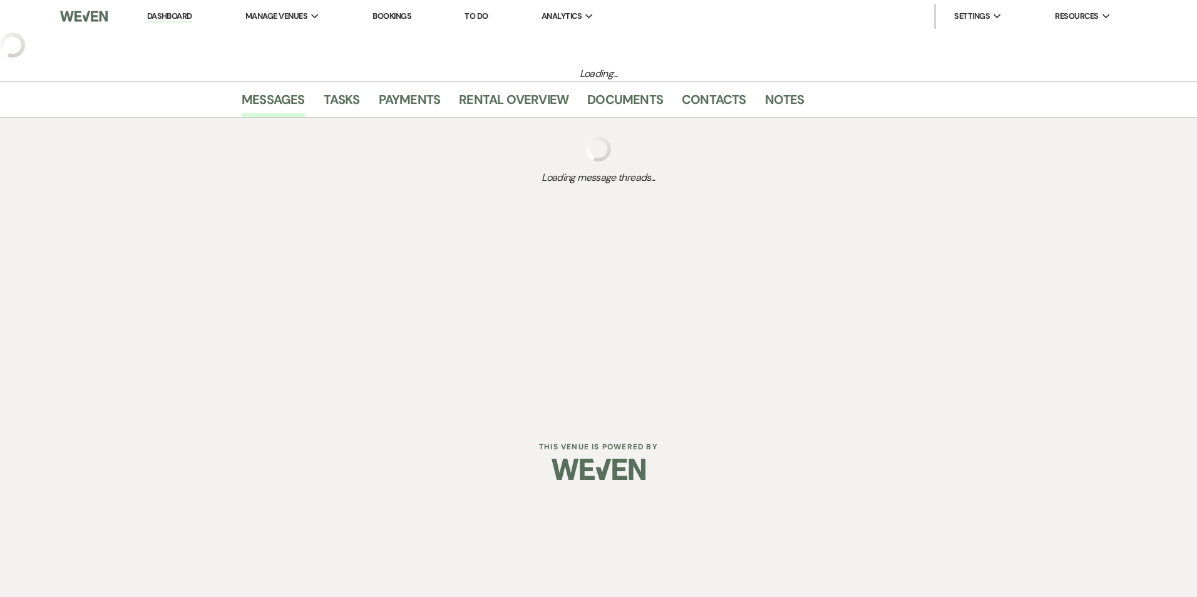
select select "2"
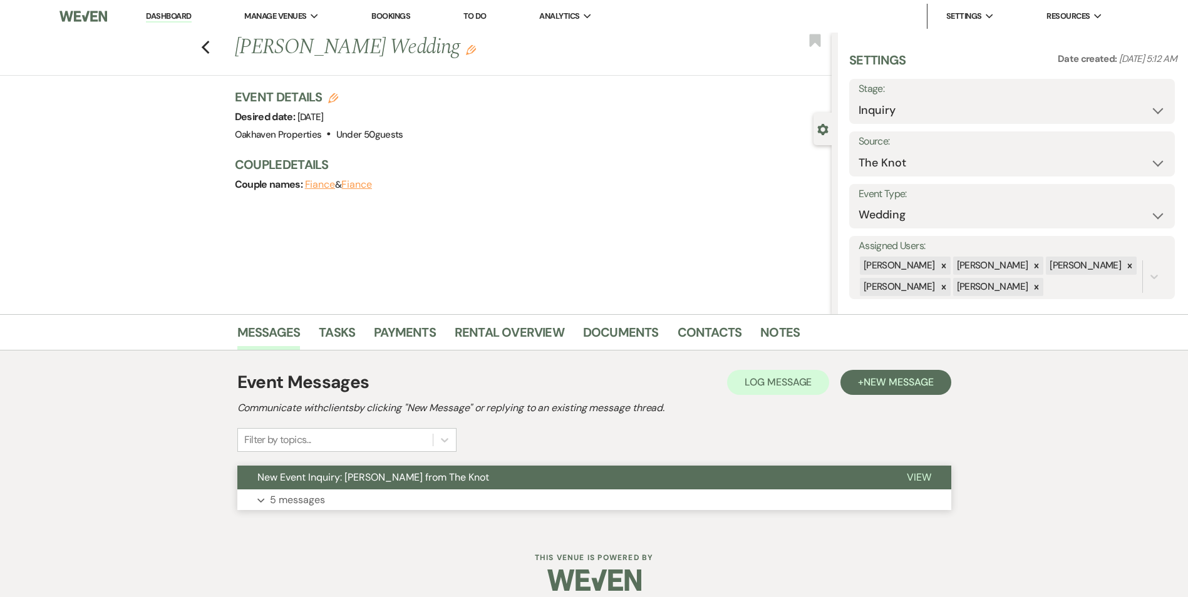
click at [915, 482] on span "View" at bounding box center [919, 477] width 24 height 13
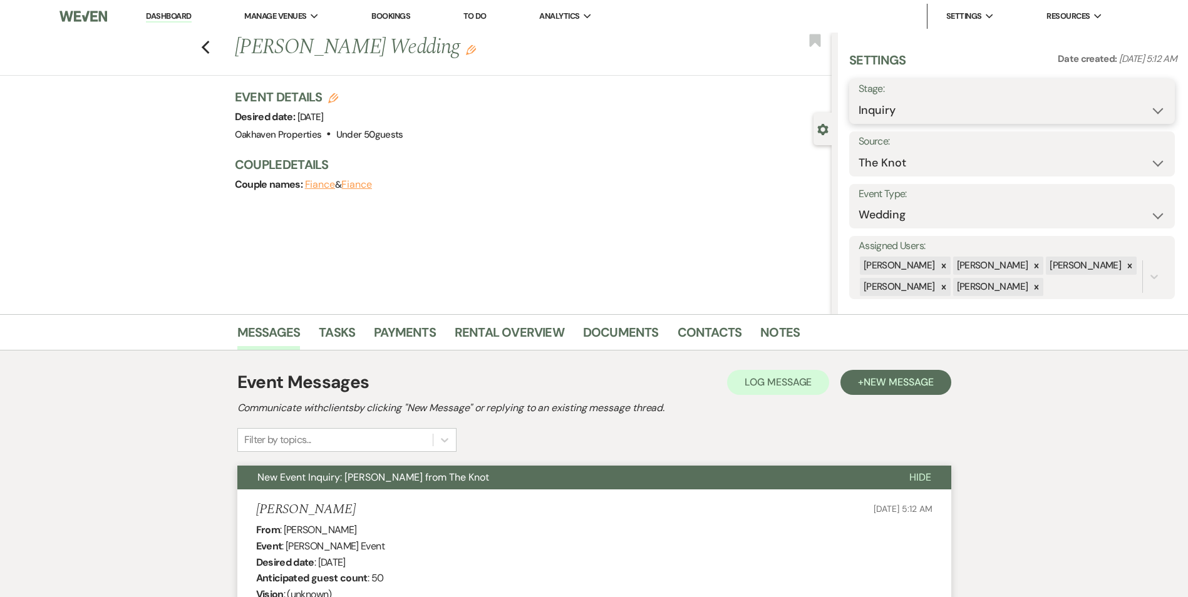
click at [907, 108] on select "Inquiry Follow Up Tour Requested Tour Confirmed Toured Proposal Sent Booked Lost" at bounding box center [1012, 110] width 307 height 24
select select "8"
click at [859, 98] on select "Inquiry Follow Up Tour Requested Tour Confirmed Toured Proposal Sent Booked Lost" at bounding box center [1012, 110] width 307 height 24
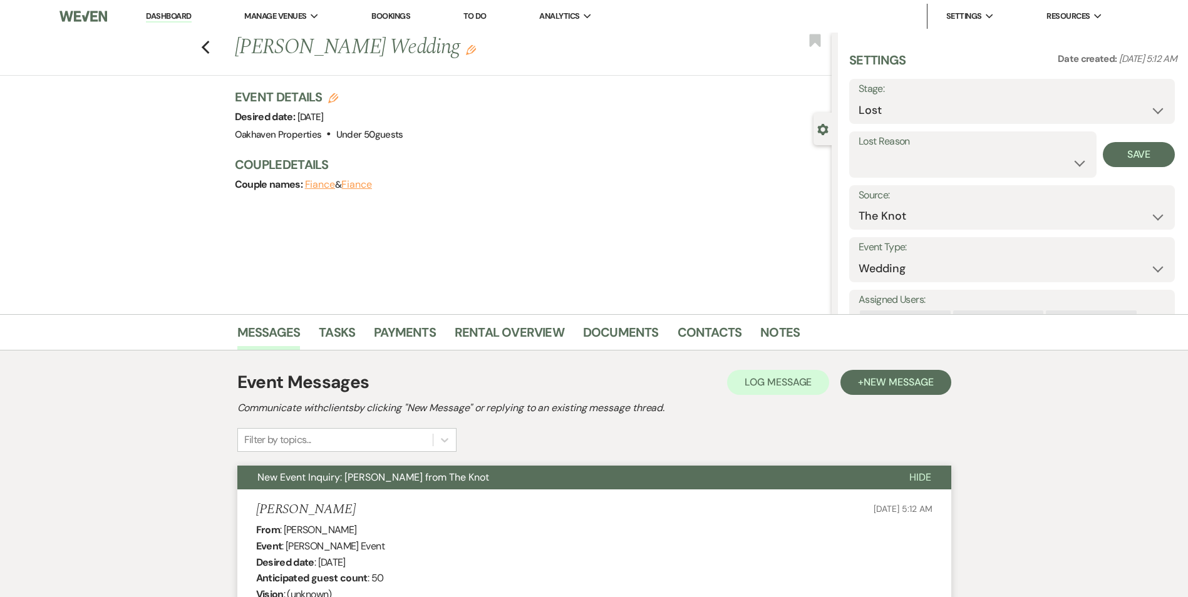
click at [879, 177] on div "Lost Reason Booked Elsewhere Budget Date Unavailable No Response Not a Good Mat…" at bounding box center [972, 155] width 247 height 46
click at [881, 160] on select "Booked Elsewhere Budget Date Unavailable No Response Not a Good Match Capacity …" at bounding box center [973, 163] width 229 height 24
select select "4"
click at [859, 151] on select "Booked Elsewhere Budget Date Unavailable No Response Not a Good Match Capacity …" at bounding box center [973, 163] width 229 height 24
click at [1127, 146] on button "Save" at bounding box center [1139, 154] width 72 height 25
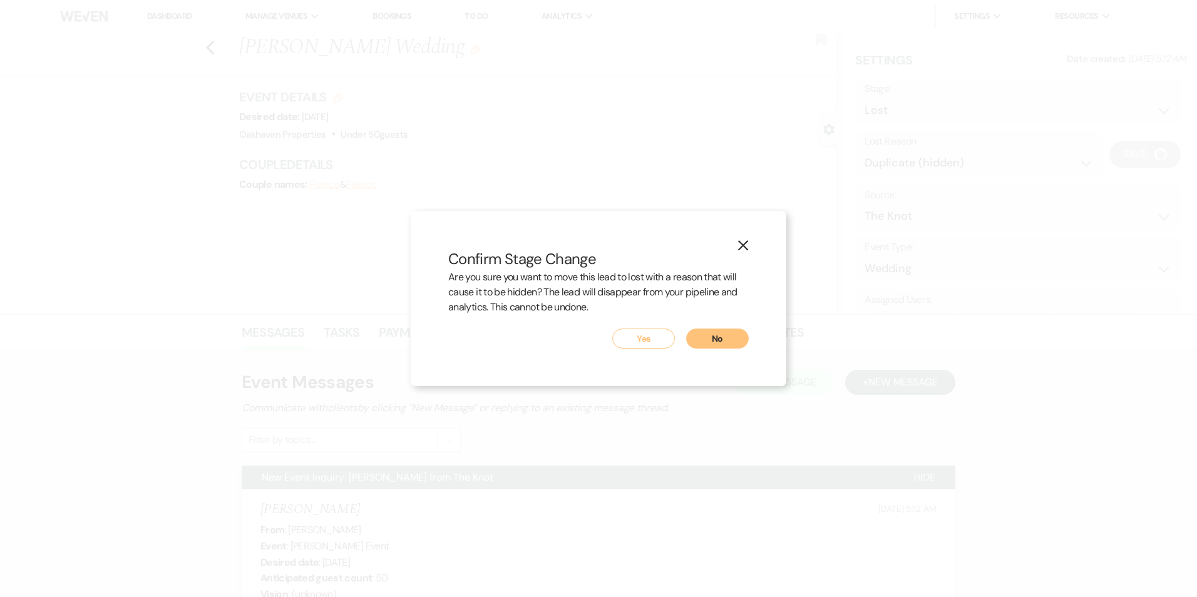
click at [635, 332] on button "Yes" at bounding box center [643, 339] width 63 height 20
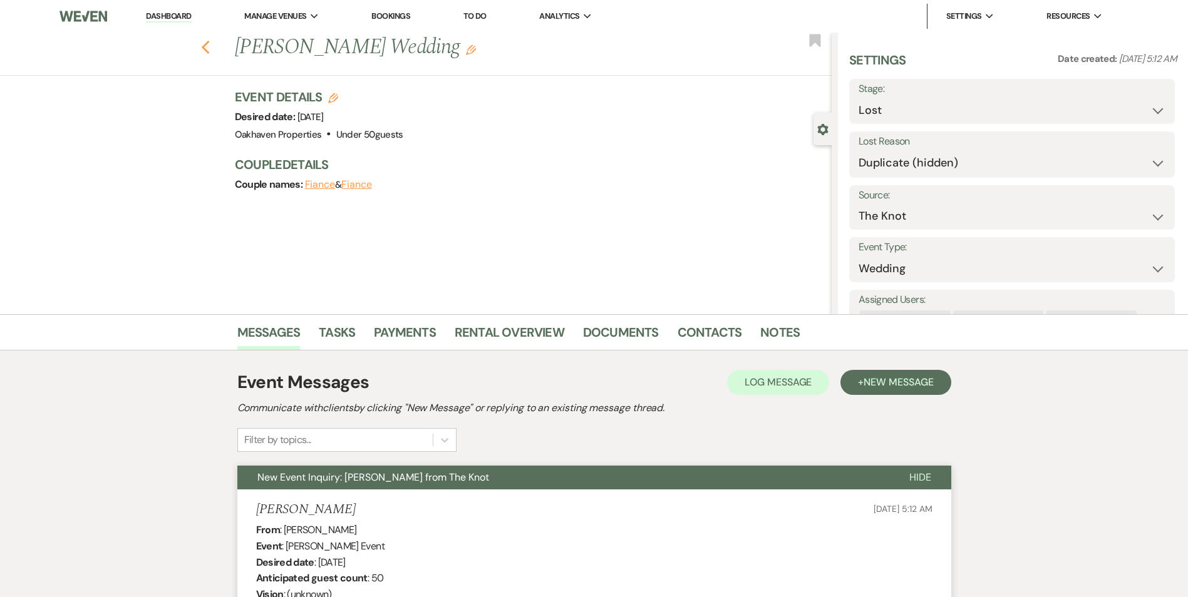
click at [208, 44] on icon "Previous" at bounding box center [205, 47] width 9 height 15
select select "8"
select select "4"
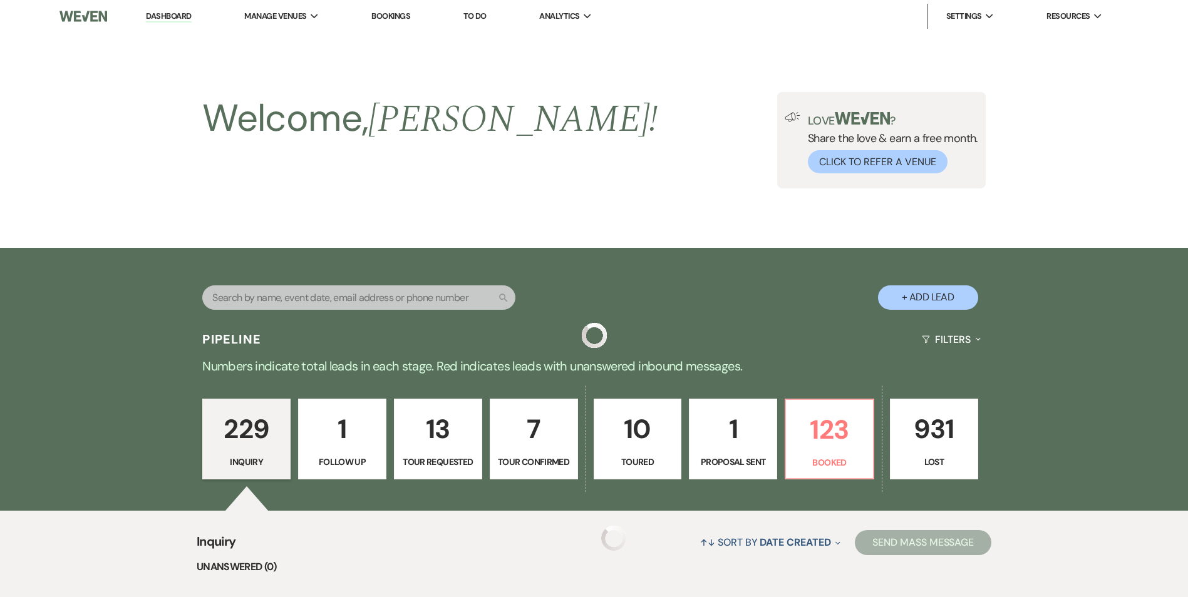
scroll to position [1816, 0]
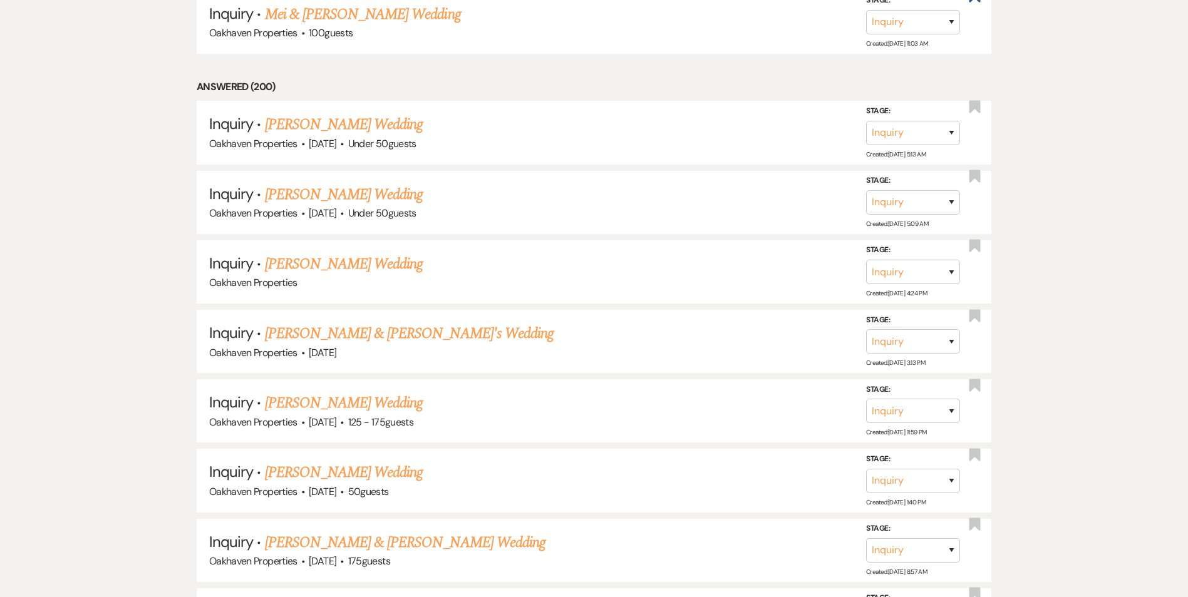
click at [379, 124] on link "[PERSON_NAME] Wedding" at bounding box center [344, 124] width 158 height 23
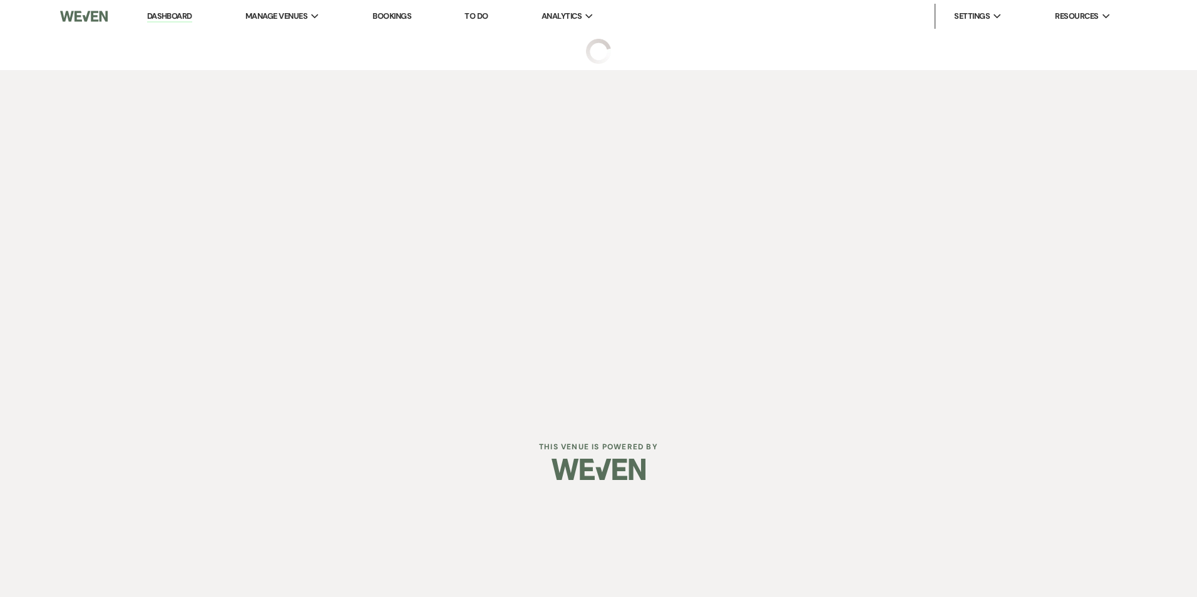
select select "2"
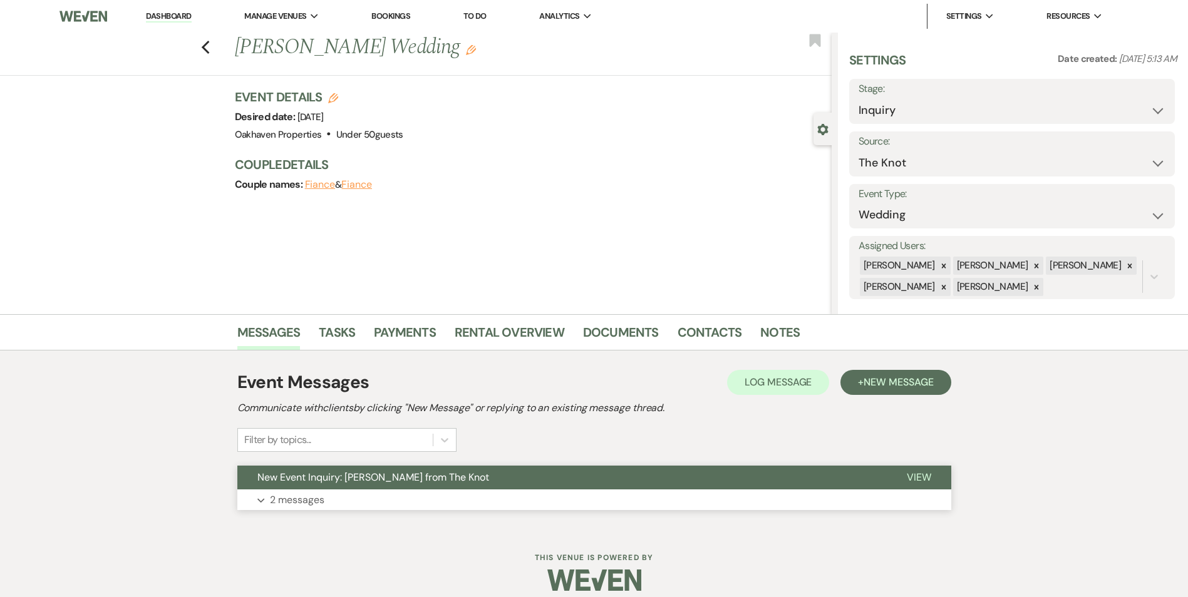
click at [922, 479] on span "View" at bounding box center [919, 477] width 24 height 13
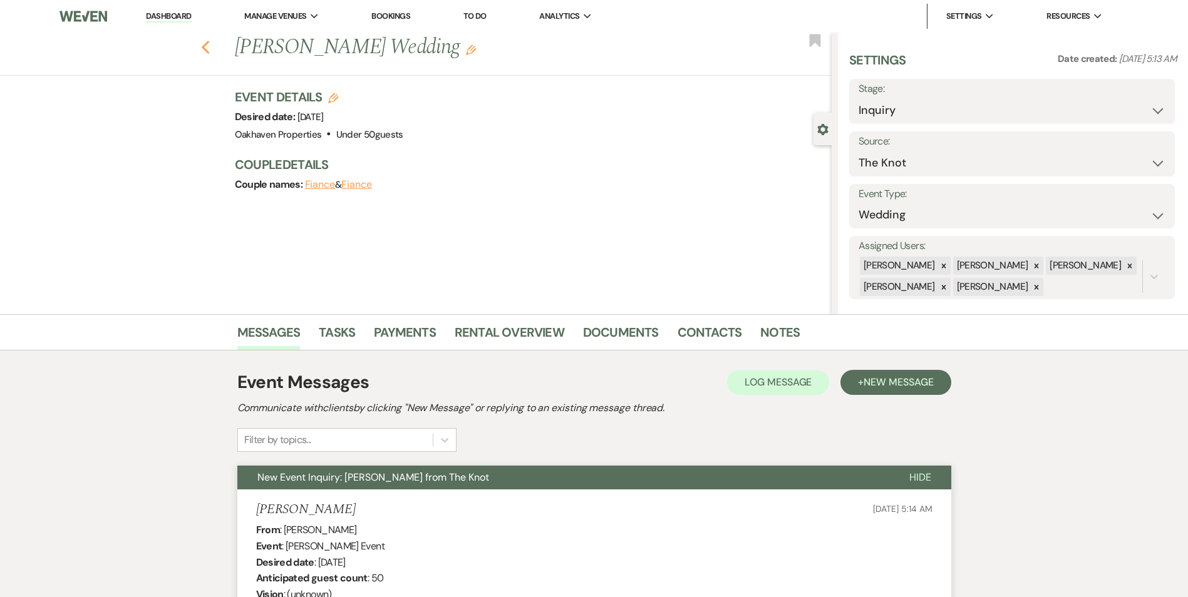
click at [209, 46] on use "button" at bounding box center [205, 48] width 8 height 14
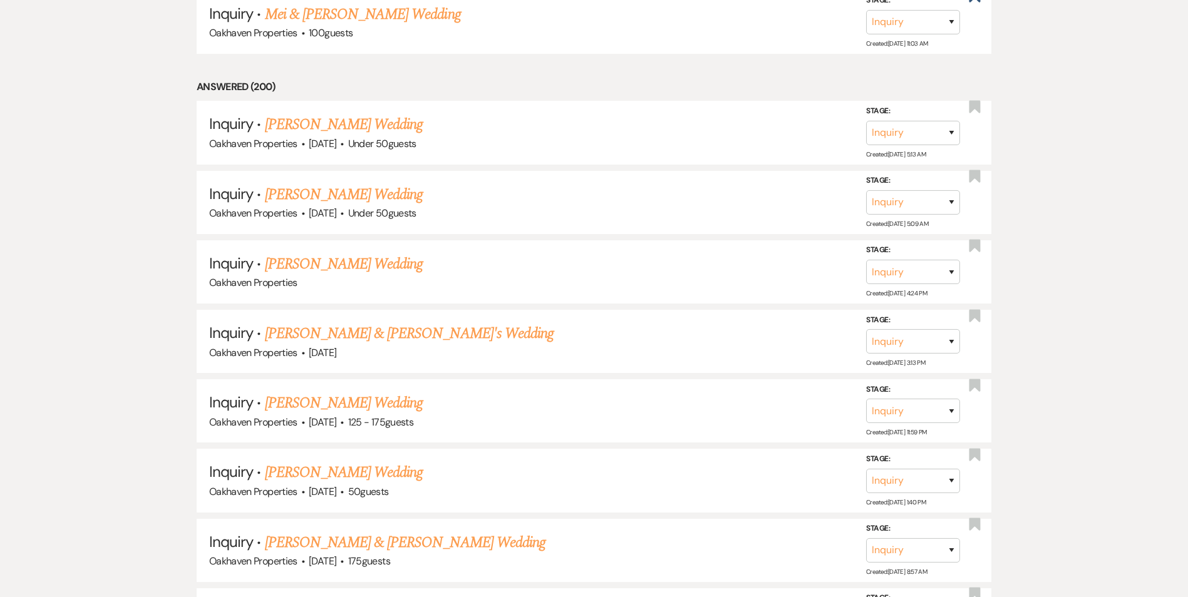
scroll to position [1252, 0]
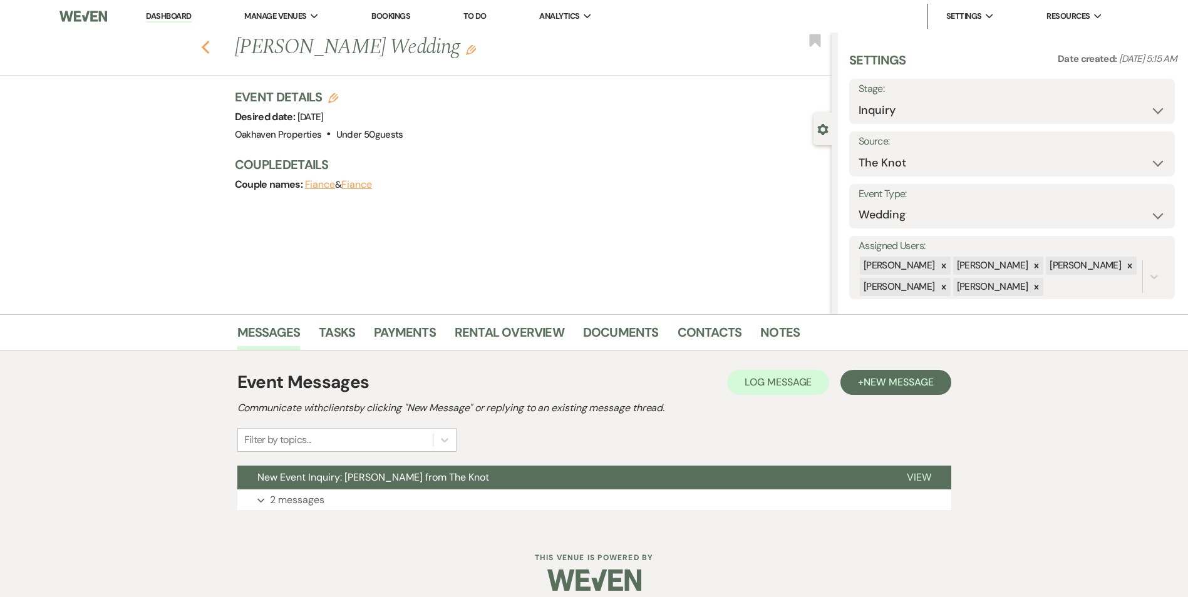
click at [210, 46] on icon "Previous" at bounding box center [205, 47] width 9 height 15
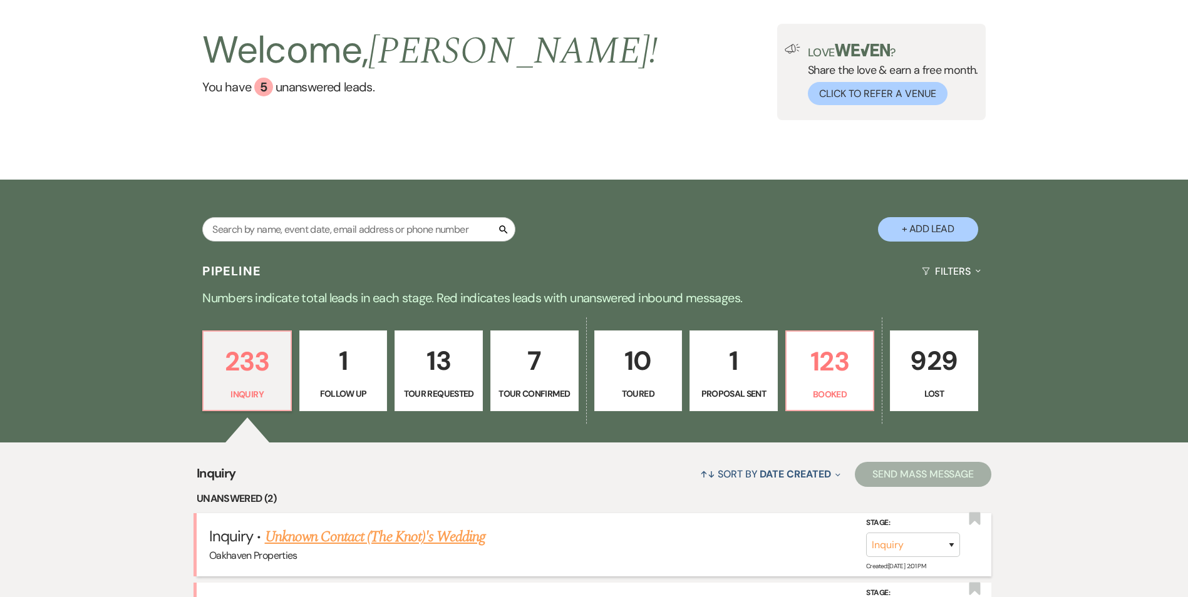
scroll to position [256, 0]
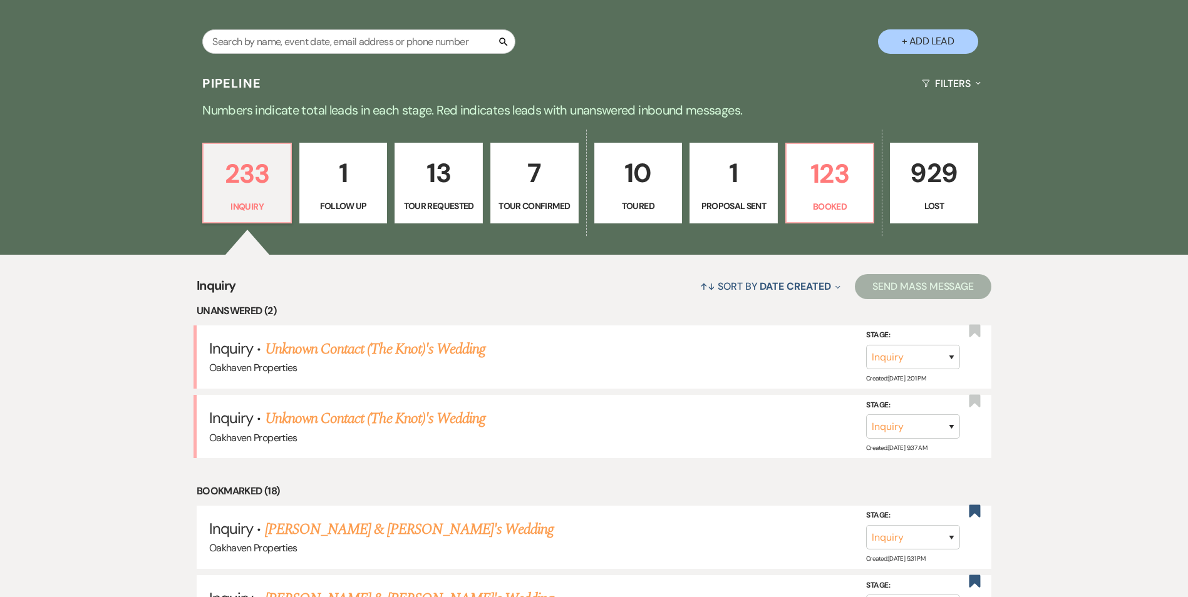
click at [395, 349] on link "Unknown Contact (The Knot)'s Wedding" at bounding box center [375, 349] width 220 height 23
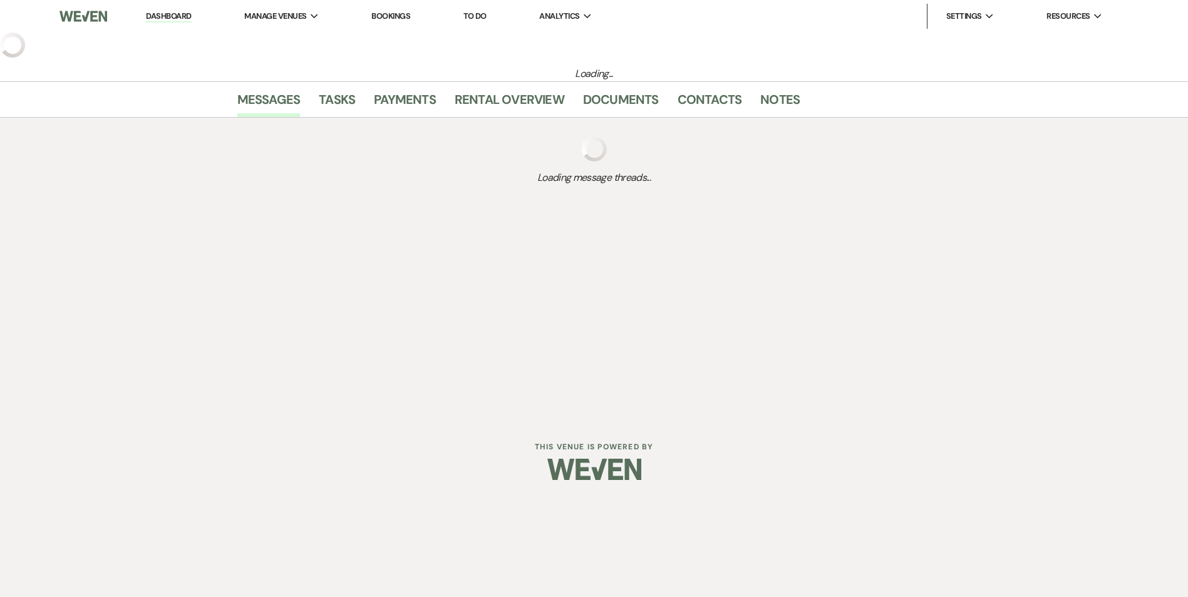
select select "2"
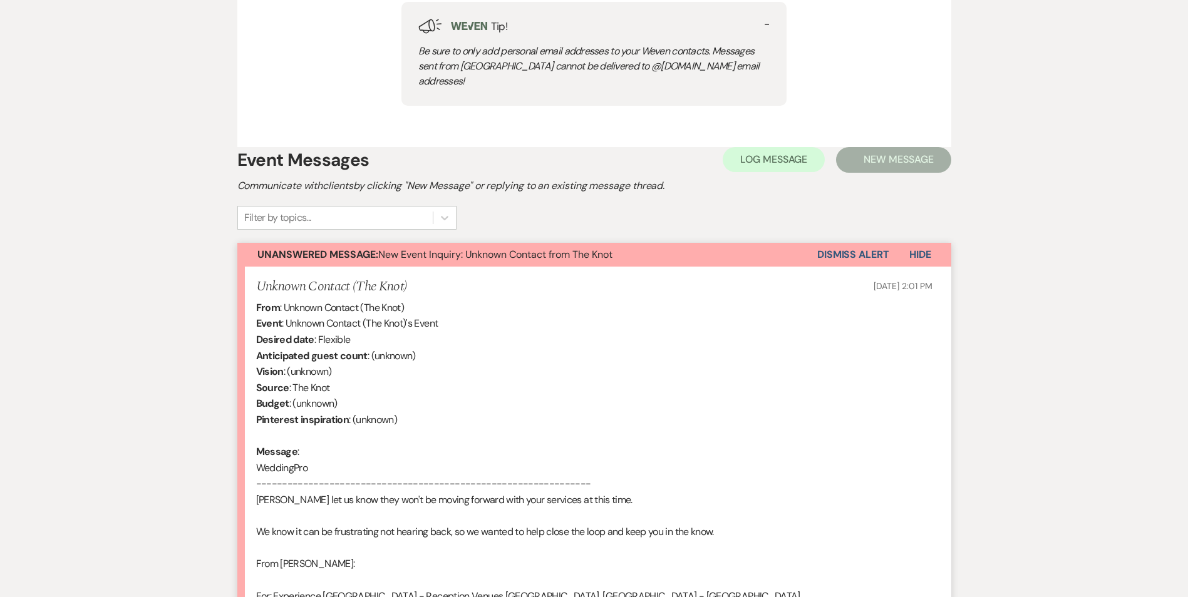
scroll to position [501, 0]
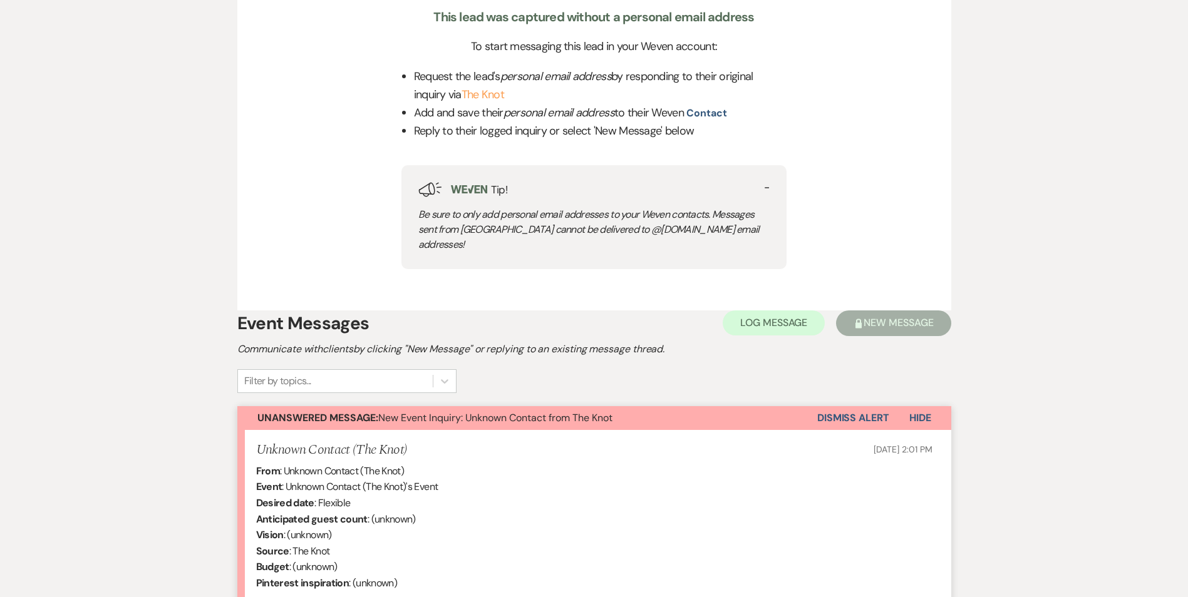
click at [870, 406] on button "Dismiss Alert" at bounding box center [853, 418] width 72 height 24
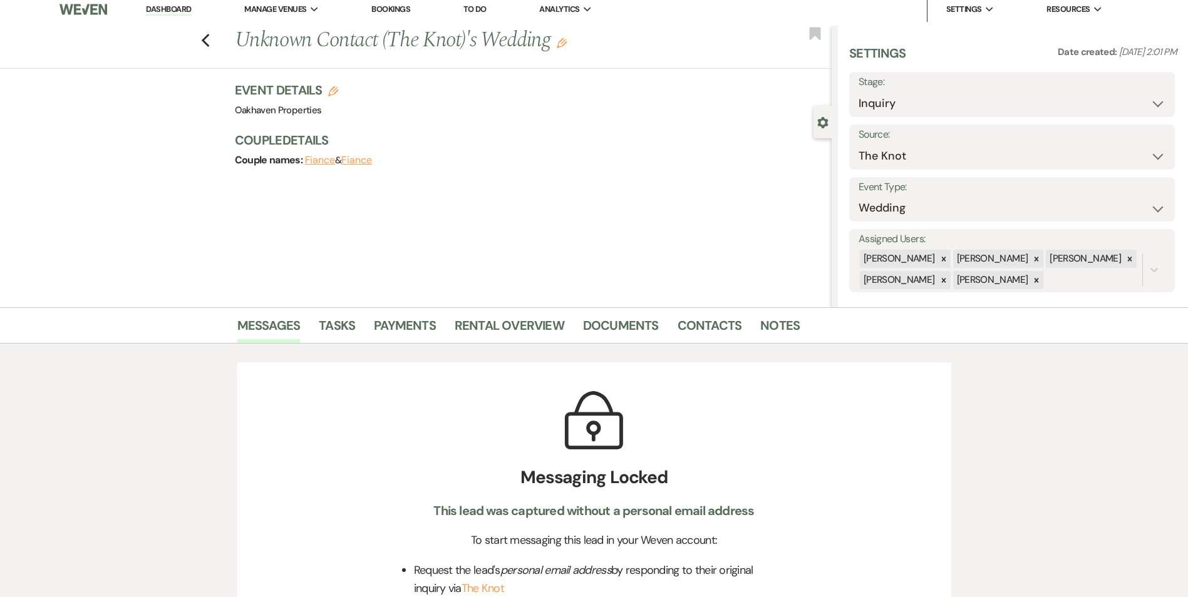
scroll to position [0, 0]
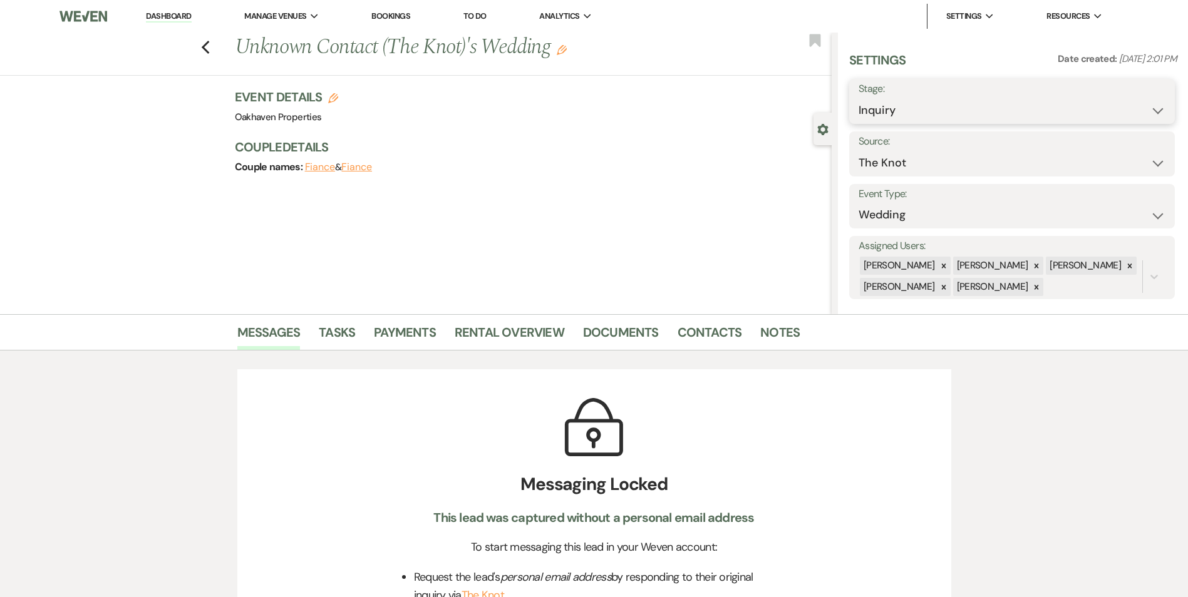
click at [915, 118] on select "Inquiry Follow Up Tour Requested Tour Confirmed Toured Proposal Sent Booked Lost" at bounding box center [1012, 110] width 307 height 24
select select "8"
click at [859, 98] on select "Inquiry Follow Up Tour Requested Tour Confirmed Toured Proposal Sent Booked Lost" at bounding box center [1012, 110] width 307 height 24
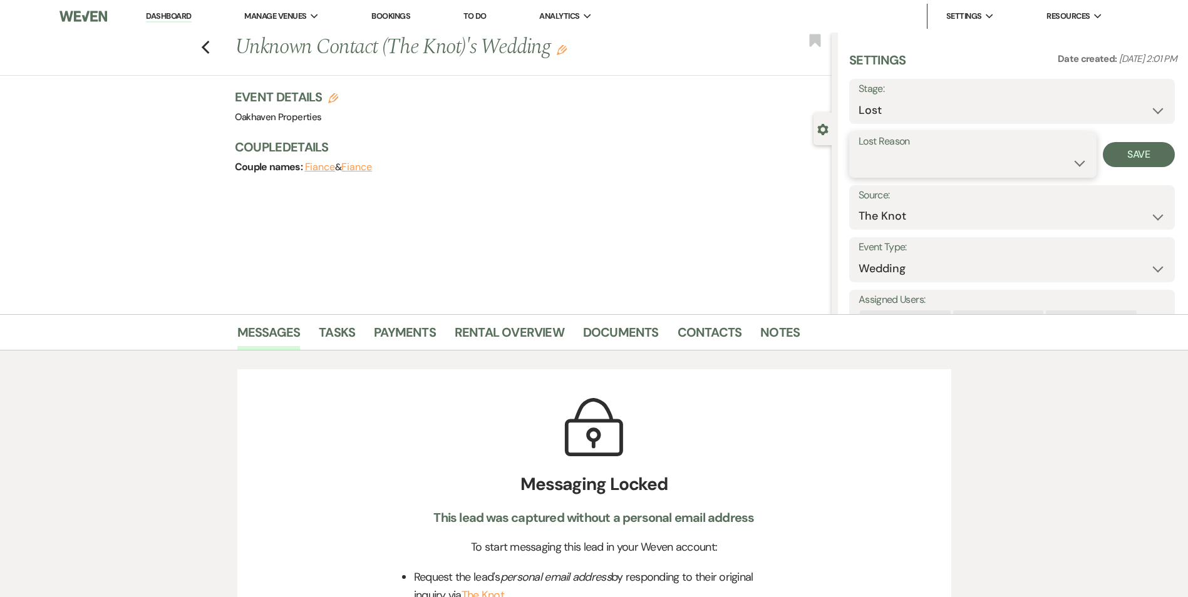
click at [882, 173] on select "Booked Elsewhere Budget Date Unavailable No Response Not a Good Match Capacity …" at bounding box center [973, 163] width 229 height 24
select select "10"
click at [859, 151] on select "Booked Elsewhere Budget Date Unavailable No Response Not a Good Match Capacity …" at bounding box center [973, 163] width 229 height 24
click at [1121, 158] on button "Save" at bounding box center [1139, 154] width 72 height 25
click at [209, 50] on use "button" at bounding box center [205, 48] width 8 height 14
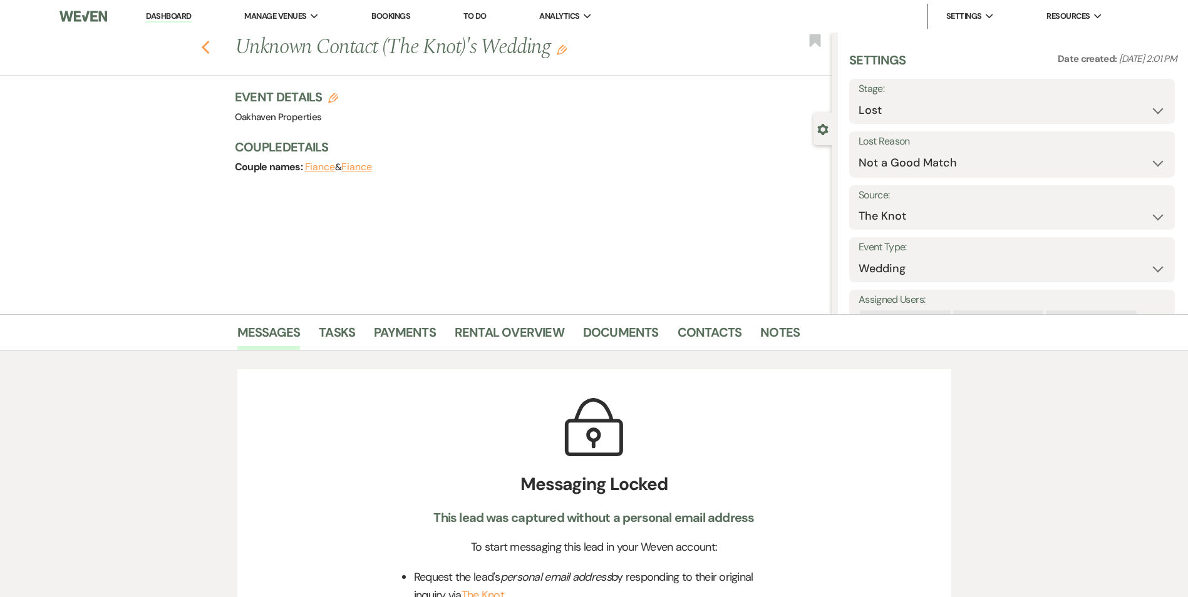
select select "8"
select select "10"
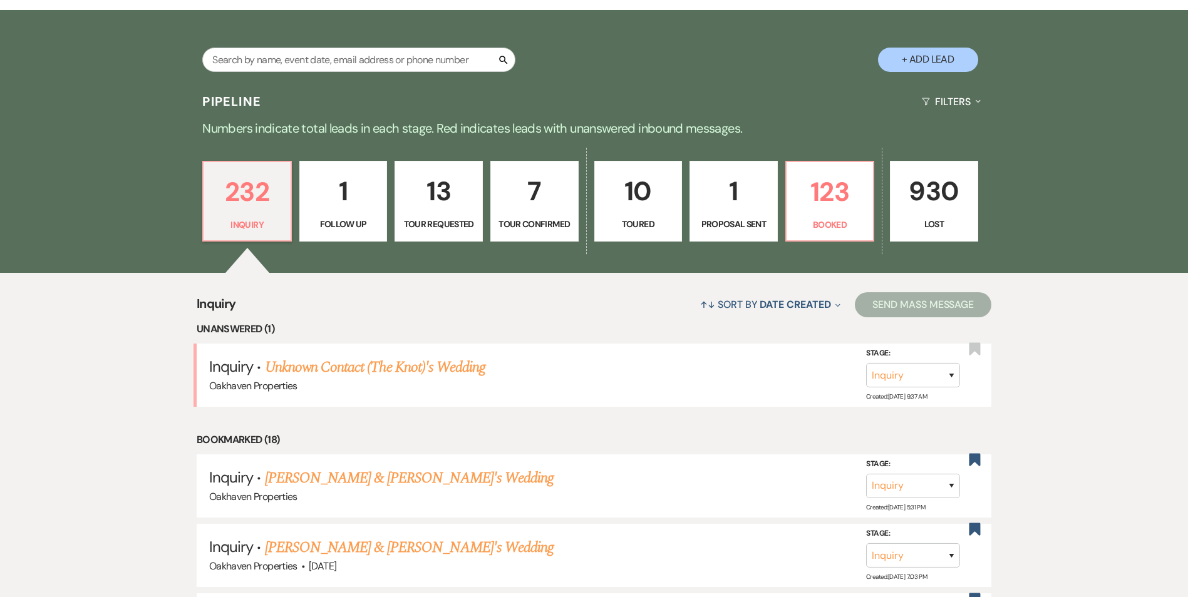
scroll to position [313, 0]
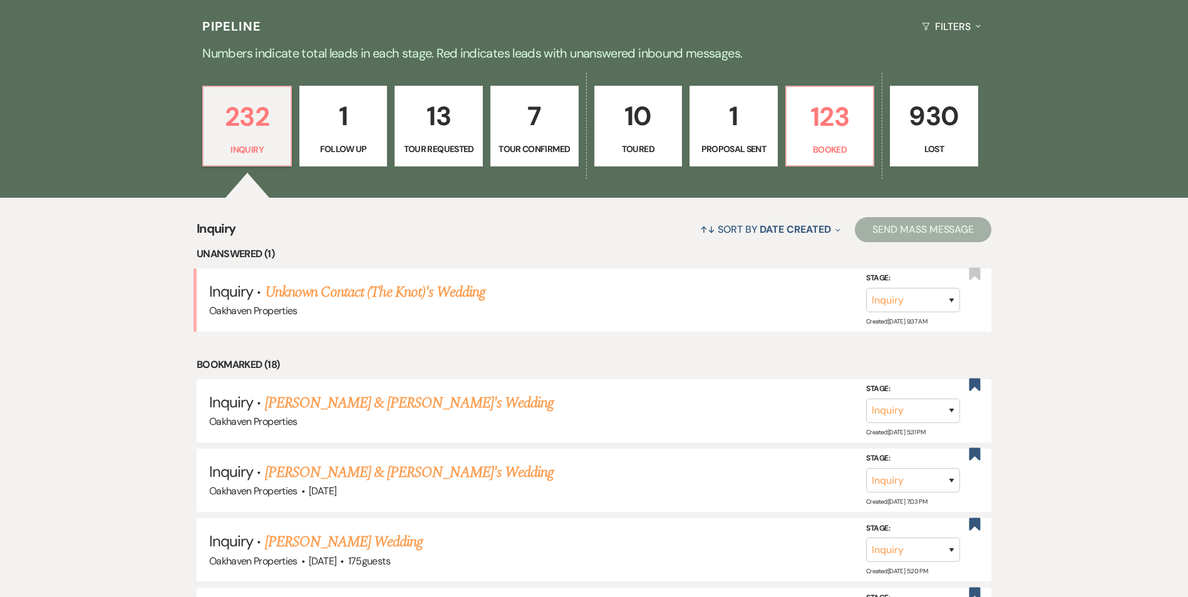
click at [408, 289] on link "Unknown Contact (The Knot)'s Wedding" at bounding box center [375, 292] width 220 height 23
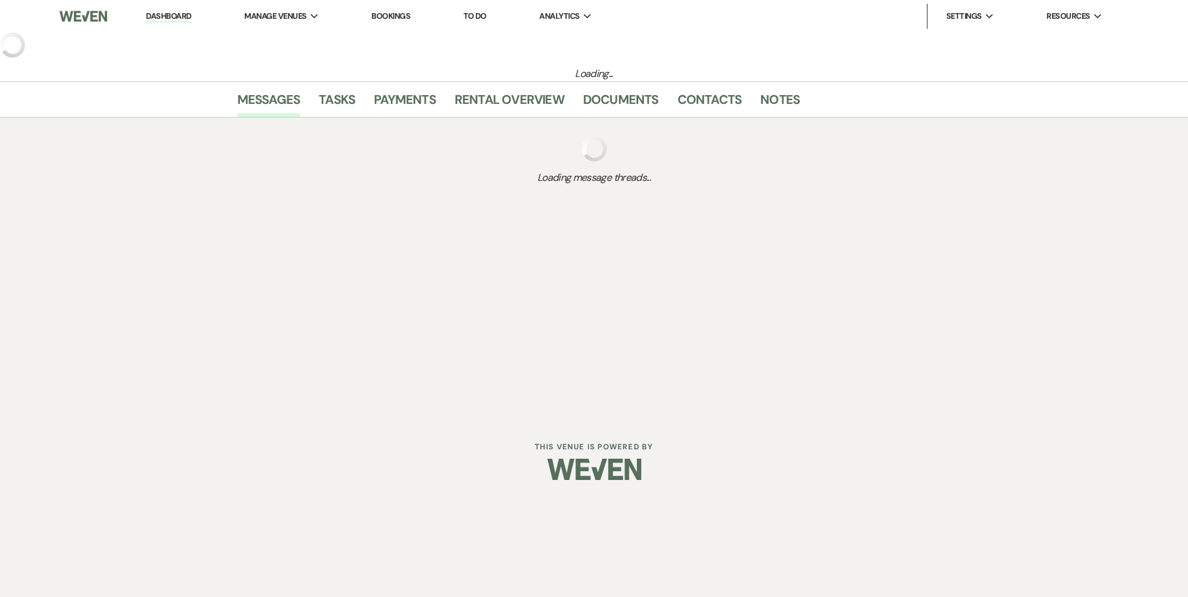
select select "2"
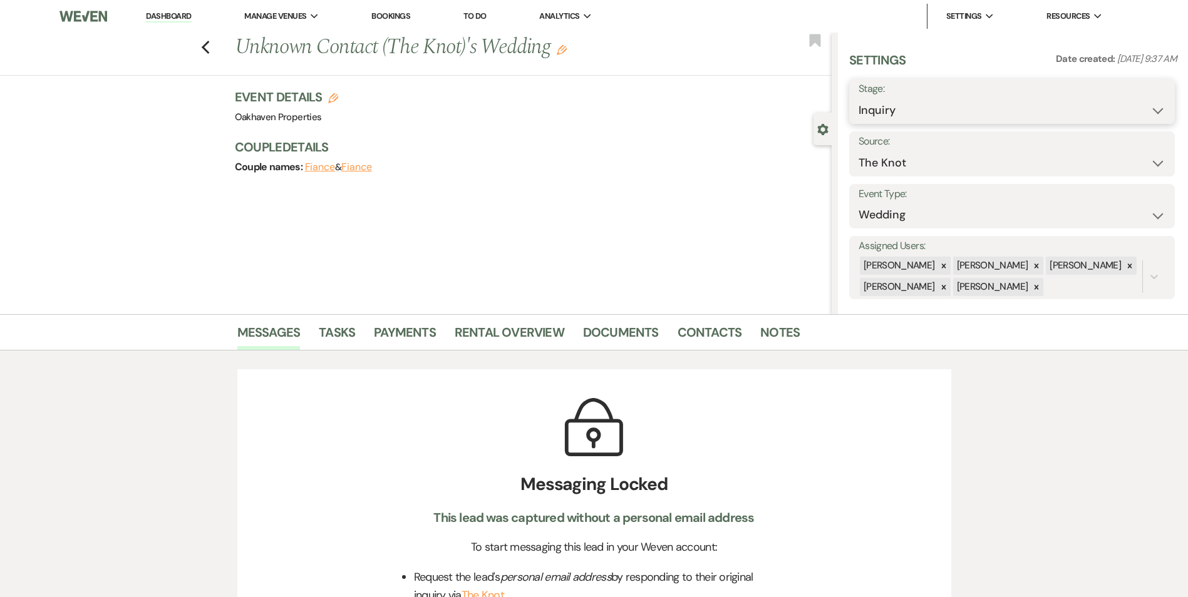
click at [968, 104] on select "Inquiry Follow Up Tour Requested Tour Confirmed Toured Proposal Sent Booked Lost" at bounding box center [1012, 110] width 307 height 24
select select "8"
click at [859, 98] on select "Inquiry Follow Up Tour Requested Tour Confirmed Toured Proposal Sent Booked Lost" at bounding box center [1012, 110] width 307 height 24
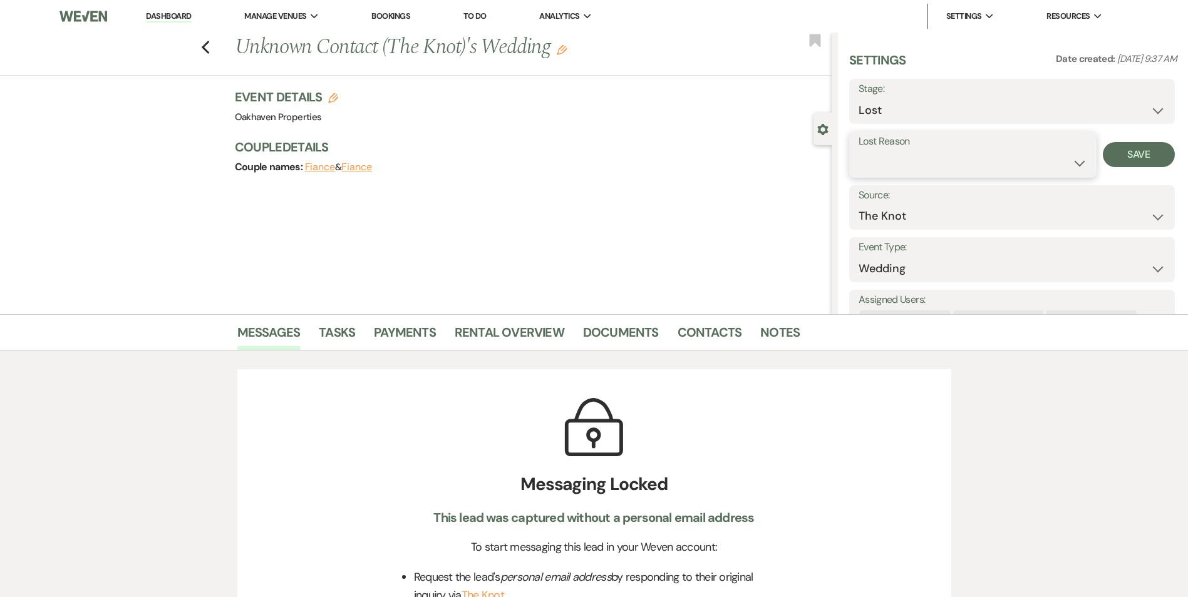
click at [897, 169] on select "Booked Elsewhere Budget Date Unavailable No Response Not a Good Match Capacity …" at bounding box center [973, 163] width 229 height 24
select select "6"
click at [859, 151] on select "Booked Elsewhere Budget Date Unavailable No Response Not a Good Match Capacity …" at bounding box center [973, 163] width 229 height 24
click at [1140, 159] on button "Save" at bounding box center [1139, 154] width 72 height 25
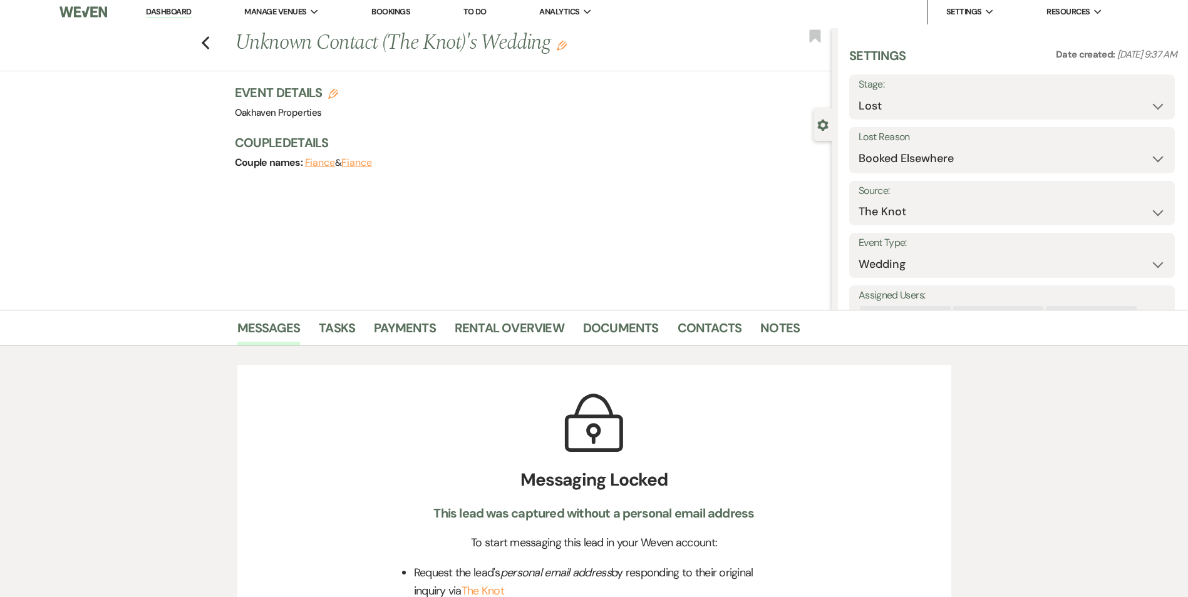
scroll to position [501, 0]
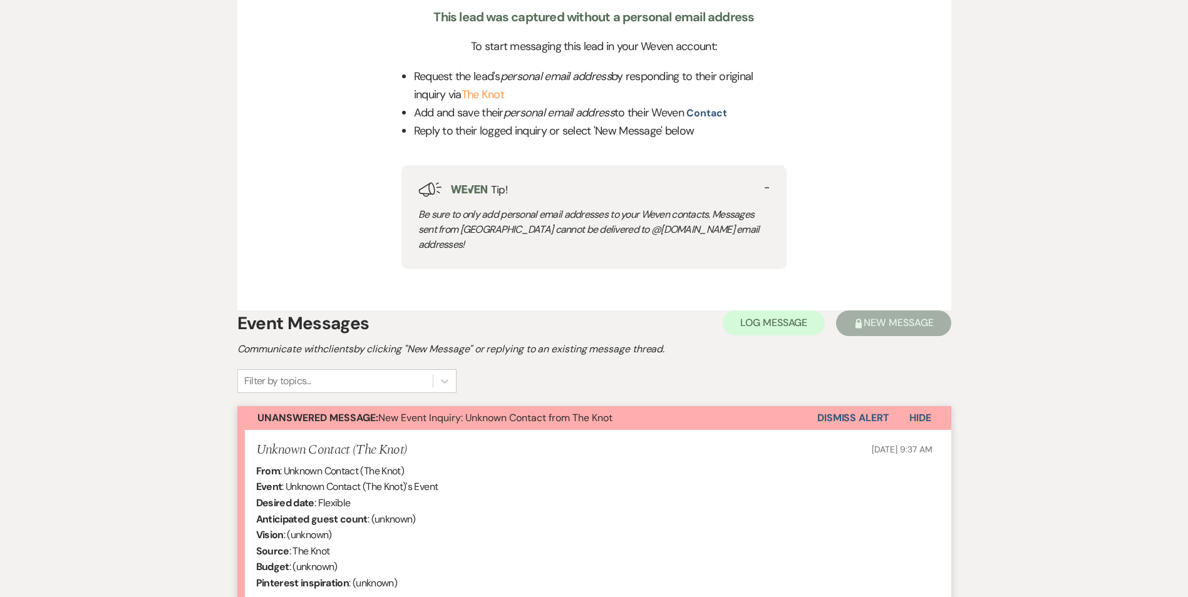
click at [859, 406] on button "Dismiss Alert" at bounding box center [853, 418] width 72 height 24
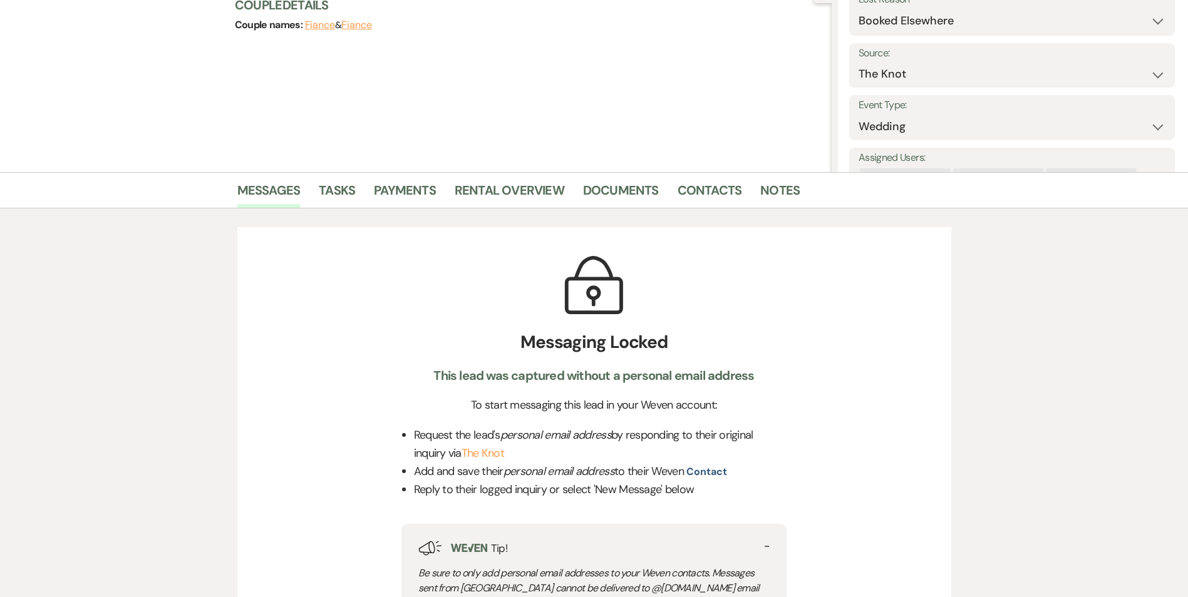
scroll to position [0, 0]
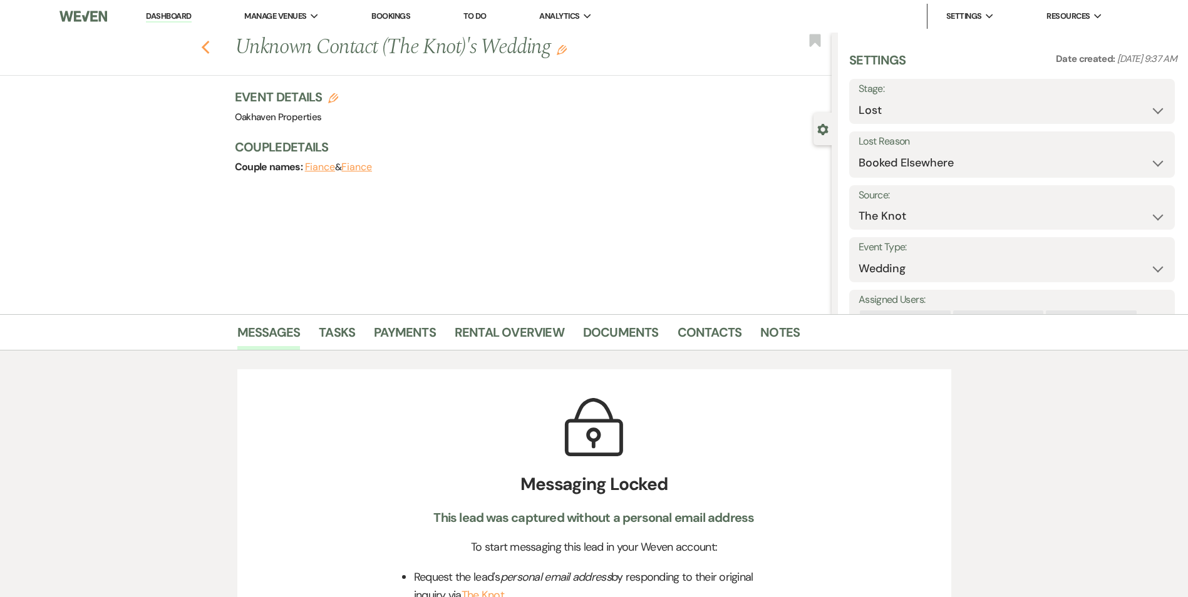
click at [209, 48] on use "button" at bounding box center [205, 48] width 8 height 14
select select "8"
select select "6"
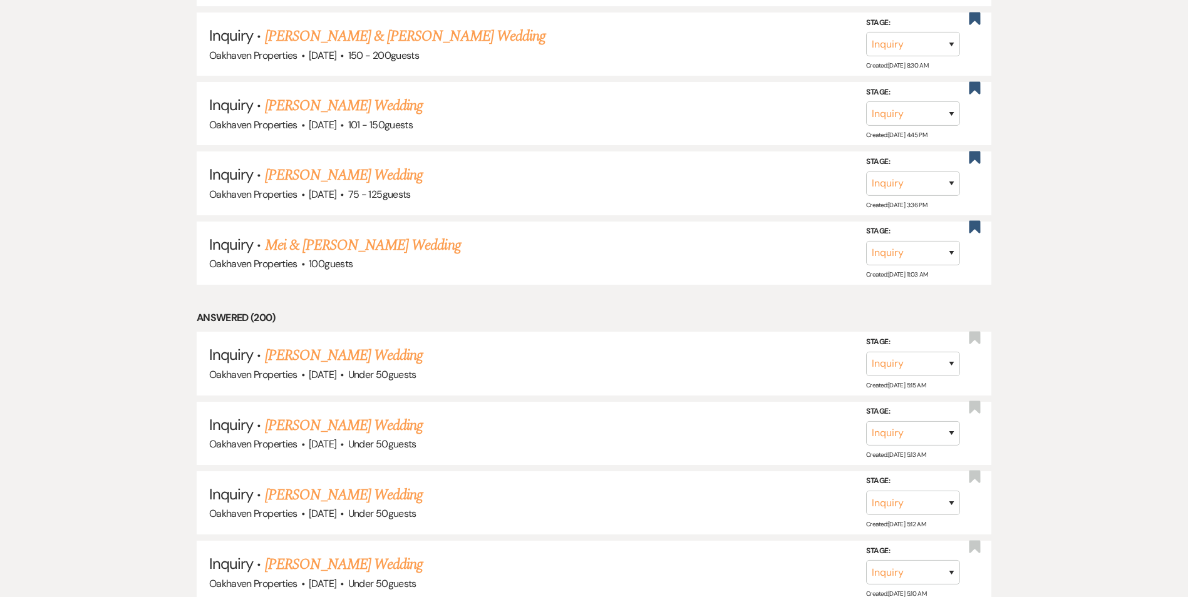
scroll to position [1753, 0]
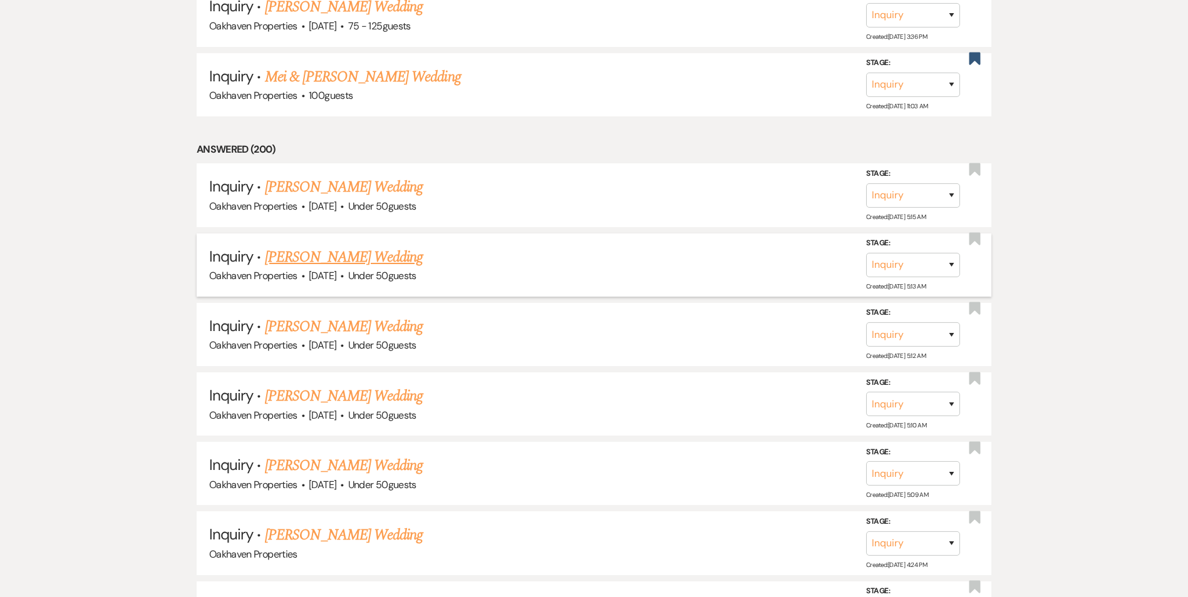
click at [387, 254] on link "[PERSON_NAME] Wedding" at bounding box center [344, 257] width 158 height 23
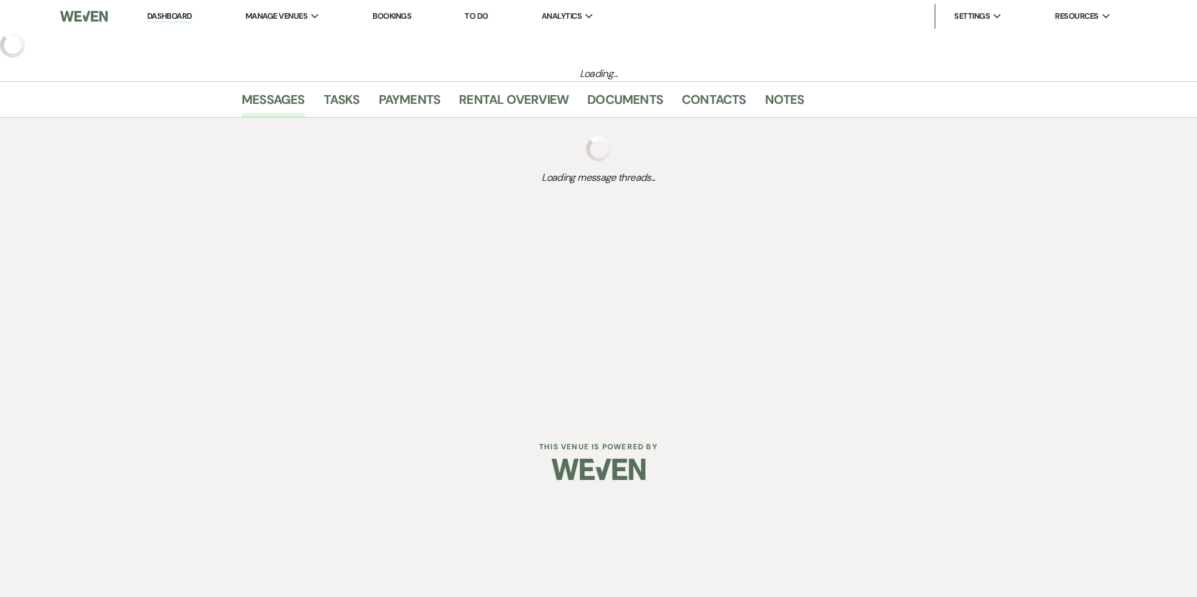
select select "2"
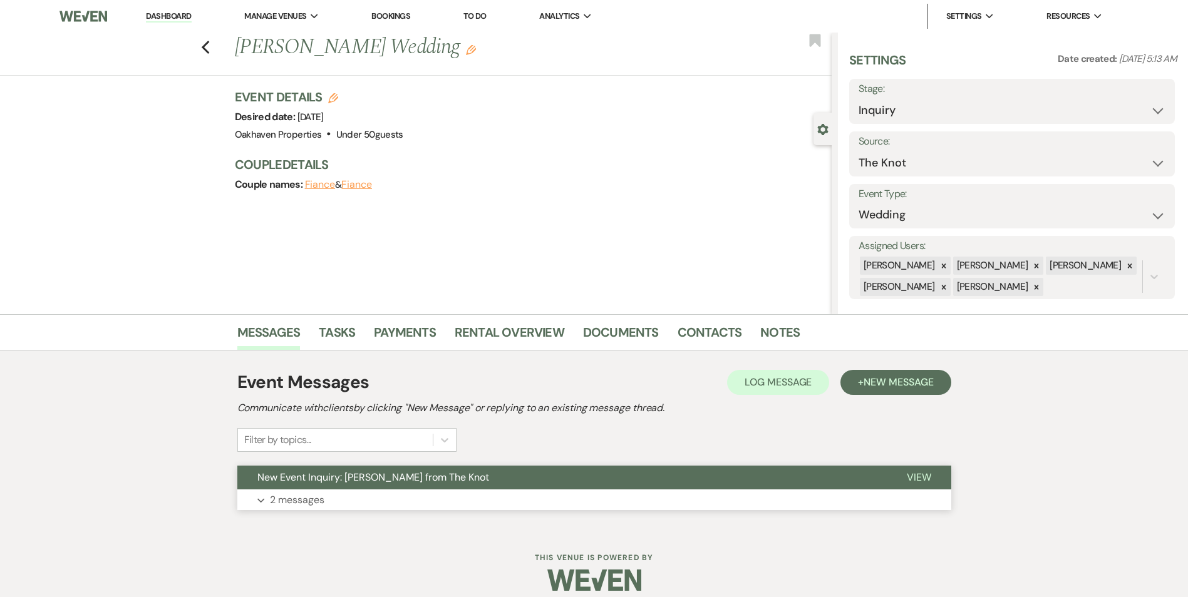
click at [924, 480] on span "View" at bounding box center [919, 477] width 24 height 13
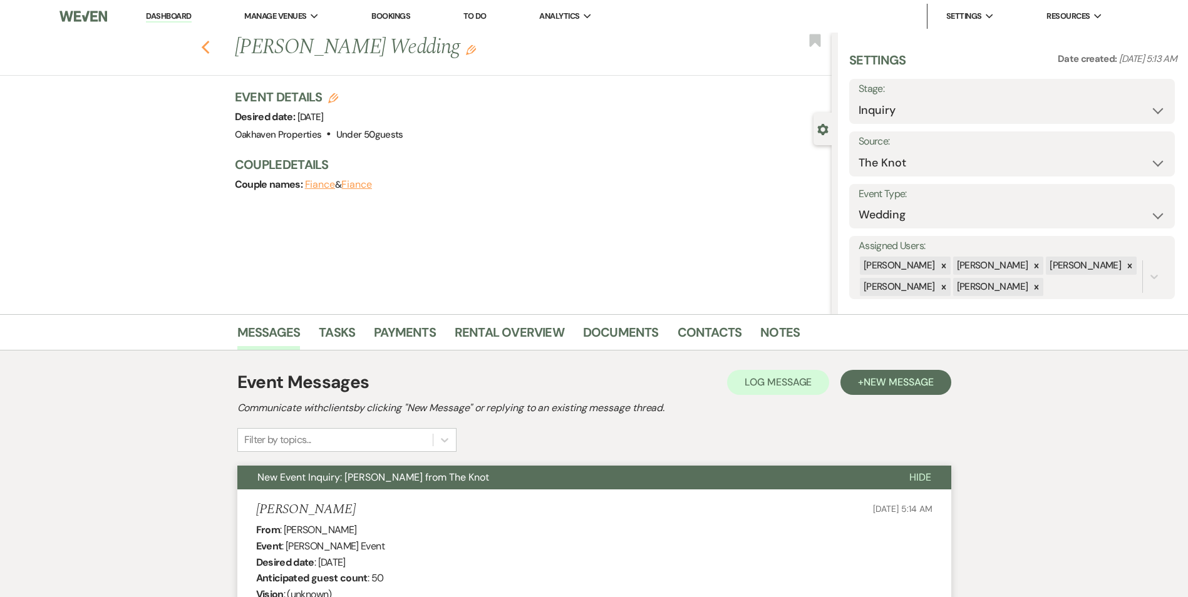
click at [210, 50] on icon "Previous" at bounding box center [205, 47] width 9 height 15
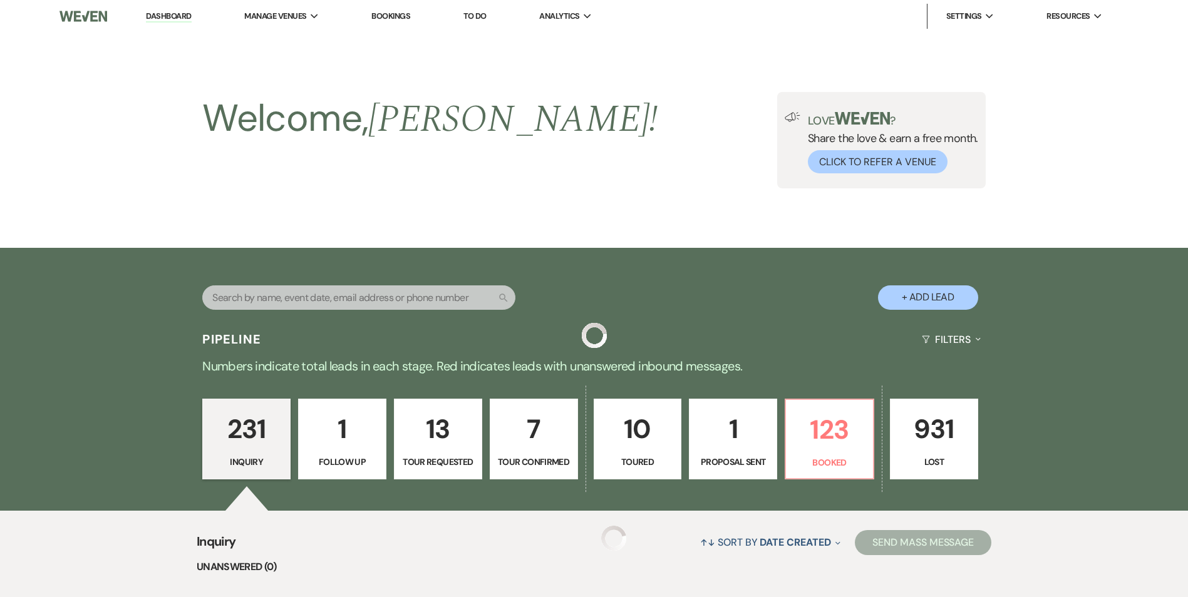
scroll to position [1753, 0]
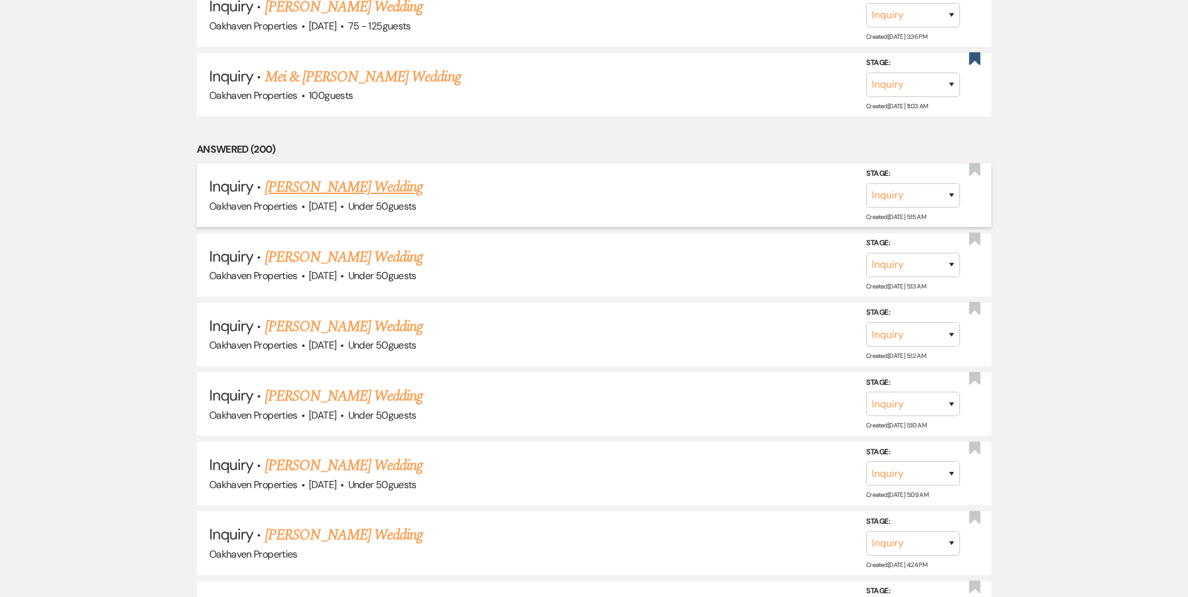
click at [332, 186] on link "[PERSON_NAME] Wedding" at bounding box center [344, 187] width 158 height 23
select select "2"
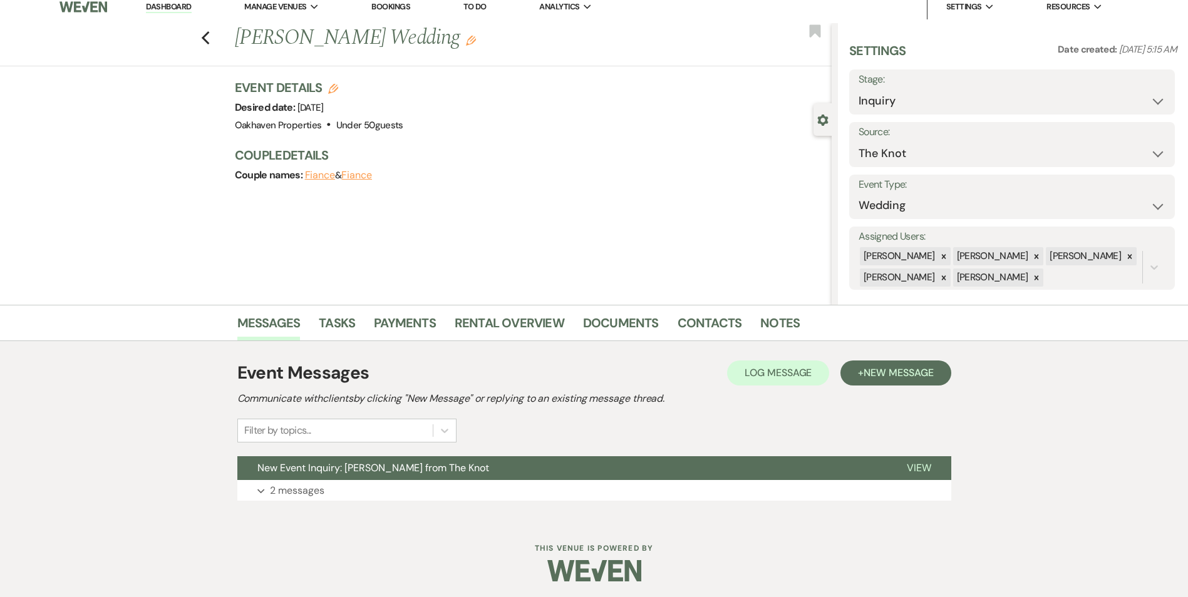
scroll to position [13, 0]
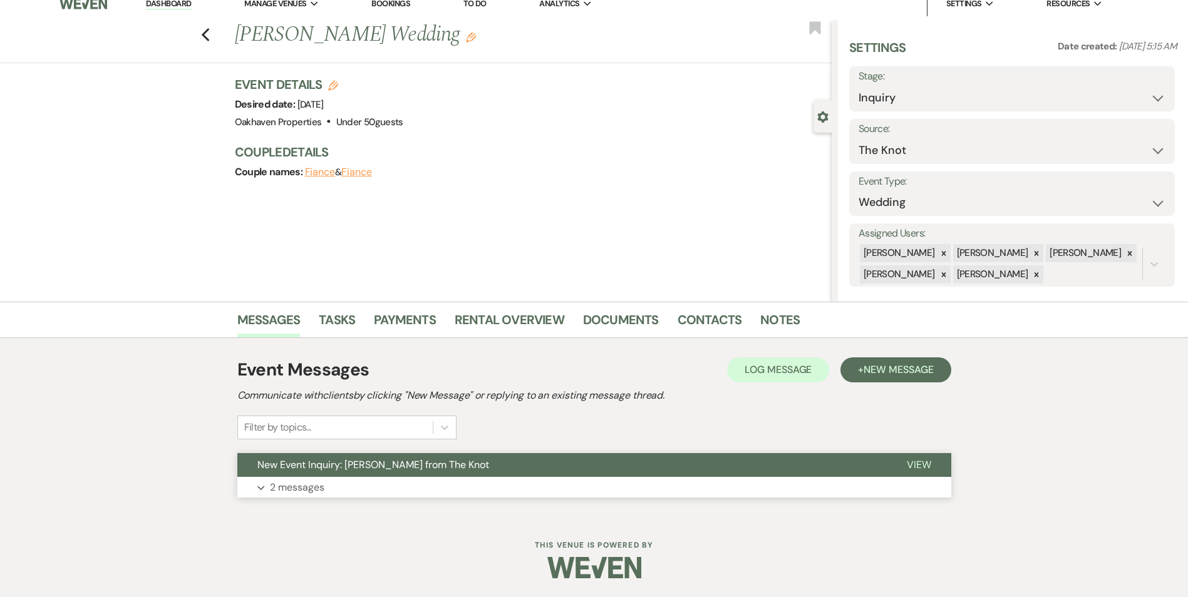
click at [911, 461] on span "View" at bounding box center [919, 464] width 24 height 13
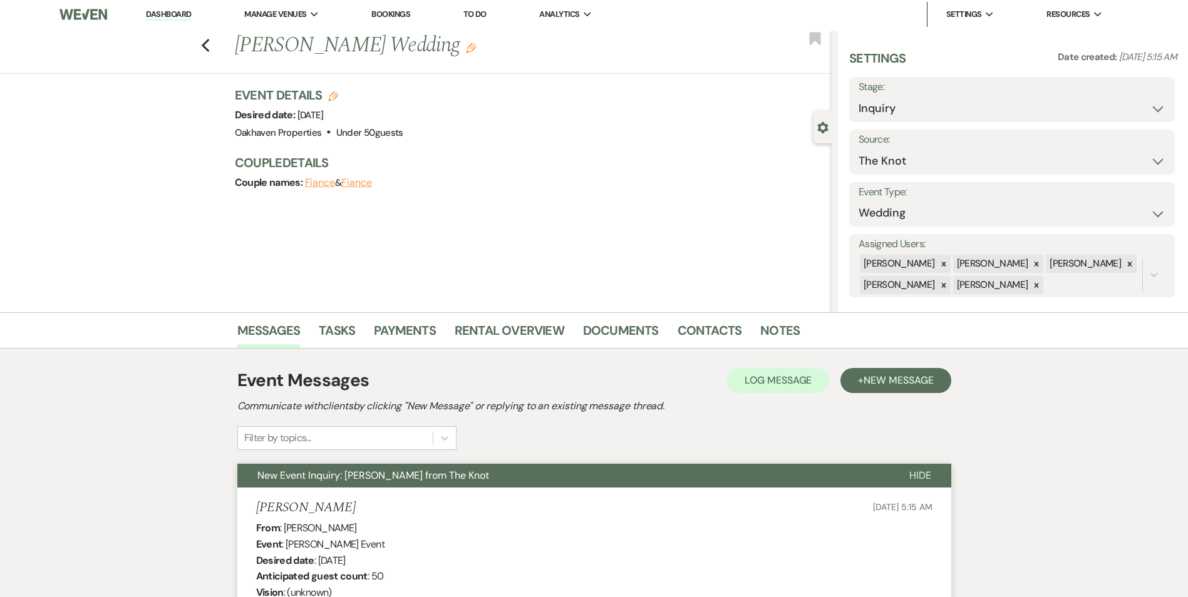
scroll to position [0, 0]
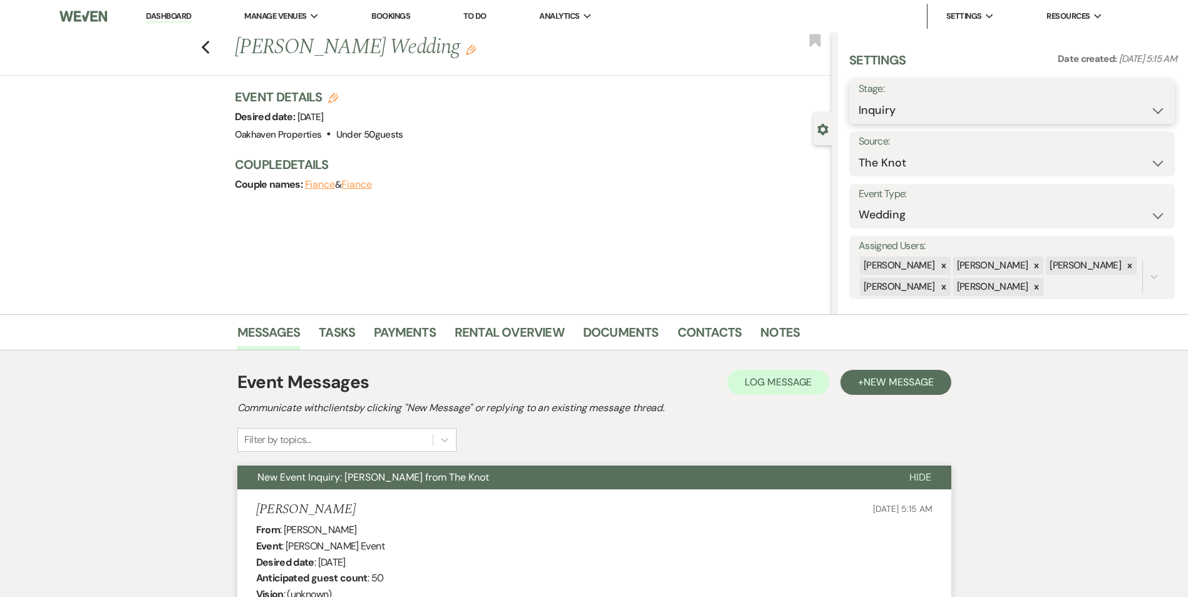
click at [889, 116] on select "Inquiry Follow Up Tour Requested Tour Confirmed Toured Proposal Sent Booked Lost" at bounding box center [1012, 110] width 307 height 24
select select "8"
click at [859, 98] on select "Inquiry Follow Up Tour Requested Tour Confirmed Toured Proposal Sent Booked Lost" at bounding box center [1012, 110] width 307 height 24
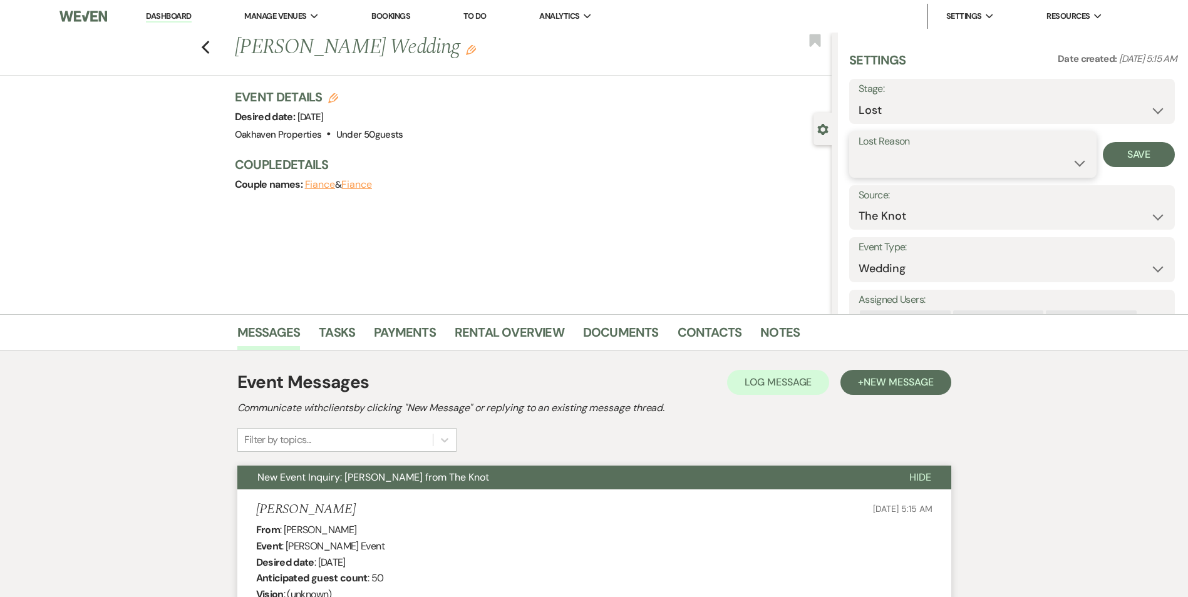
click at [885, 156] on select "Booked Elsewhere Budget Date Unavailable No Response Not a Good Match Capacity …" at bounding box center [973, 163] width 229 height 24
select select "4"
click at [859, 151] on select "Booked Elsewhere Budget Date Unavailable No Response Not a Good Match Capacity …" at bounding box center [973, 163] width 229 height 24
click at [1142, 160] on button "Save" at bounding box center [1139, 154] width 72 height 25
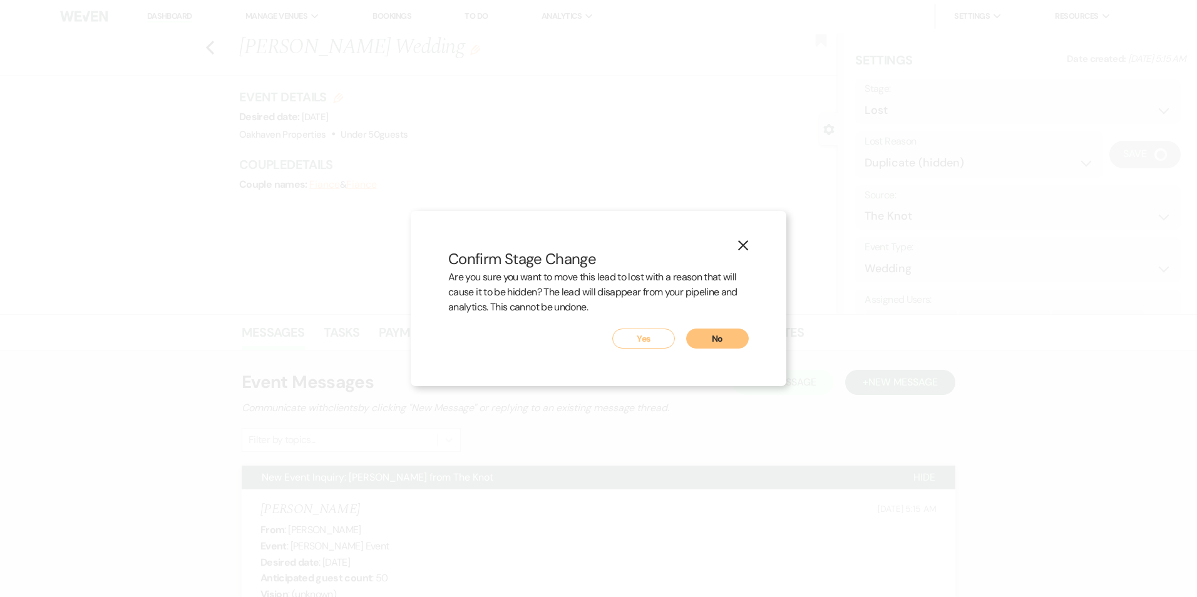
click at [636, 349] on div "X Confirm Stage Change Are you sure you want to move this lead to lost with a r…" at bounding box center [599, 298] width 376 height 175
click at [644, 339] on button "Yes" at bounding box center [643, 339] width 63 height 20
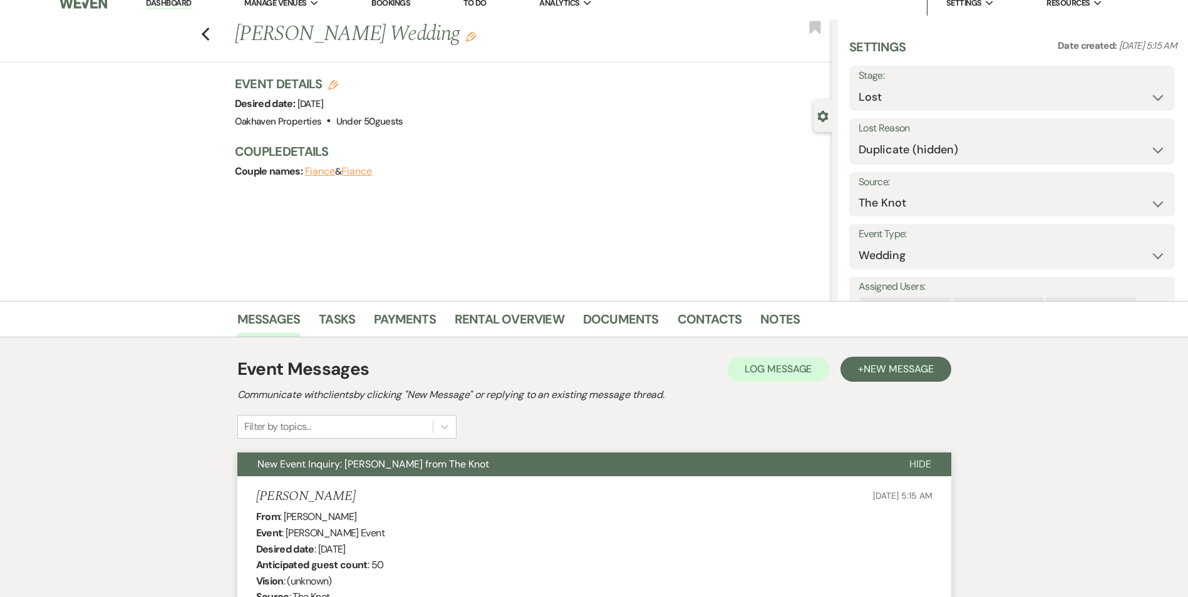
scroll to position [9, 0]
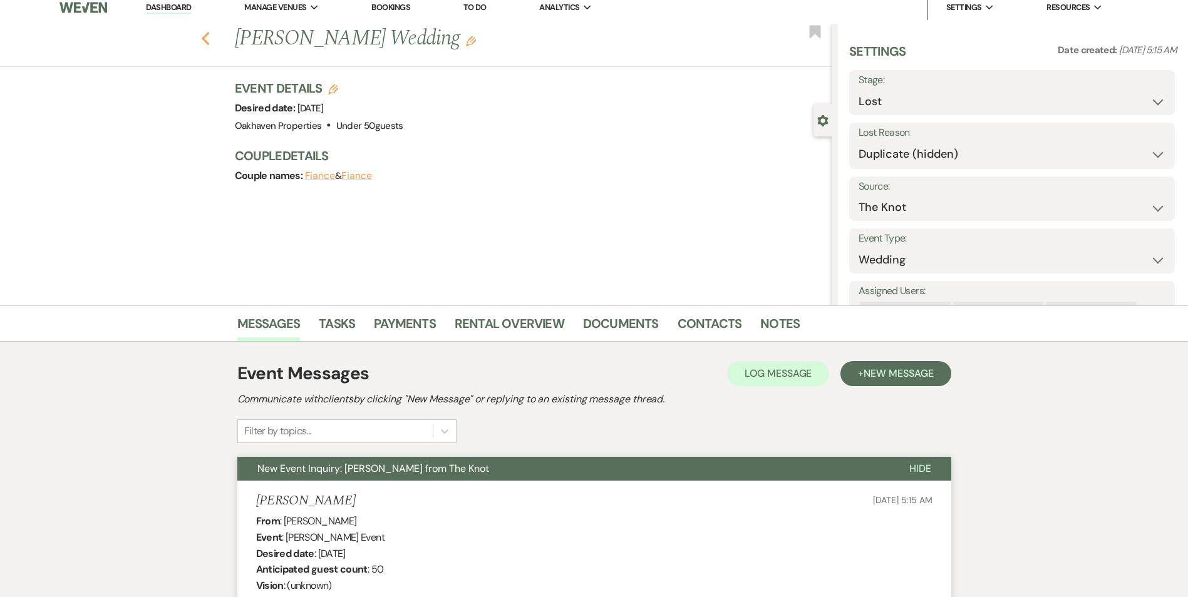
click at [208, 39] on use "button" at bounding box center [205, 39] width 8 height 14
select select "8"
select select "4"
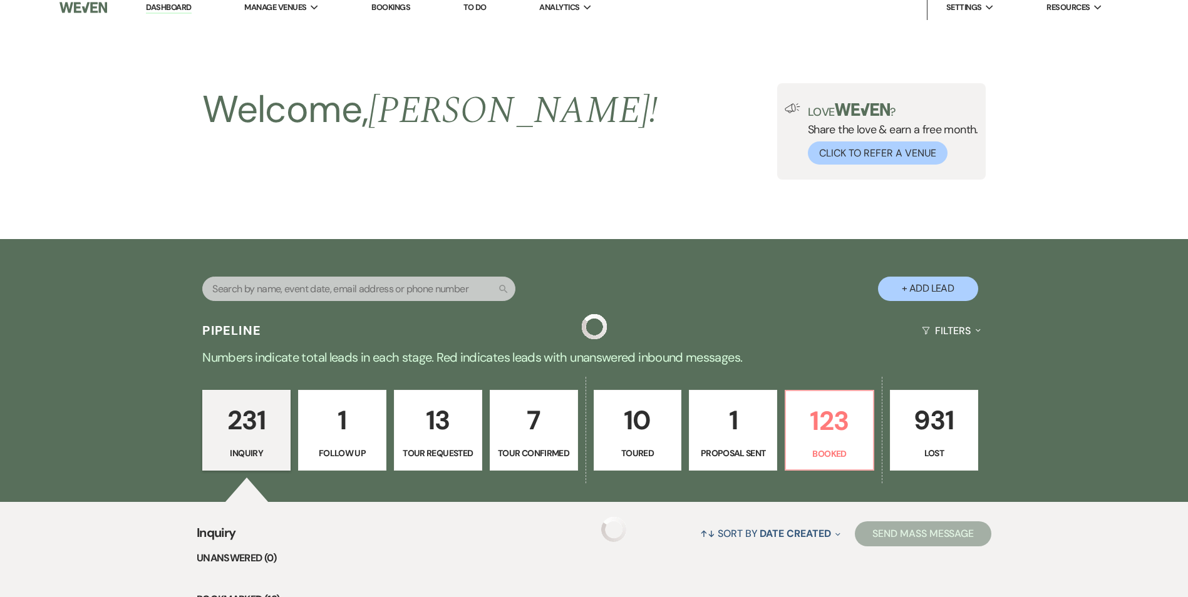
scroll to position [1753, 0]
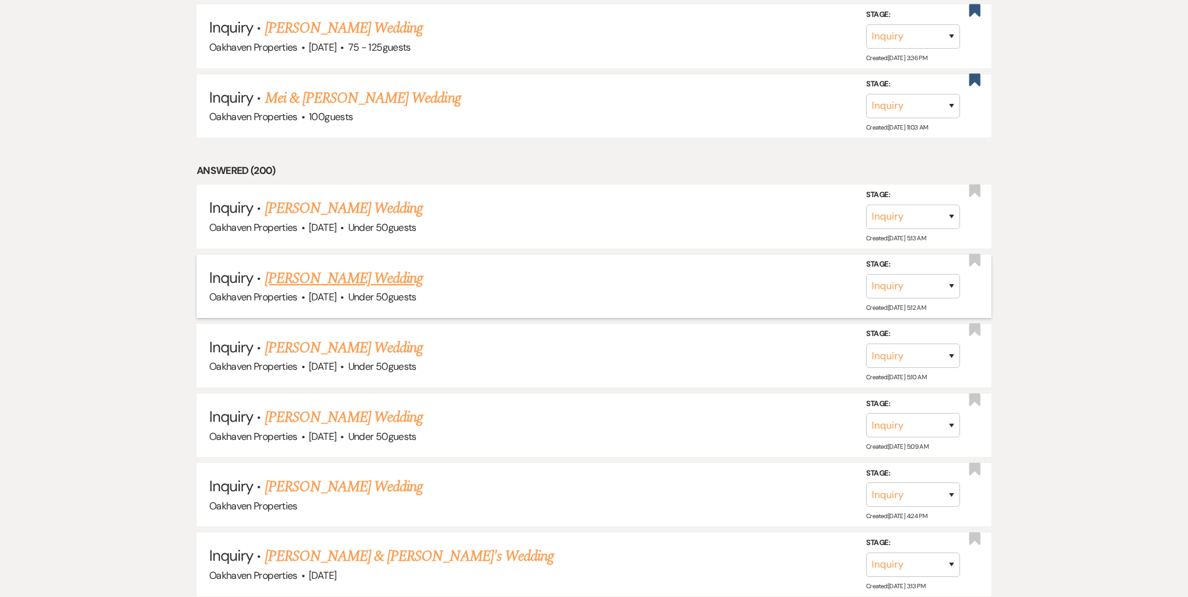
scroll to position [1879, 0]
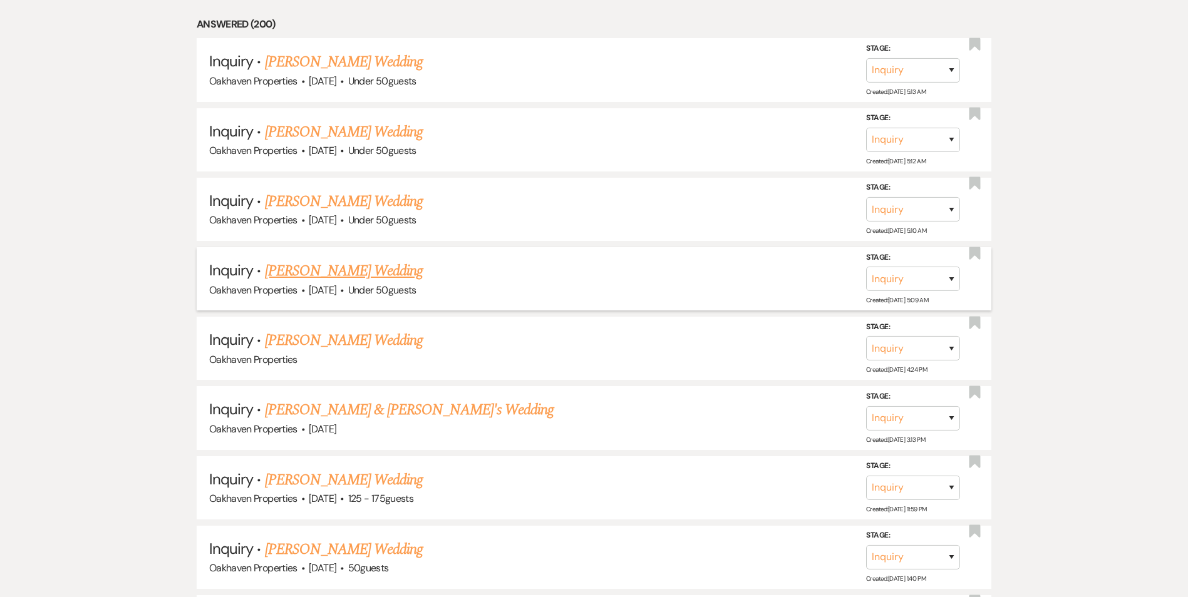
click at [385, 272] on link "[PERSON_NAME] Wedding" at bounding box center [344, 271] width 158 height 23
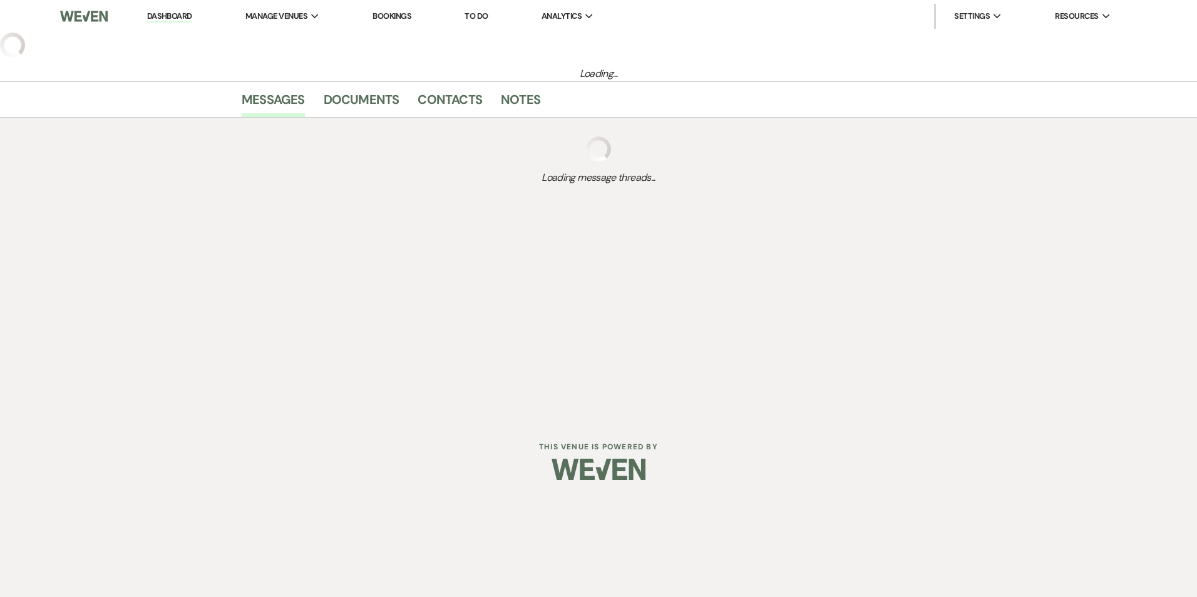
select select "2"
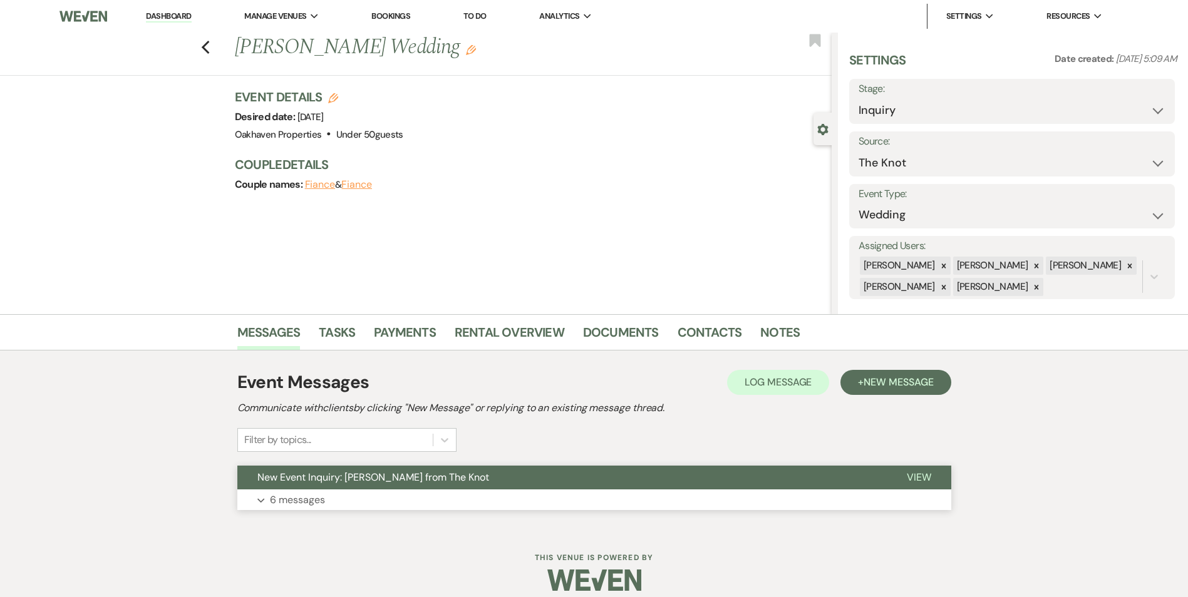
click at [909, 470] on button "View" at bounding box center [919, 478] width 64 height 24
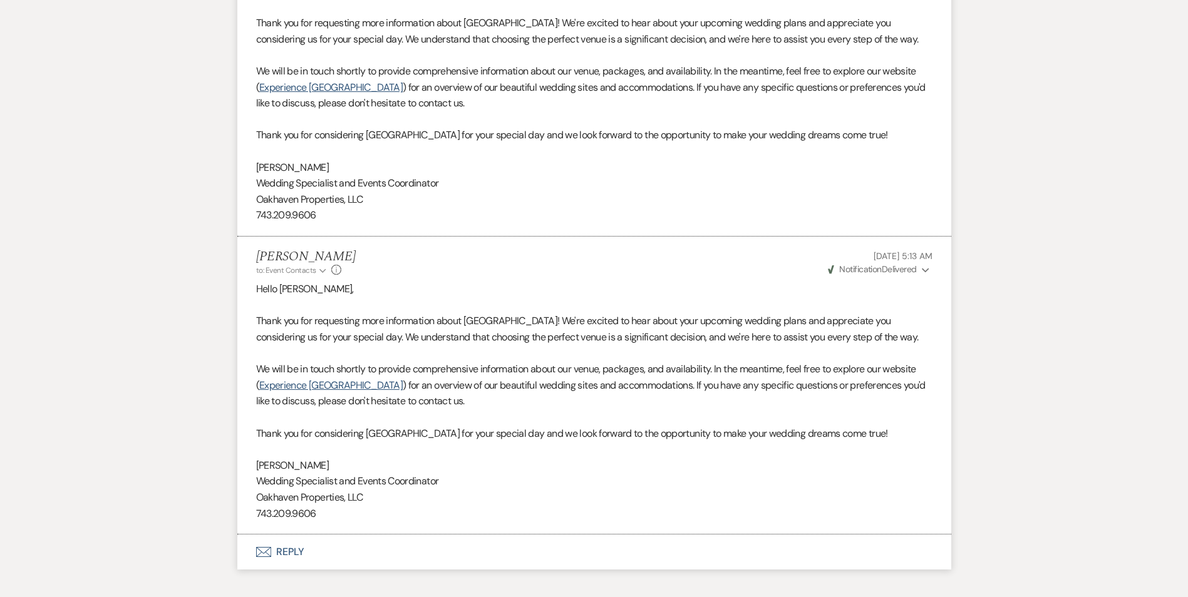
scroll to position [2141, 0]
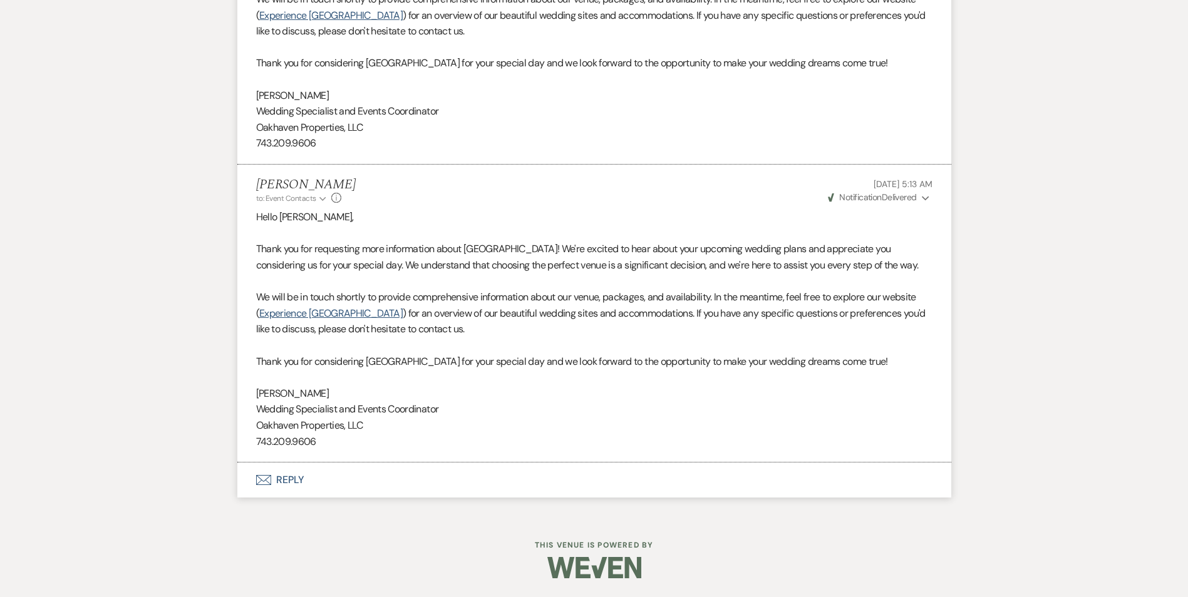
click at [926, 197] on icon "Expand" at bounding box center [926, 198] width 8 height 9
click at [926, 197] on icon "Collapse" at bounding box center [926, 198] width 8 height 9
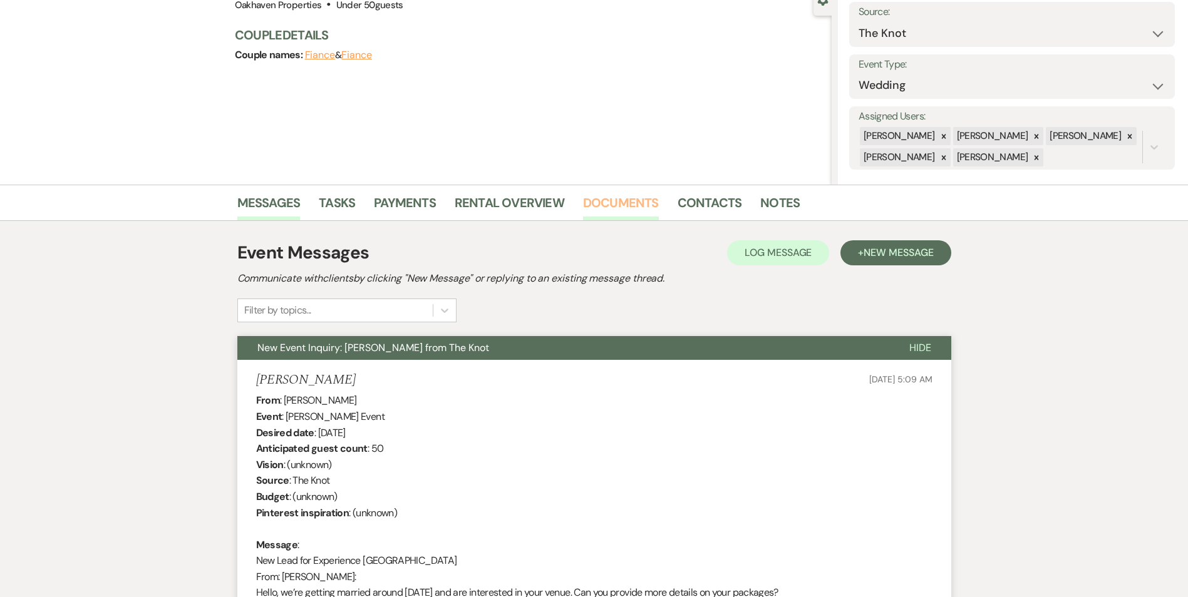
scroll to position [12, 0]
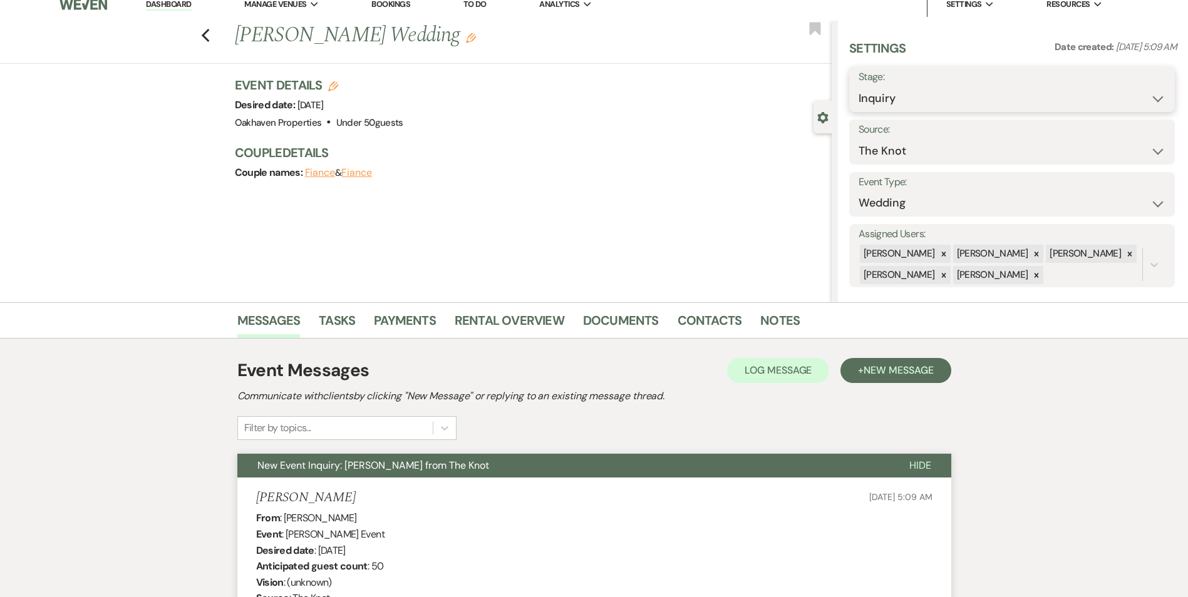
click at [994, 95] on select "Inquiry Follow Up Tour Requested Tour Confirmed Toured Proposal Sent Booked Lost" at bounding box center [1012, 98] width 307 height 24
select select "8"
click at [859, 86] on select "Inquiry Follow Up Tour Requested Tour Confirmed Toured Proposal Sent Booked Lost" at bounding box center [1012, 98] width 307 height 24
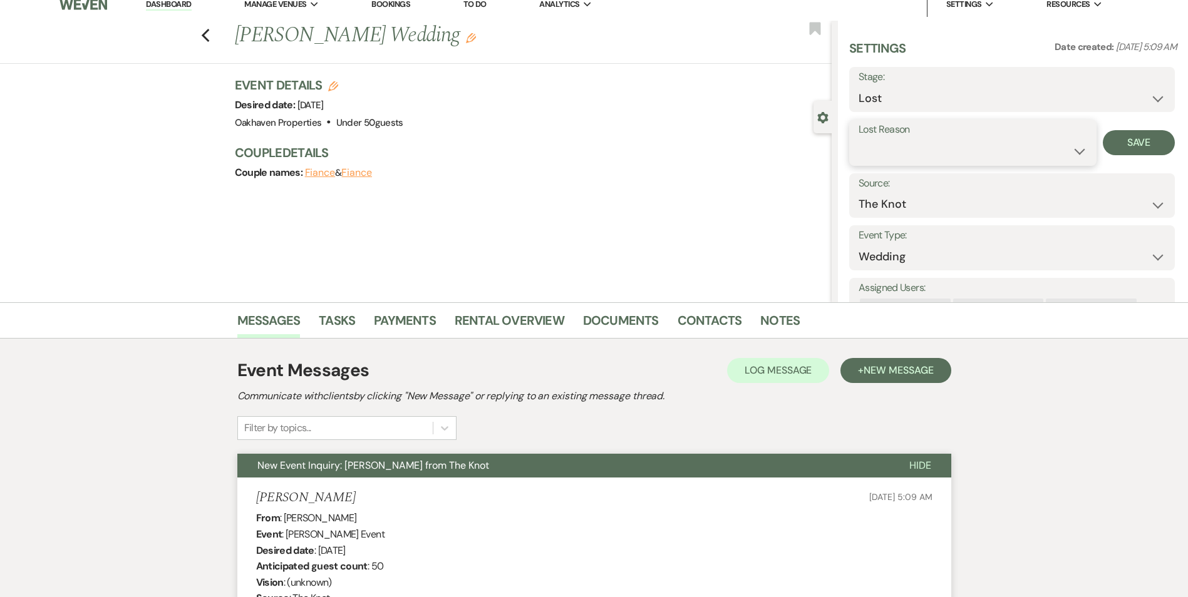
click at [932, 147] on select "Booked Elsewhere Budget Date Unavailable No Response Not a Good Match Capacity …" at bounding box center [973, 151] width 229 height 24
select select "4"
click at [859, 139] on select "Booked Elsewhere Budget Date Unavailable No Response Not a Good Match Capacity …" at bounding box center [973, 151] width 229 height 24
click at [1124, 147] on button "Save" at bounding box center [1139, 142] width 72 height 25
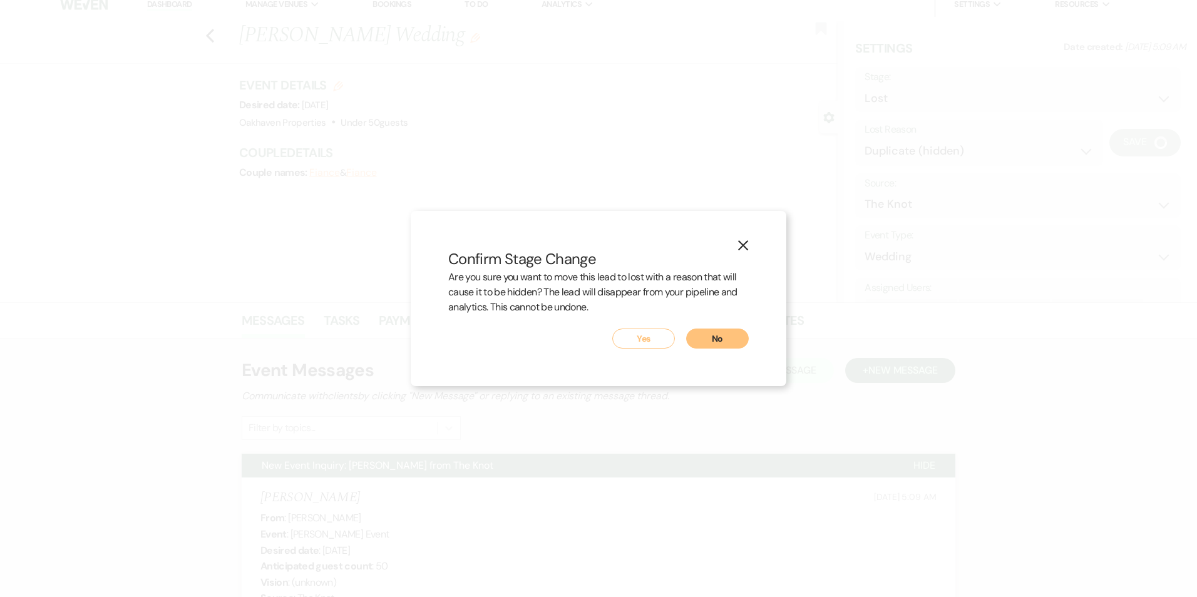
click at [636, 346] on button "Yes" at bounding box center [643, 339] width 63 height 20
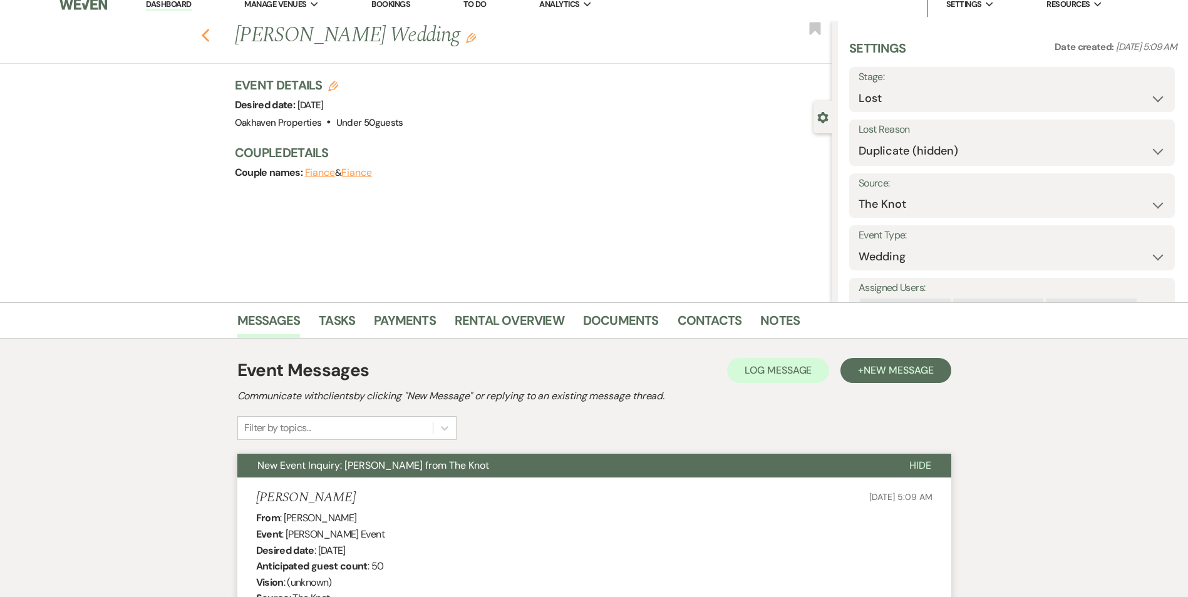
click at [209, 40] on use "button" at bounding box center [205, 36] width 8 height 14
select select "8"
select select "4"
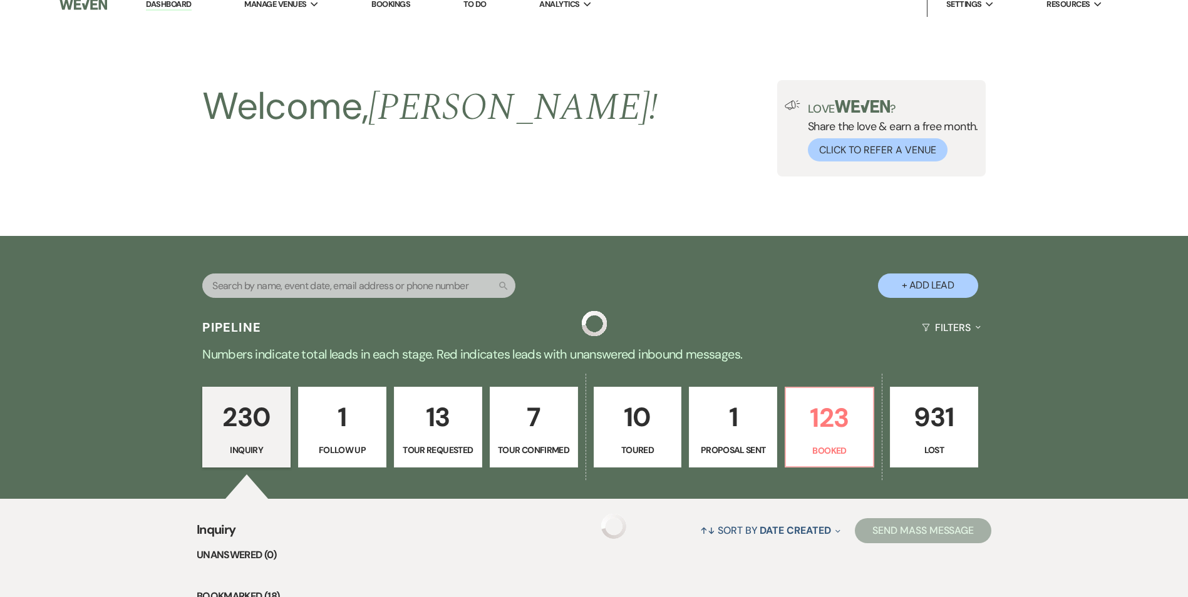
scroll to position [1879, 0]
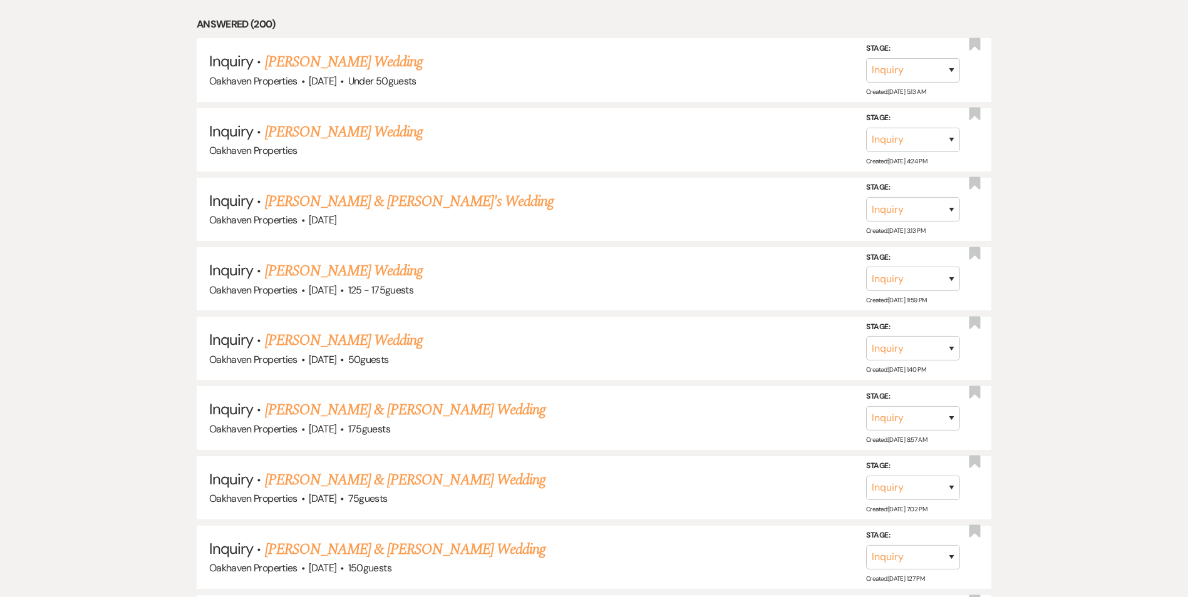
click at [371, 56] on link "[PERSON_NAME] Wedding" at bounding box center [344, 62] width 158 height 23
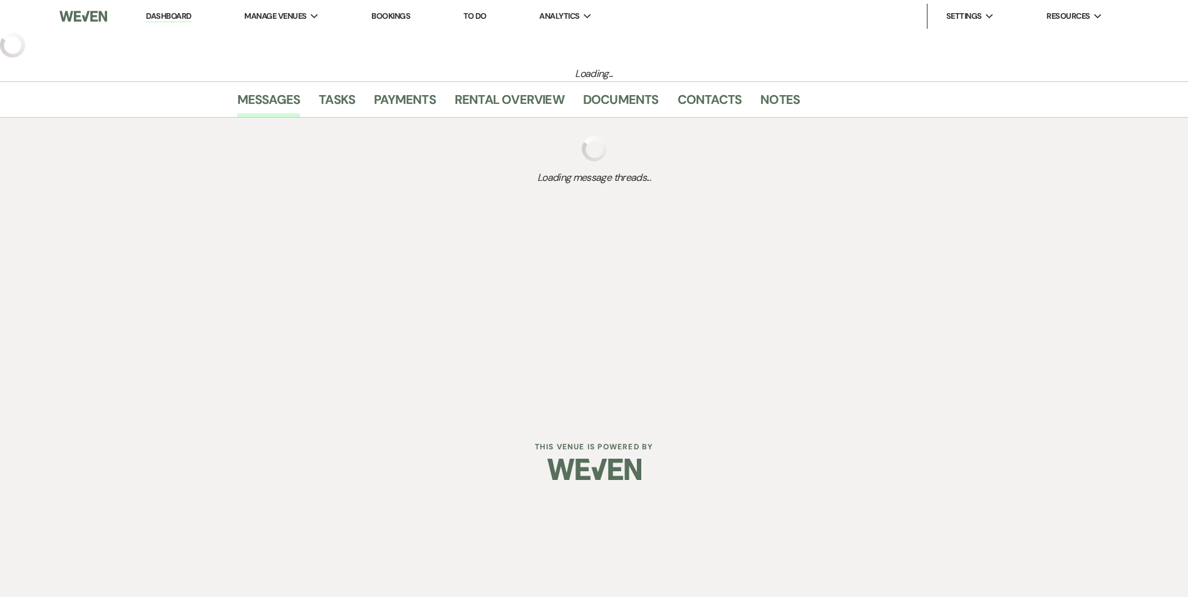
select select "2"
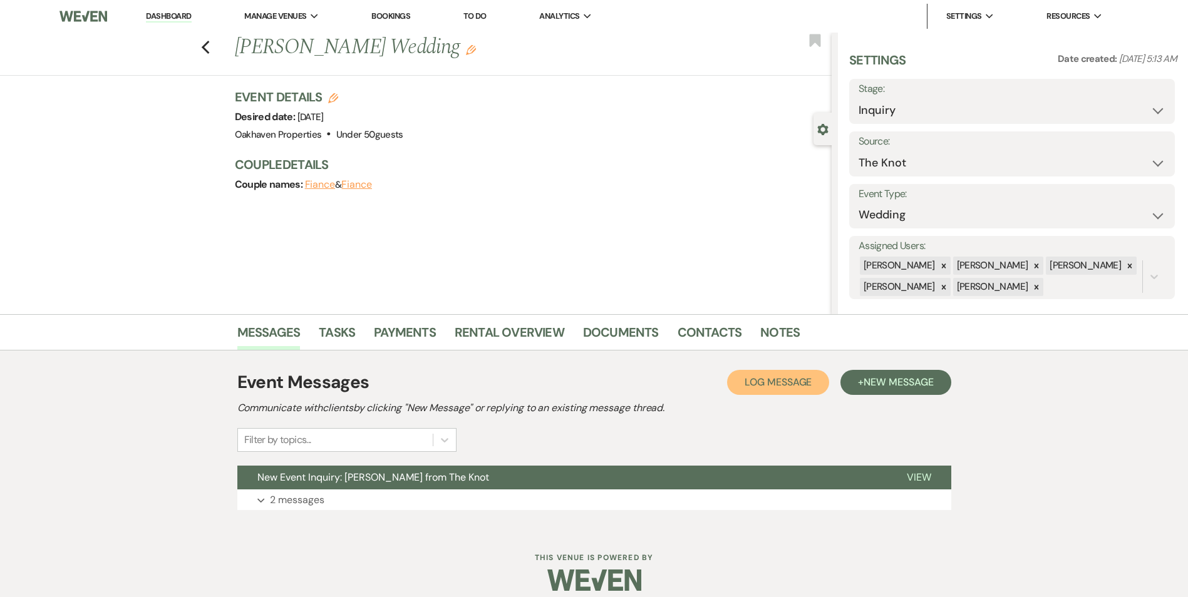
click at [748, 388] on span "Log Message" at bounding box center [778, 382] width 67 height 13
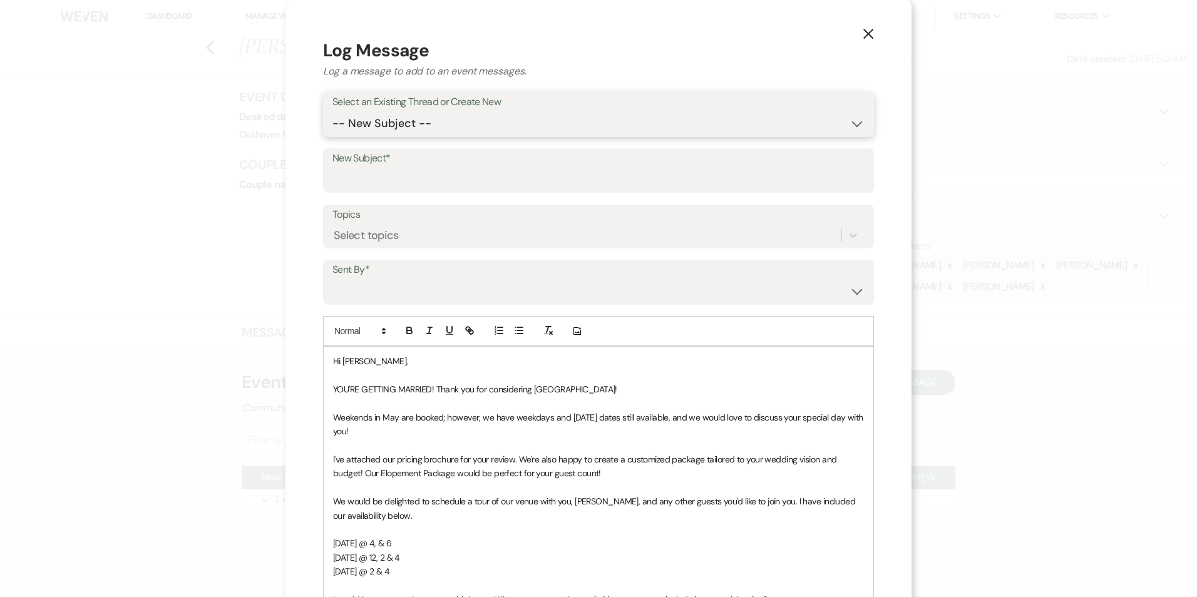
click at [502, 120] on select "-- New Subject -- New Event Inquiry: Rebecca Frazier from The Knot" at bounding box center [599, 123] width 532 height 24
select select "458819"
click at [333, 111] on select "-- New Subject -- New Event Inquiry: Rebecca Frazier from The Knot" at bounding box center [599, 123] width 532 height 24
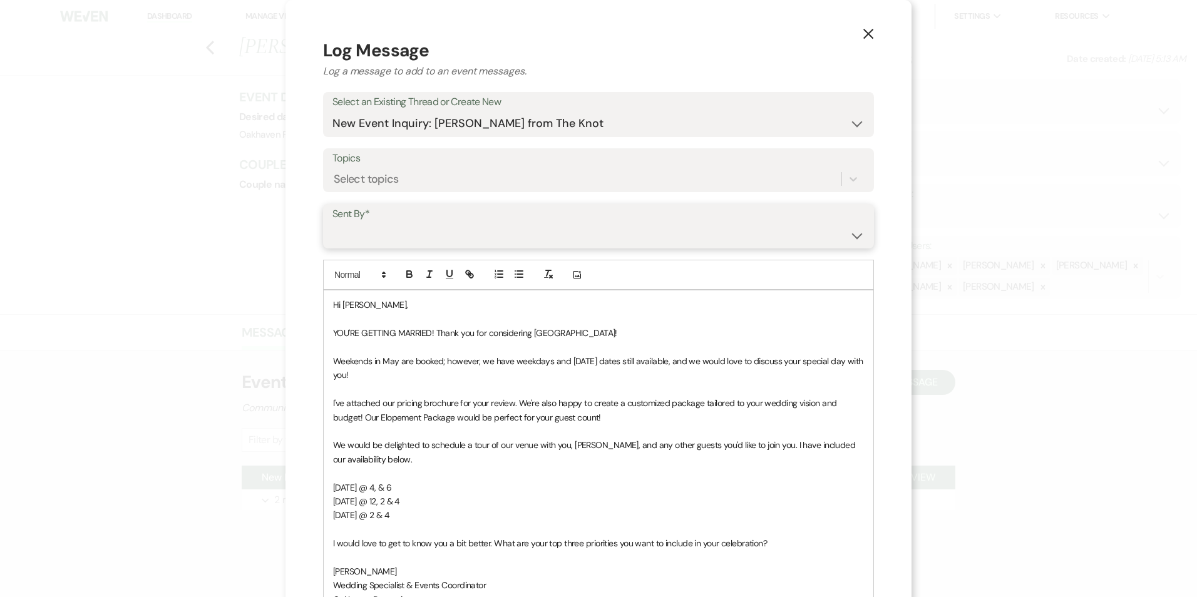
drag, startPoint x: 486, startPoint y: 235, endPoint x: 489, endPoint y: 247, distance: 12.3
click at [486, 235] on select "Patience Ergish (pdergish@aol.com) Jeanette Wagoner (jeanette@experienceoakhave…" at bounding box center [599, 235] width 532 height 24
select select "user-127923"
click at [333, 223] on select "Patience Ergish (pdergish@aol.com) Jeanette Wagoner (jeanette@experienceoakhave…" at bounding box center [599, 235] width 532 height 24
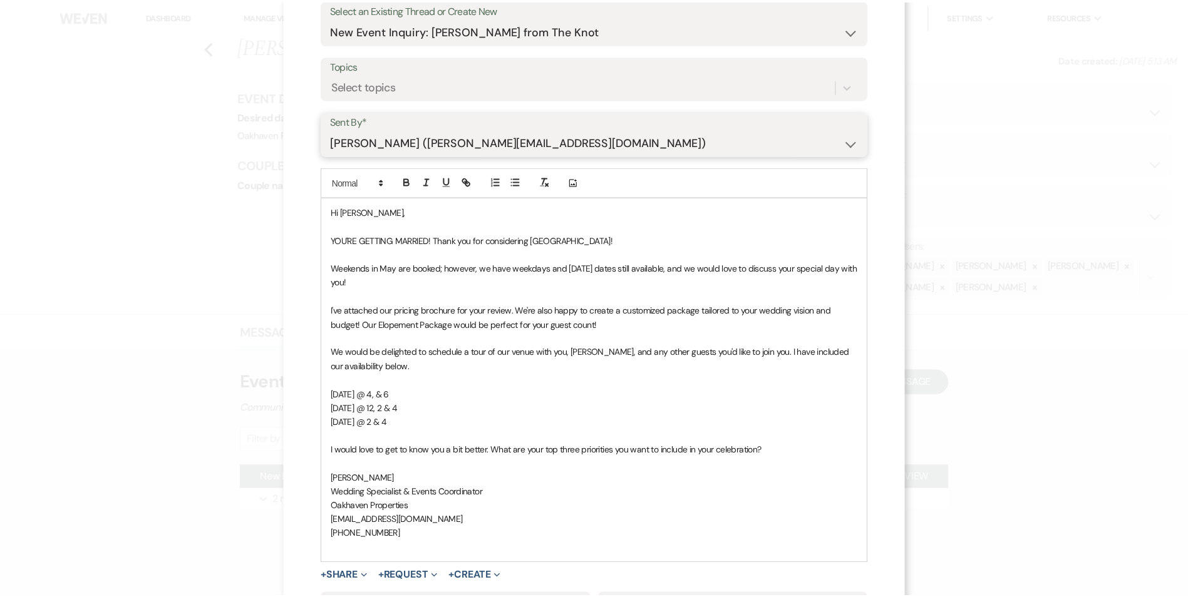
scroll to position [230, 0]
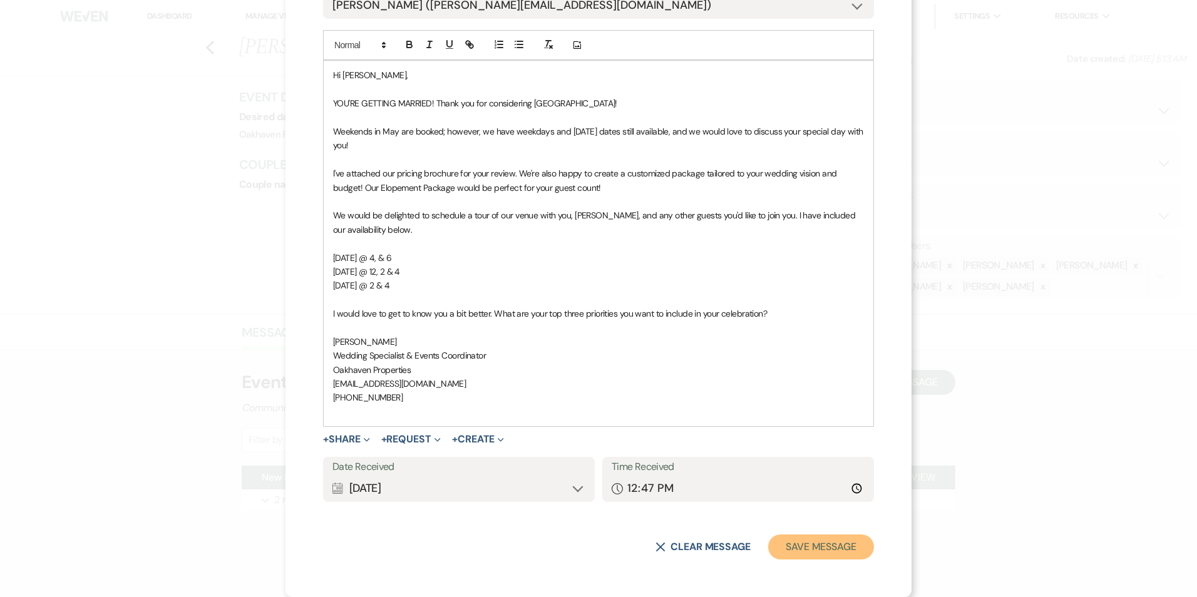
click at [826, 546] on button "Save Message" at bounding box center [821, 547] width 106 height 25
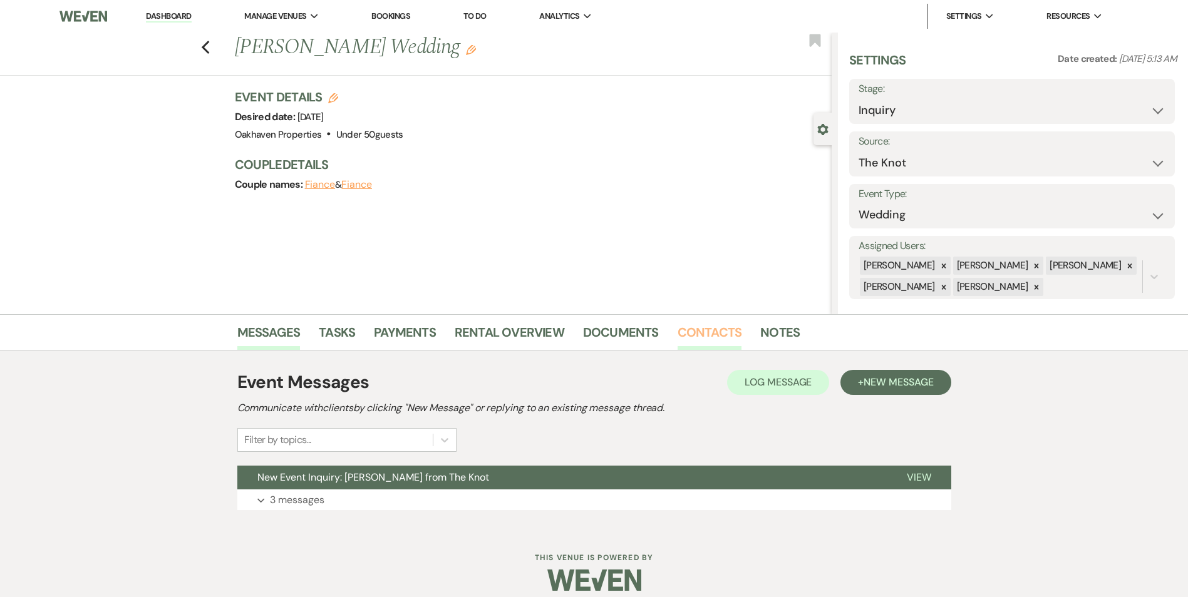
click at [736, 340] on link "Contacts" at bounding box center [710, 336] width 64 height 28
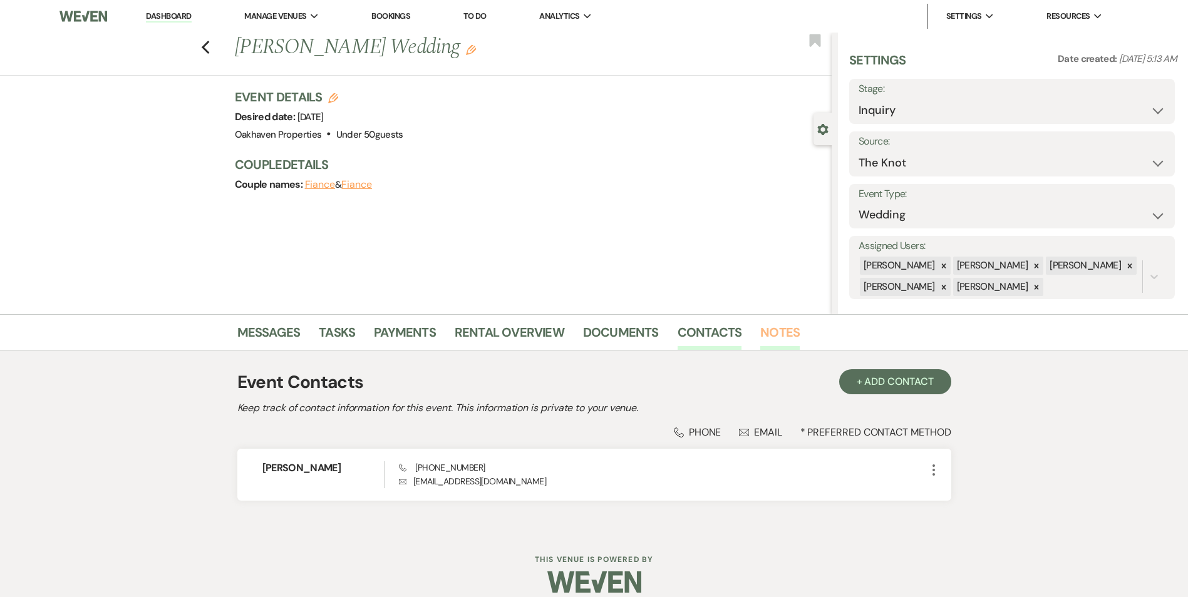
click at [764, 343] on link "Notes" at bounding box center [779, 336] width 39 height 28
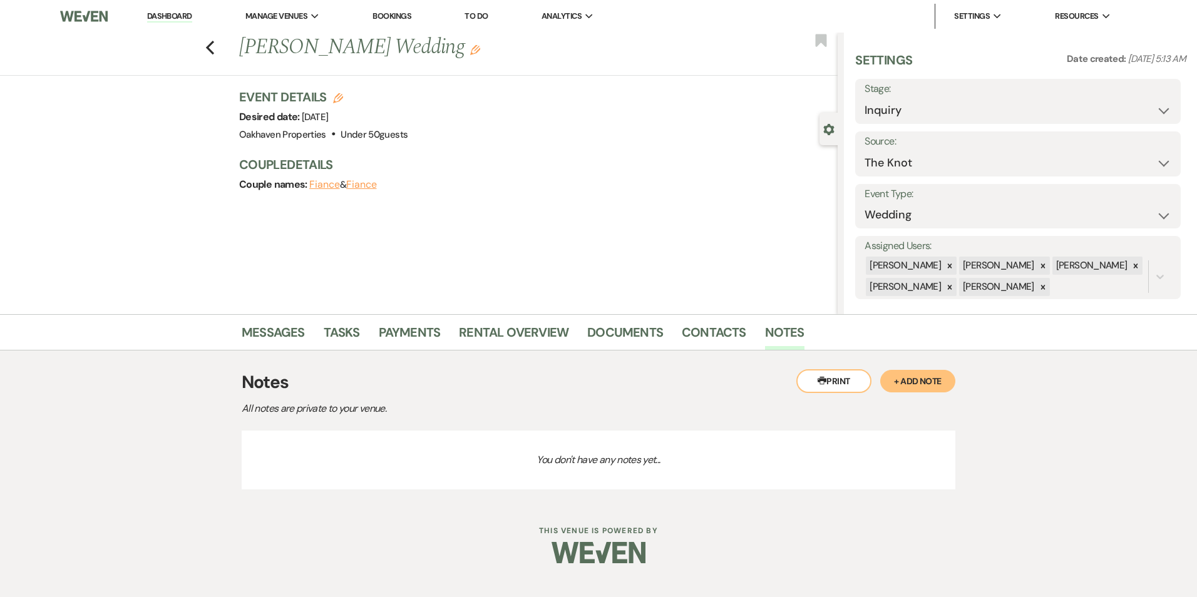
click at [910, 390] on button "+ Add Note" at bounding box center [917, 381] width 75 height 23
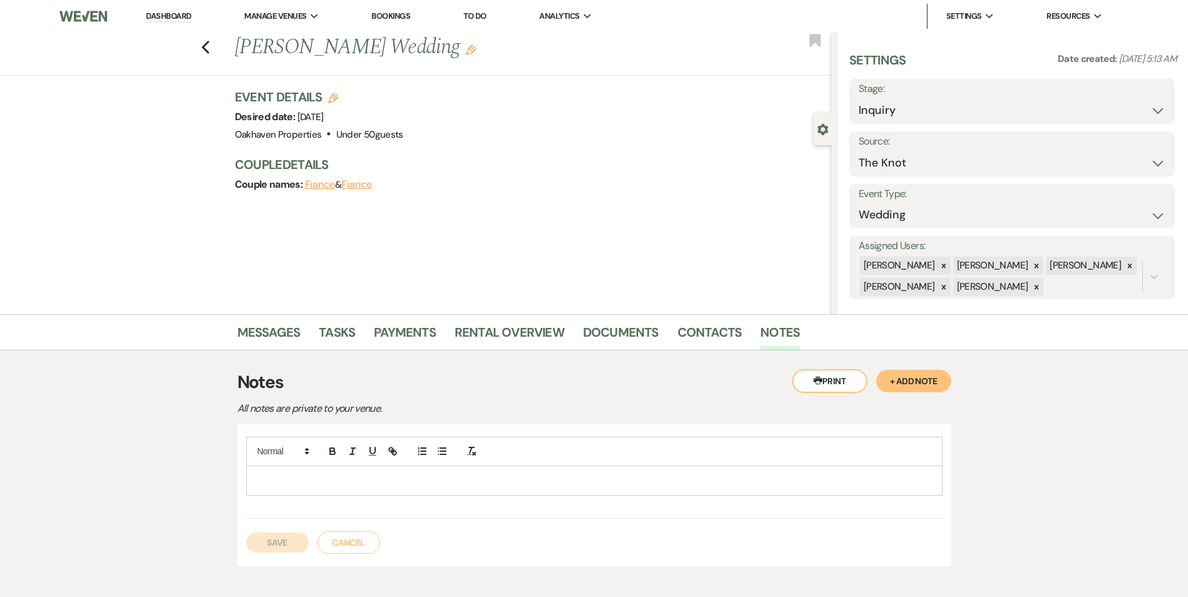
click at [487, 478] on p at bounding box center [594, 481] width 676 height 14
click at [270, 544] on button "Save" at bounding box center [277, 543] width 63 height 20
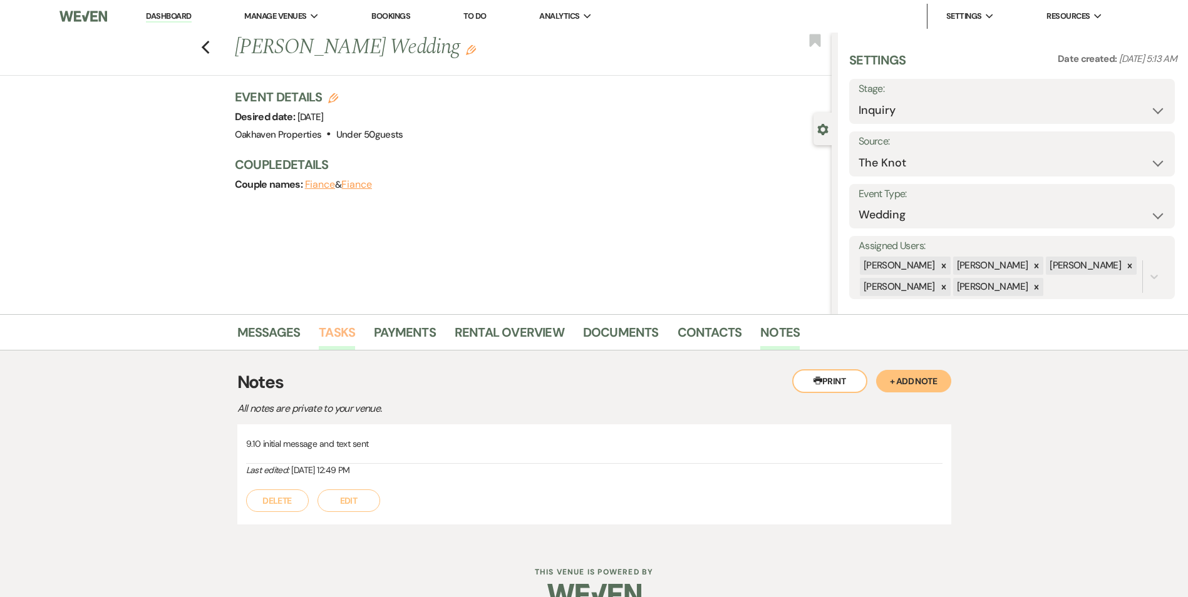
click at [333, 333] on link "Tasks" at bounding box center [337, 336] width 36 height 28
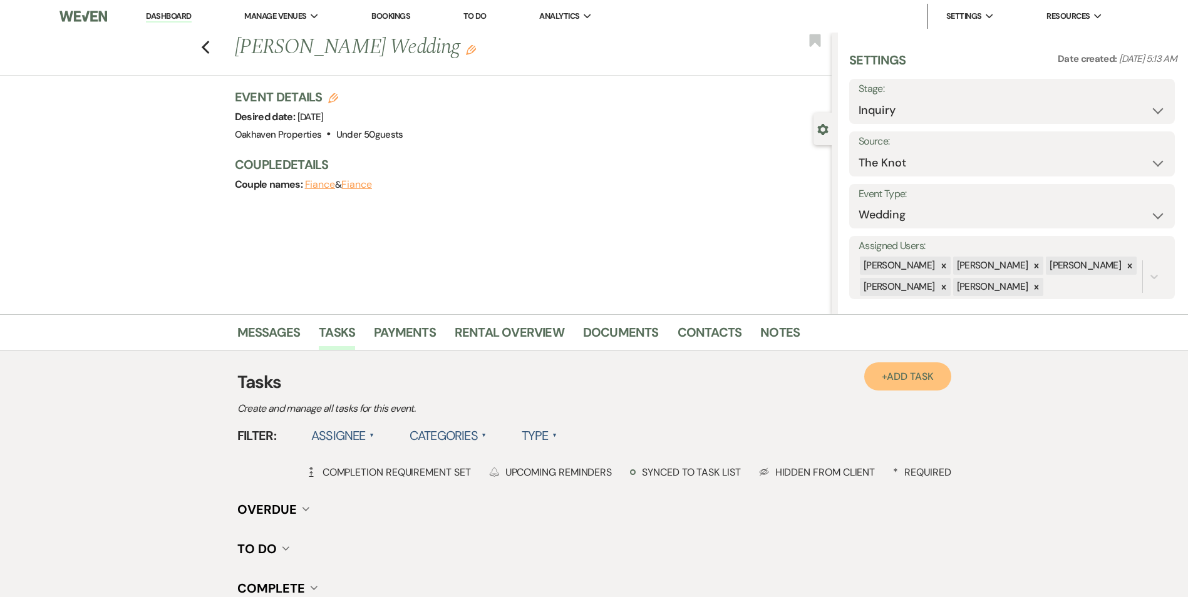
click at [867, 376] on link "+ Add Task" at bounding box center [907, 377] width 86 height 28
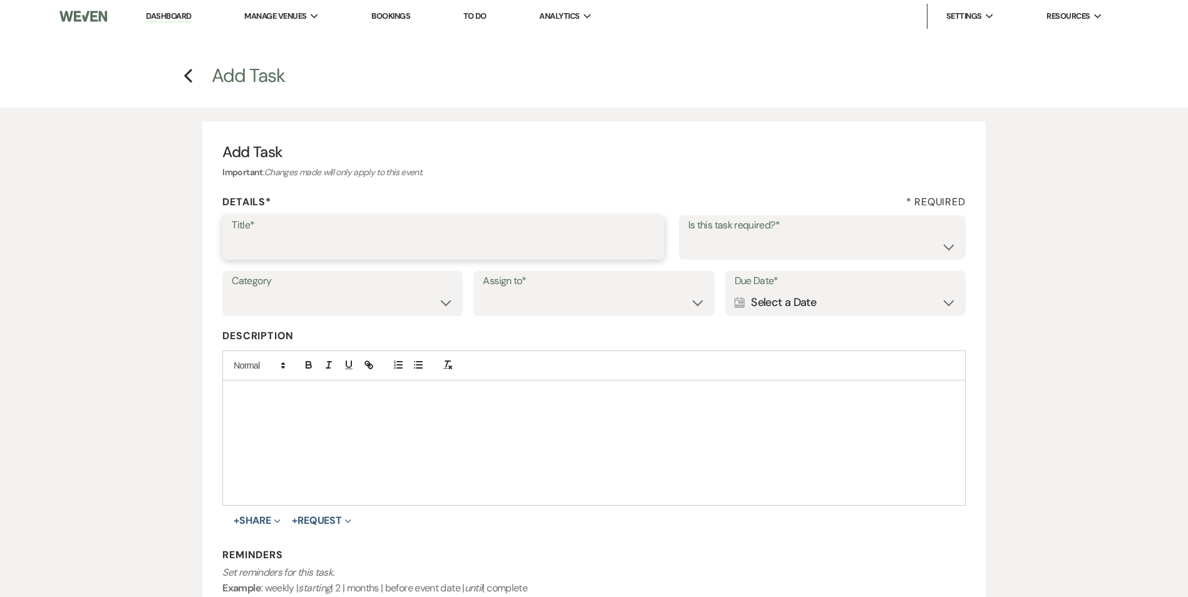
click at [401, 244] on input "Title*" at bounding box center [443, 246] width 423 height 24
type input "2nd follow up call and message"
click at [744, 245] on select "Yes No" at bounding box center [822, 246] width 268 height 24
select select "true"
click at [688, 234] on select "Yes No" at bounding box center [822, 246] width 268 height 24
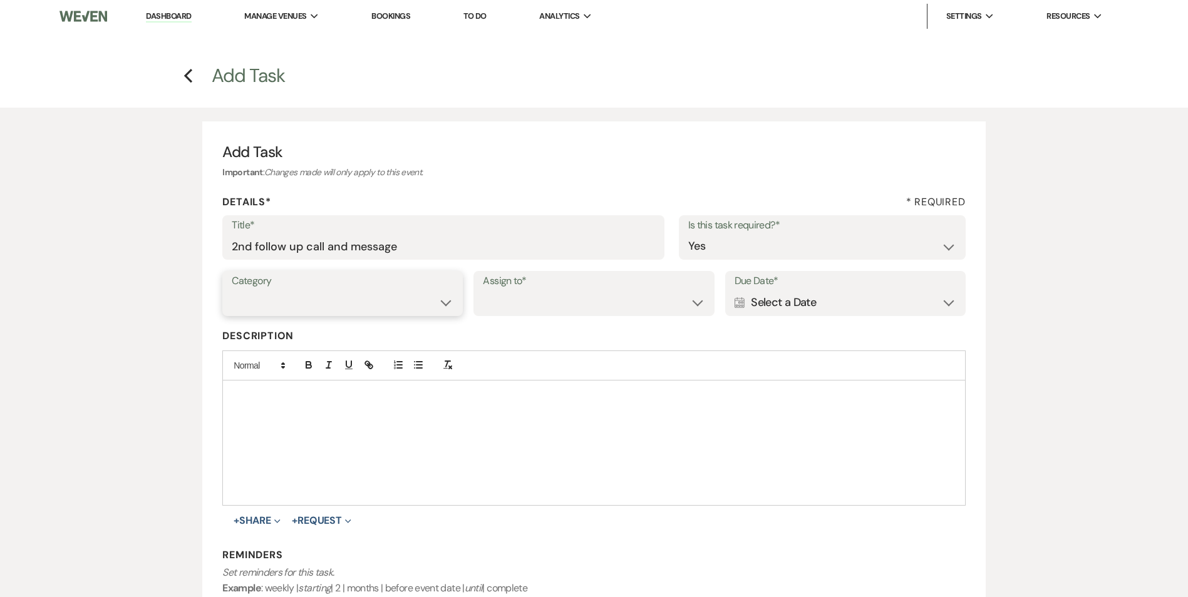
drag, startPoint x: 349, startPoint y: 294, endPoint x: 351, endPoint y: 313, distance: 18.9
click at [349, 295] on select "Venue Vendors Guests Details Finalize & Share" at bounding box center [343, 303] width 222 height 24
select select "31"
click at [232, 291] on select "Venue Vendors Guests Details Finalize & Share" at bounding box center [343, 303] width 222 height 24
click at [525, 309] on select "Venue Client" at bounding box center [594, 303] width 222 height 24
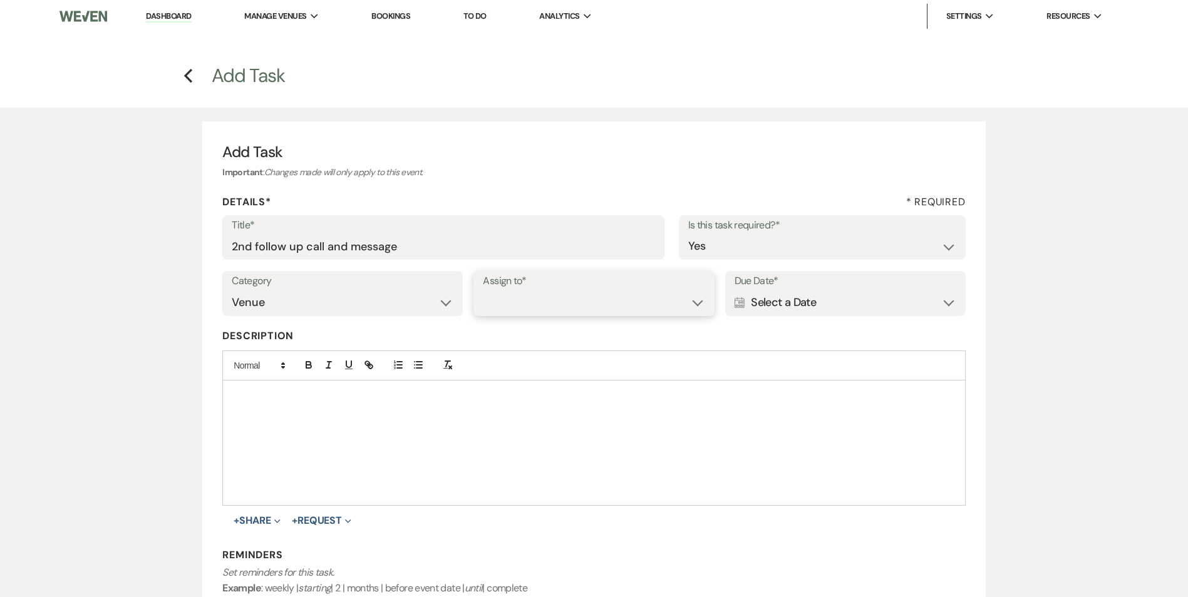
select select "venueHost"
click at [483, 291] on select "Venue Client" at bounding box center [594, 303] width 222 height 24
click at [758, 311] on div "Calendar Select a Date Expand" at bounding box center [846, 303] width 222 height 24
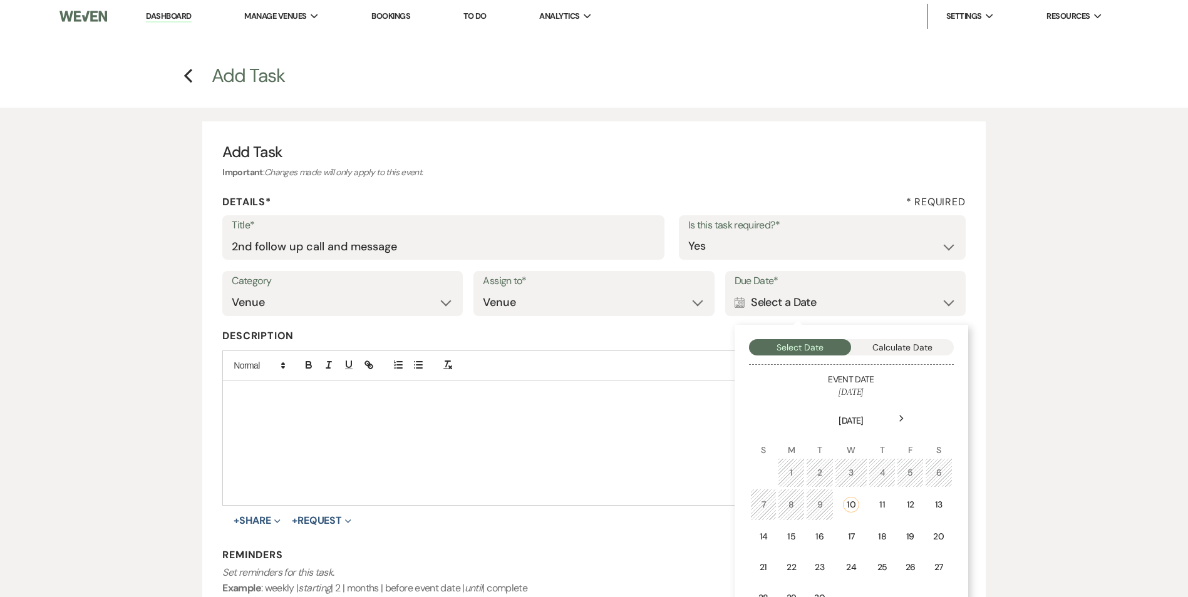
click at [950, 502] on td "13" at bounding box center [939, 505] width 28 height 32
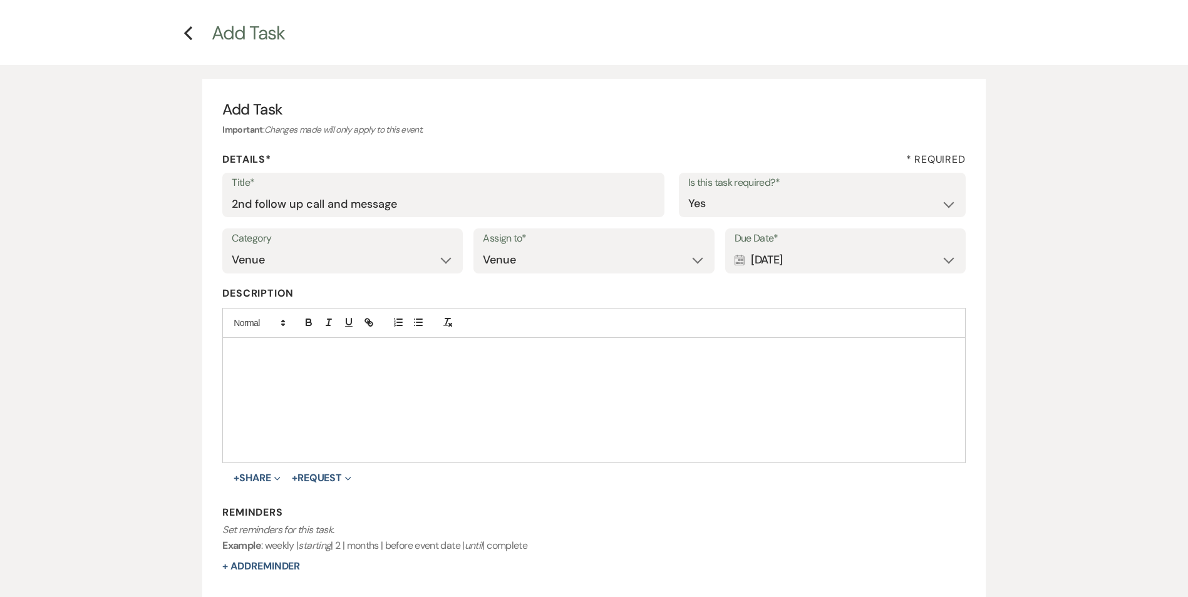
scroll to position [188, 0]
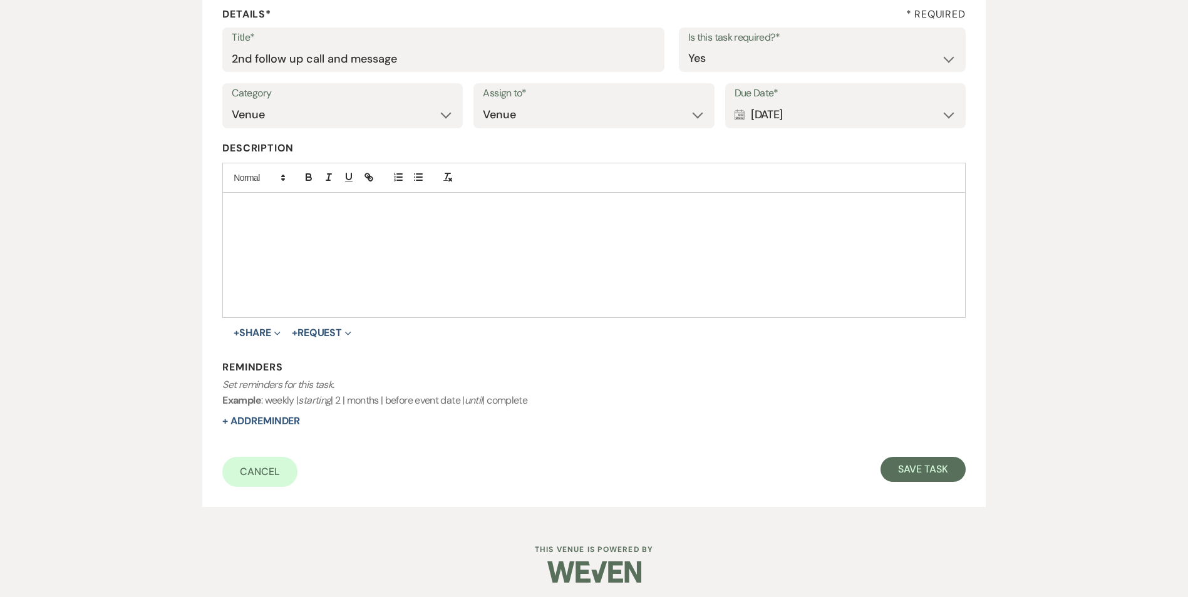
click at [281, 410] on div "Reminders Set reminders for this task. Example : weekly | starting | 2 | months…" at bounding box center [593, 395] width 743 height 68
drag, startPoint x: 282, startPoint y: 419, endPoint x: 677, endPoint y: 409, distance: 395.3
click at [282, 420] on button "+ Add Reminder" at bounding box center [261, 421] width 78 height 10
select select "host"
select select "days"
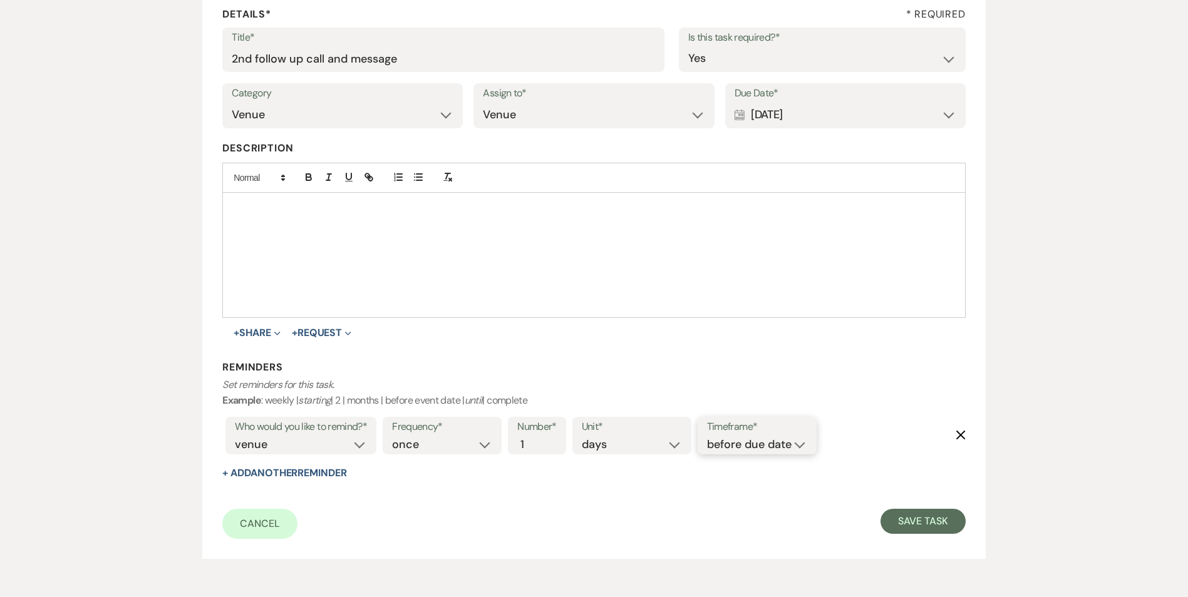
drag, startPoint x: 766, startPoint y: 441, endPoint x: 767, endPoint y: 452, distance: 11.3
click at [766, 441] on select "before due date after due date on due date on custom date" at bounding box center [757, 444] width 100 height 17
select select "onDueDate"
click at [707, 436] on select "before due date after due date on due date on custom date" at bounding box center [757, 444] width 100 height 17
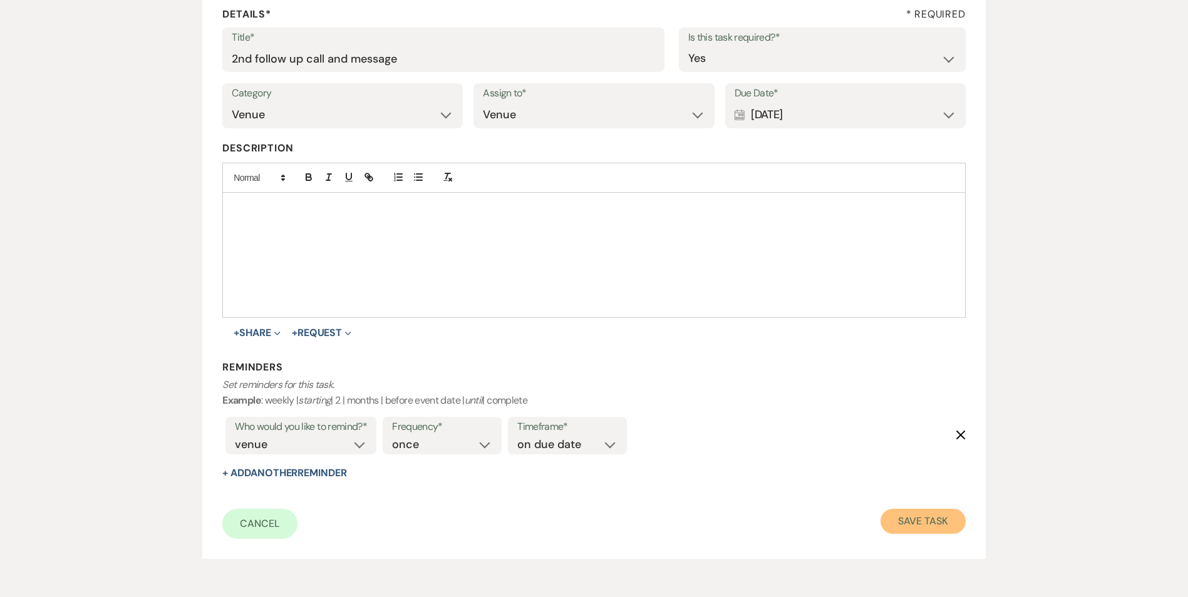
click at [906, 515] on button "Save Task" at bounding box center [922, 521] width 85 height 25
select select "2"
